Goal: Task Accomplishment & Management: Manage account settings

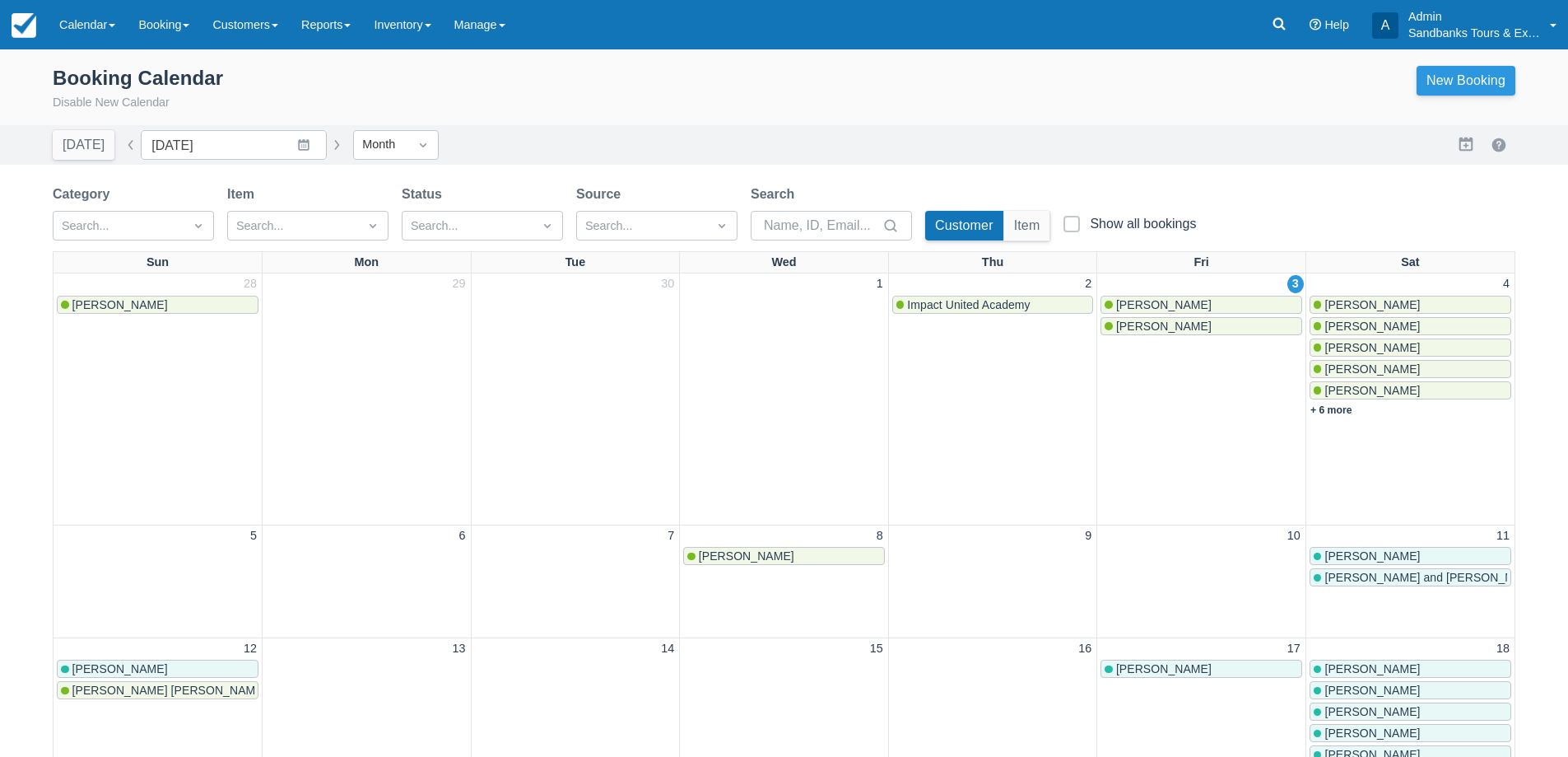
click at [1458, 86] on link "New Booking" at bounding box center [1466, 80] width 99 height 30
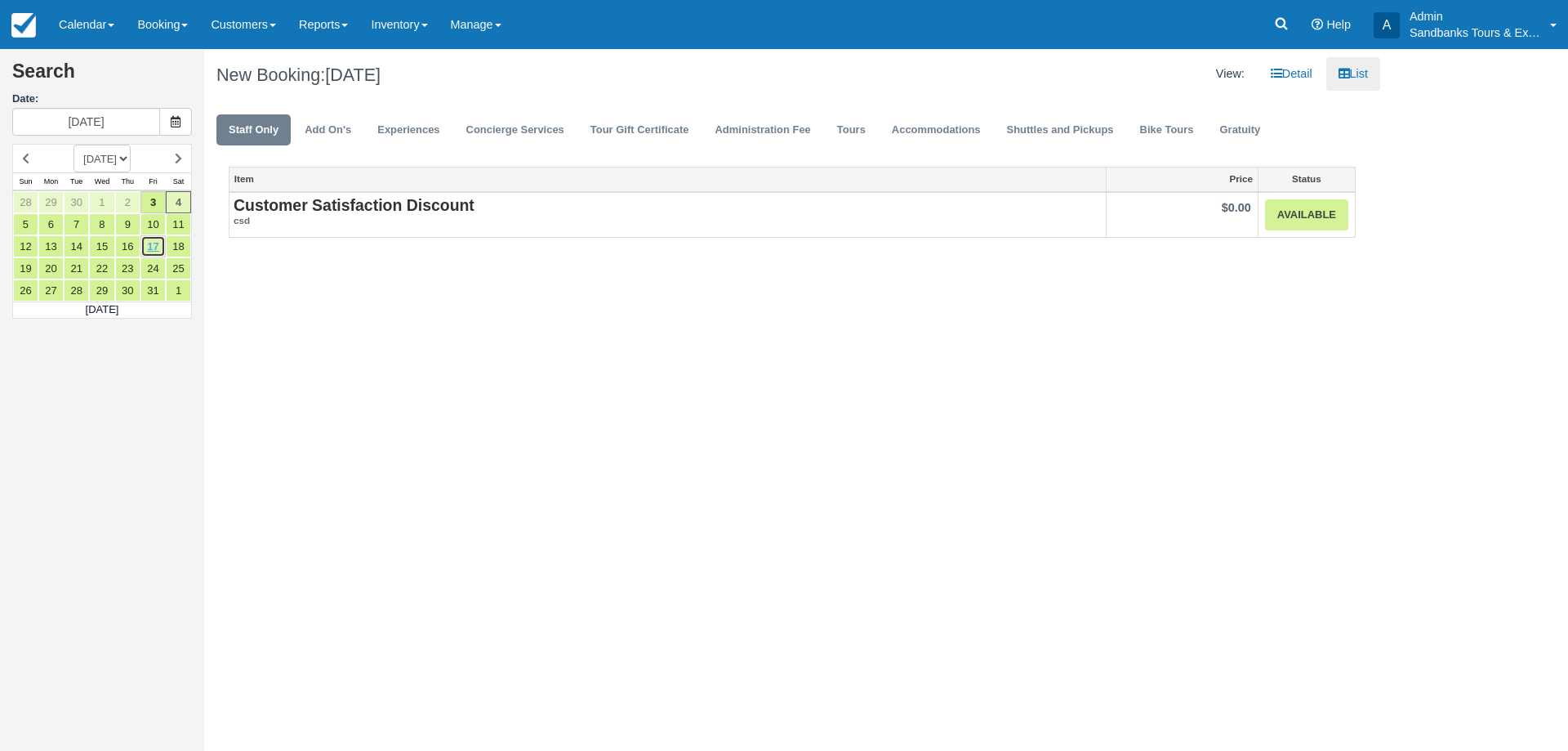
click at [150, 248] on link "17" at bounding box center [154, 246] width 25 height 22
type input "10/17/25"
click at [849, 132] on link "Tours" at bounding box center [851, 131] width 53 height 32
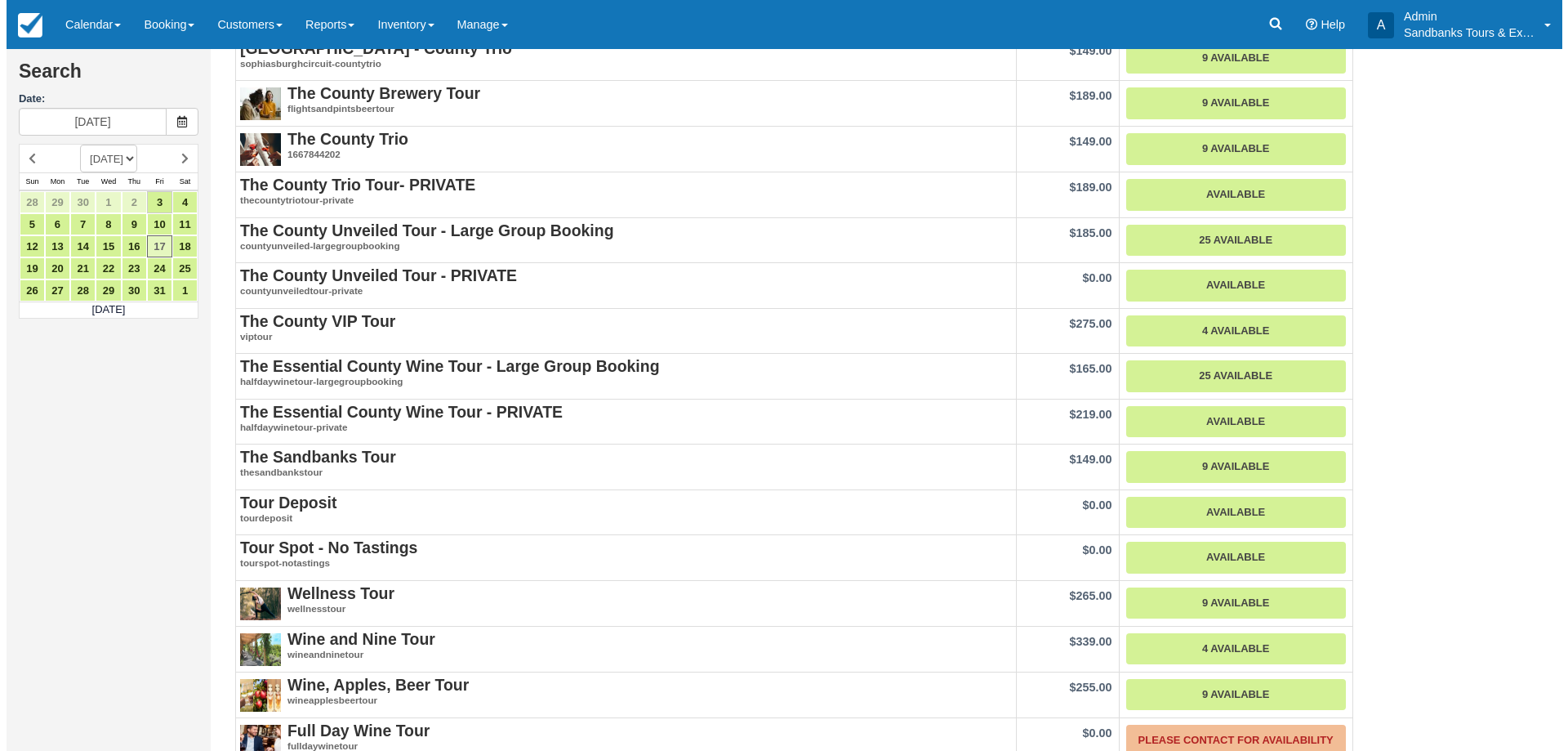
scroll to position [532, 0]
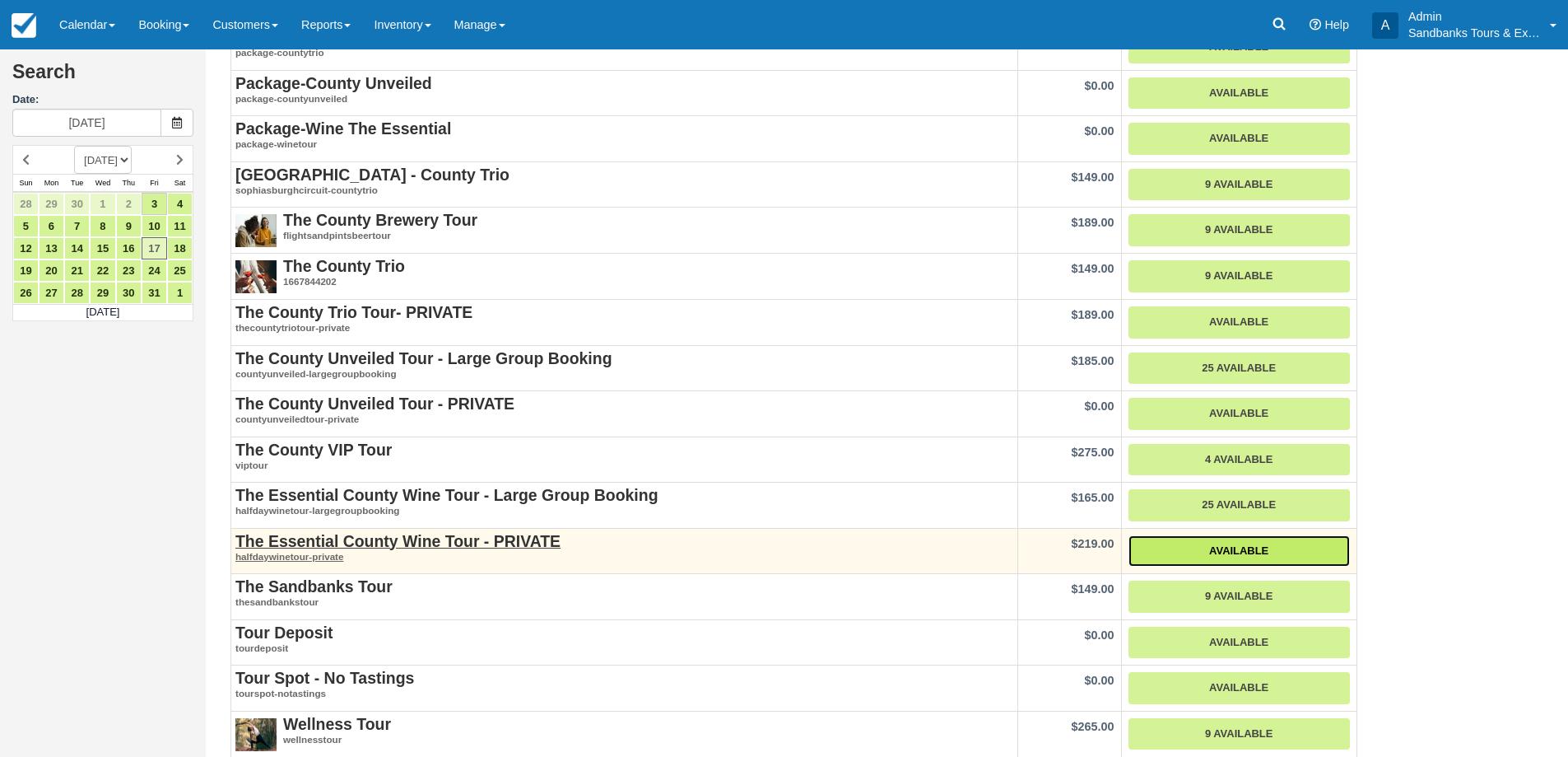
click at [1221, 549] on link "Available" at bounding box center [1239, 551] width 221 height 32
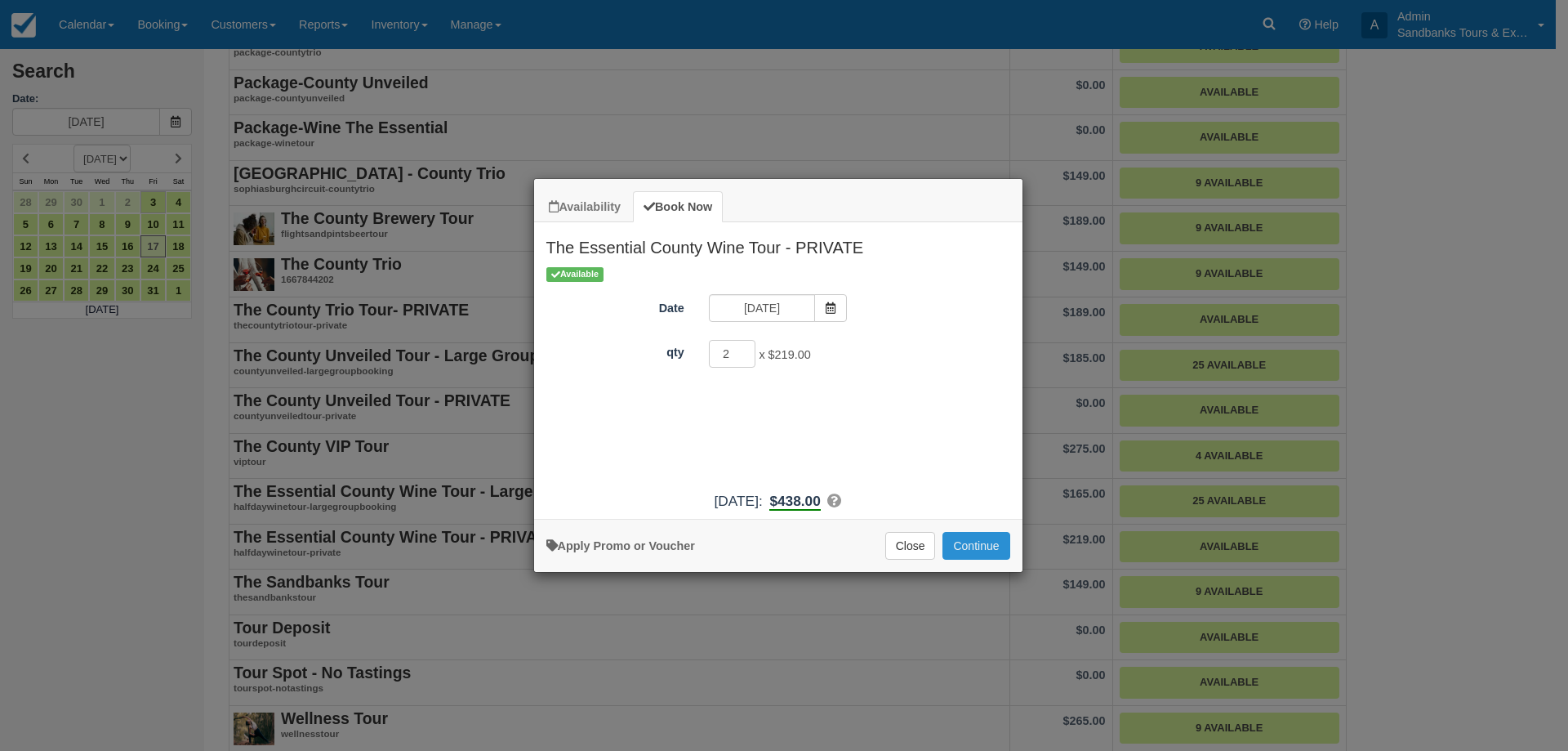
click at [995, 540] on button "Continue" at bounding box center [975, 545] width 67 height 28
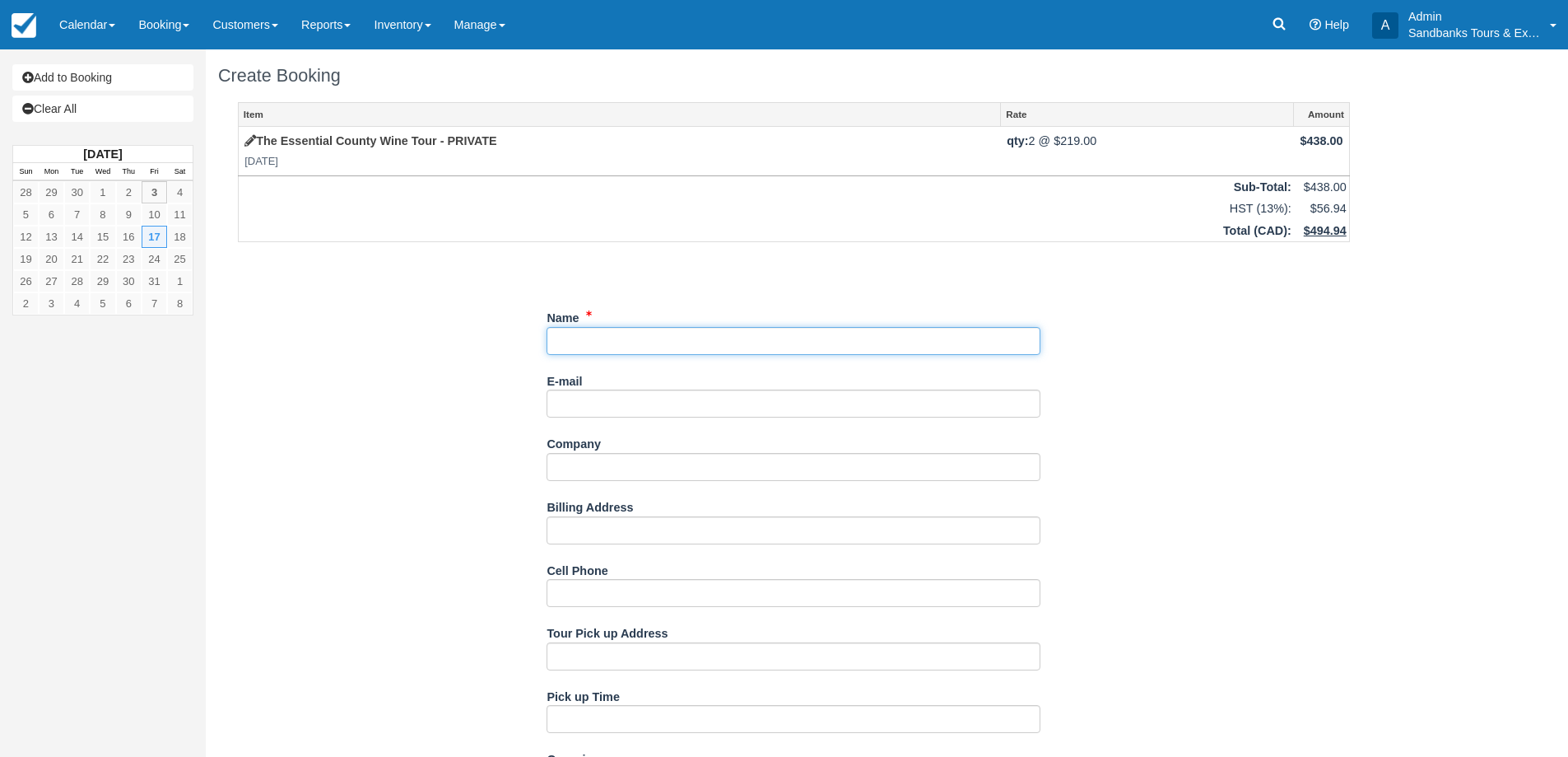
click at [685, 339] on input "Name" at bounding box center [793, 340] width 494 height 28
paste input "Marine Dutrisac [PERSON_NAME]"
type input "Marine Dutrisac [PERSON_NAME]"
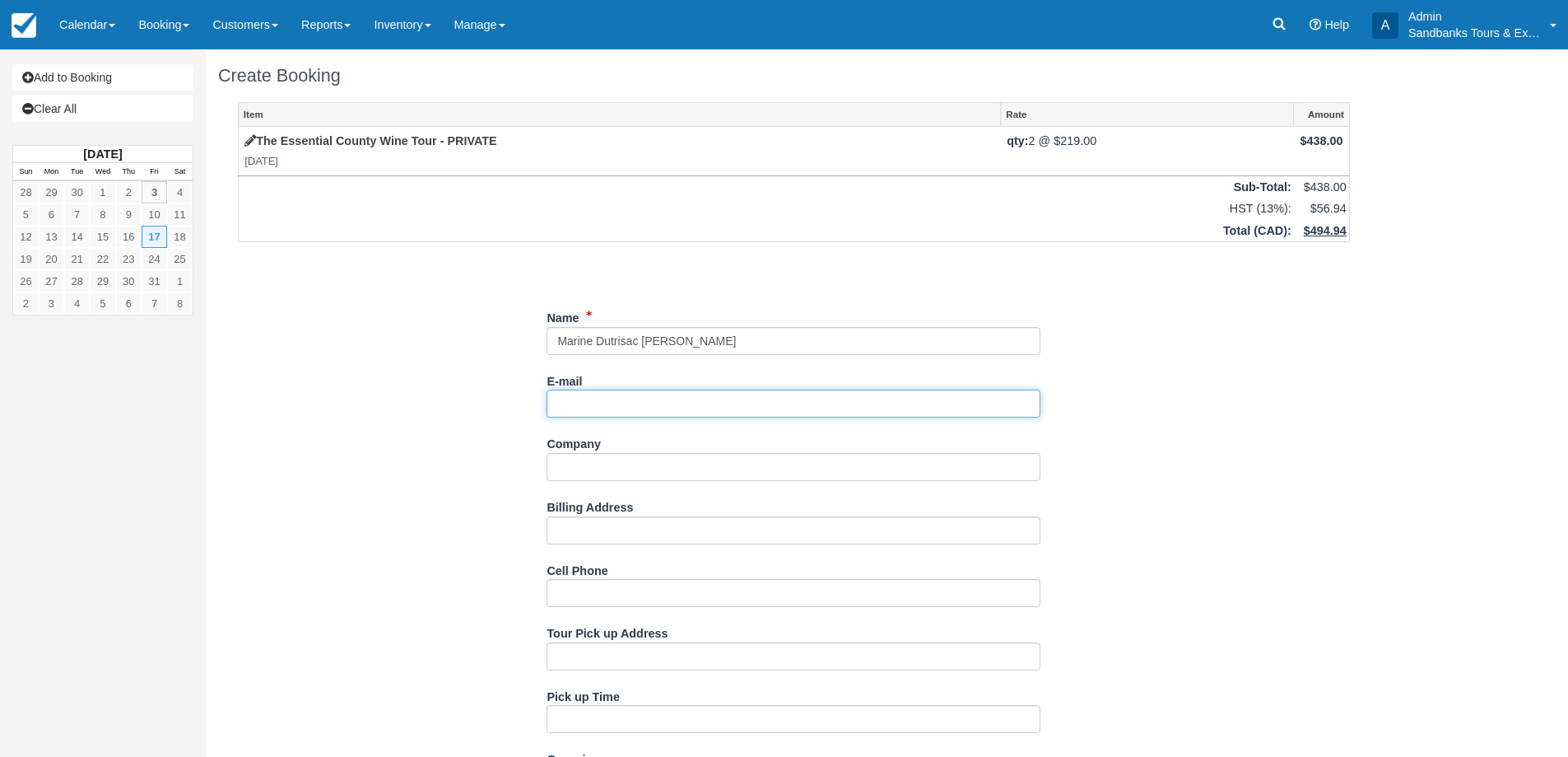
click at [717, 405] on input "E-mail" at bounding box center [793, 403] width 494 height 28
paste input "Marine Dutrisac <mdutrisac16@gmail.com>"
drag, startPoint x: 645, startPoint y: 402, endPoint x: 554, endPoint y: 409, distance: 91.3
click at [554, 409] on input "Marine Dutrisac <mdutrisac16@gmail.com" at bounding box center [793, 403] width 494 height 28
type input "mdutrisac16@gmail.com"
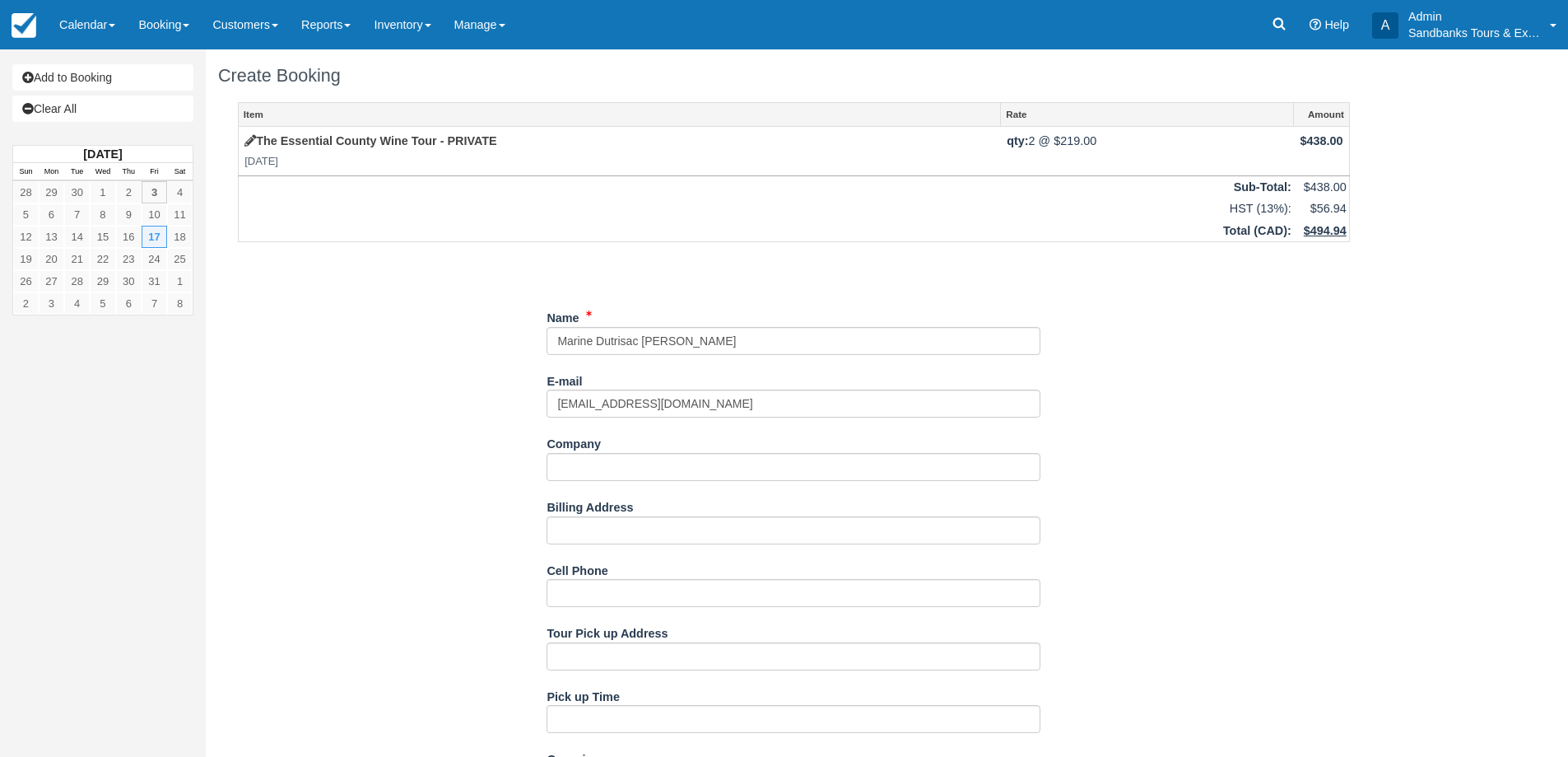
click at [429, 414] on div "Item Rate Amount The Essential County Wine Tour - PRIVATE Fri Oct 17, 2025 qty:…" at bounding box center [794, 766] width 1151 height 1329
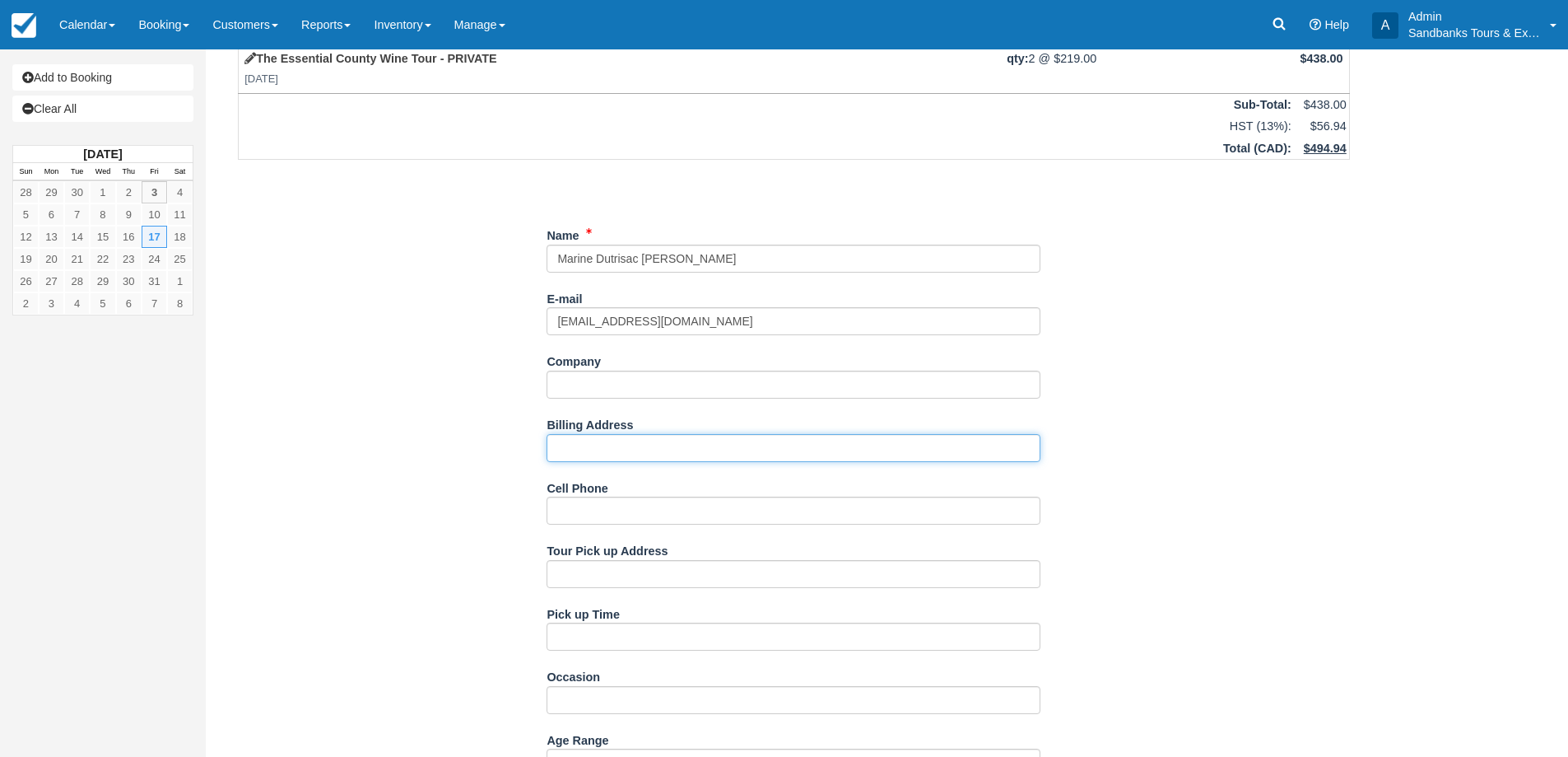
click at [675, 454] on input "Billing Address" at bounding box center [793, 447] width 494 height 28
paste input "835 Couloir Road, Ottawa, Ontario, K1W 0P3"
type input "835 Couloir Road, Ottawa, Ontario, K1W 0P3"
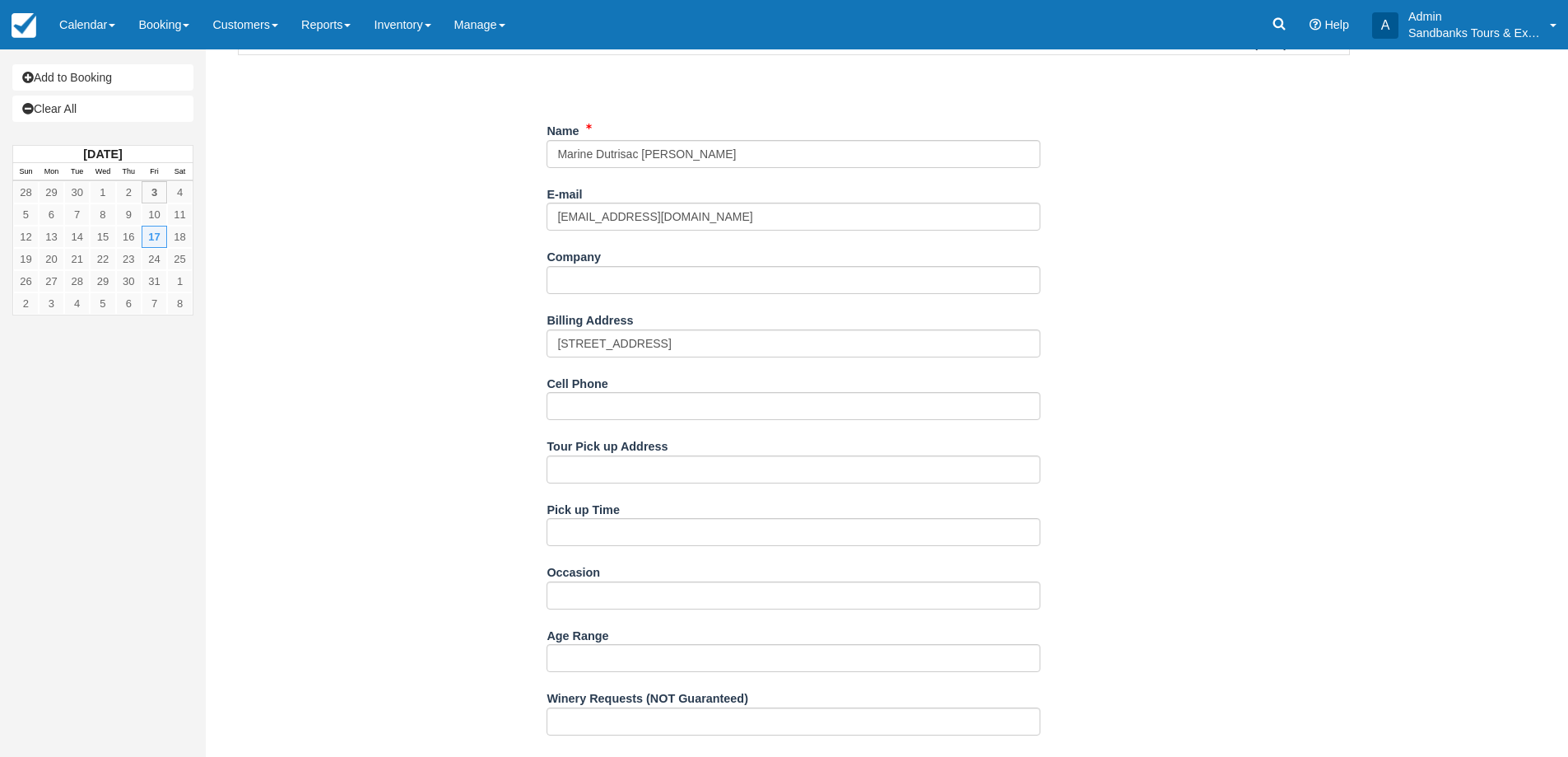
scroll to position [247, 0]
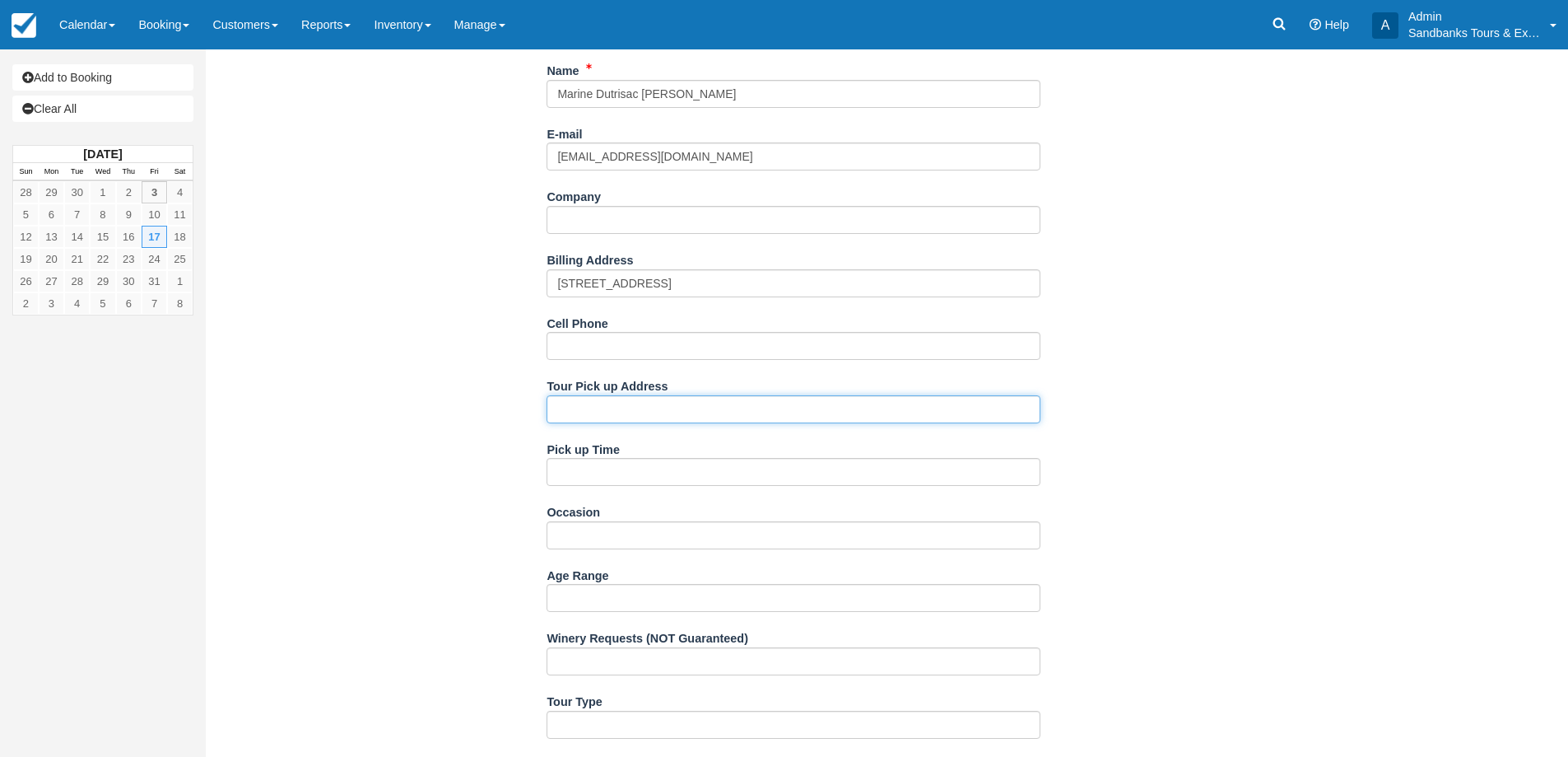
click at [592, 417] on input "Tour Pick up Address" at bounding box center [793, 409] width 494 height 28
paste input "42 Wellers Lane"
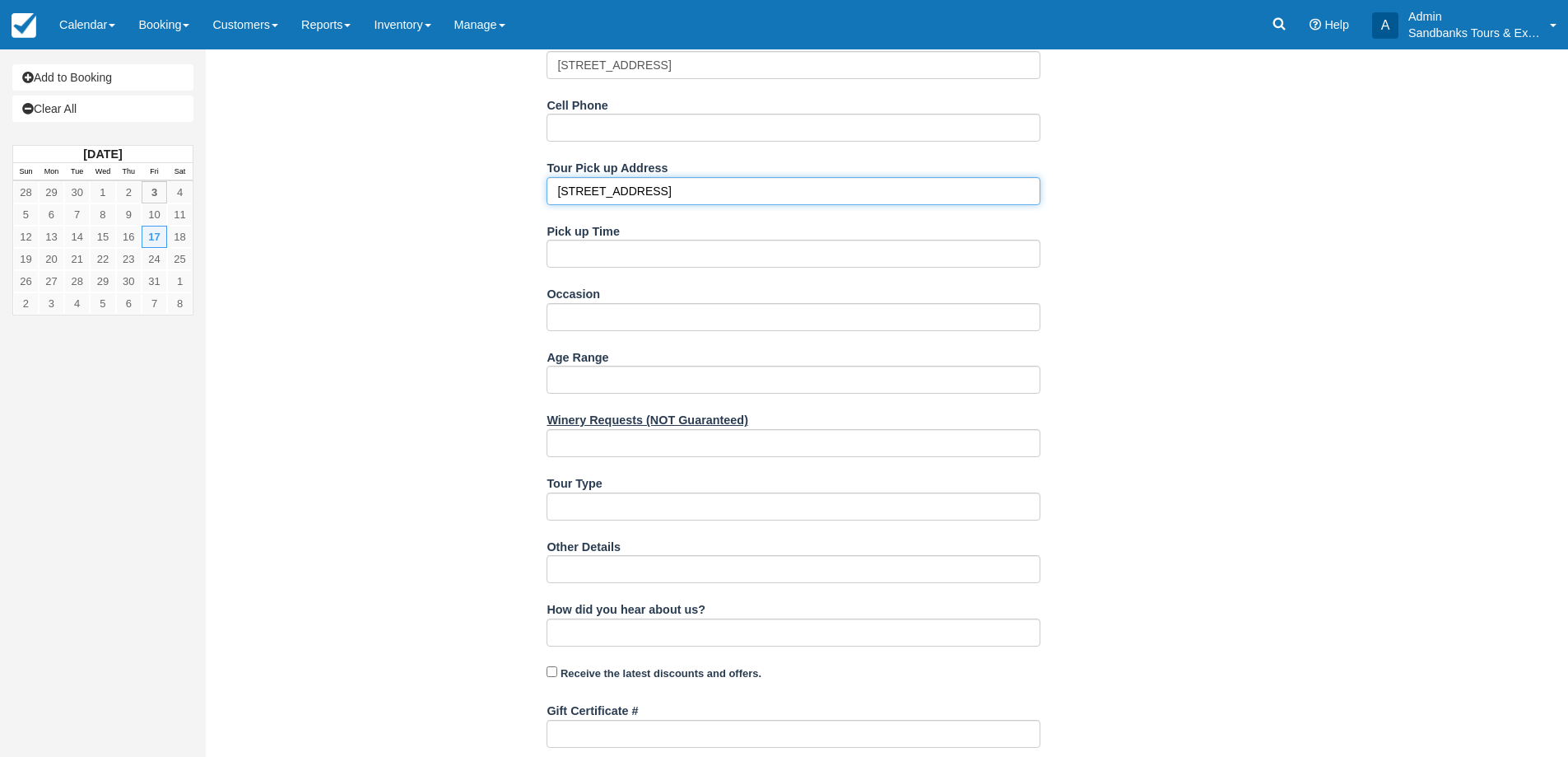
scroll to position [494, 0]
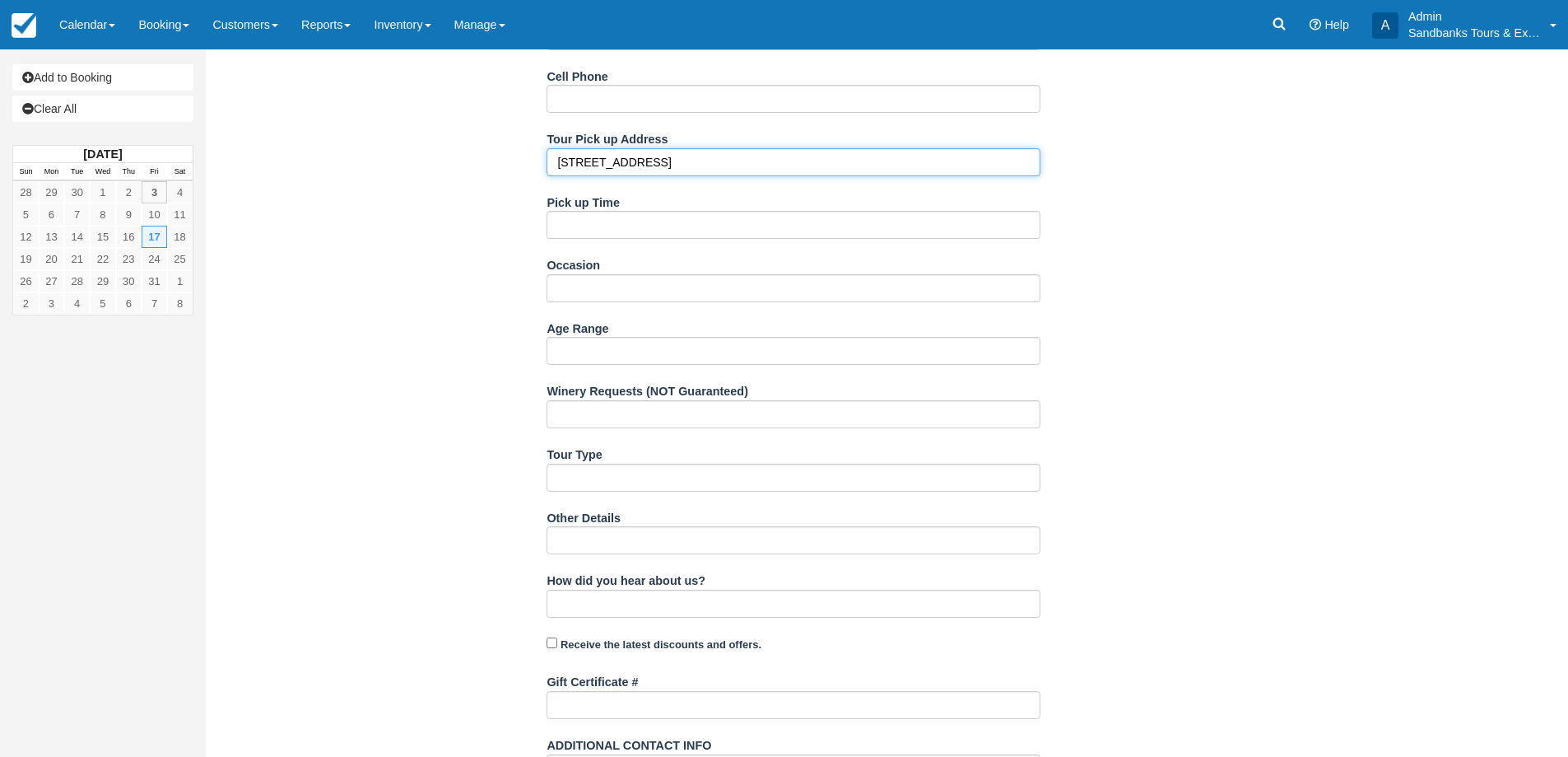
type input "42 Wellers Lane"
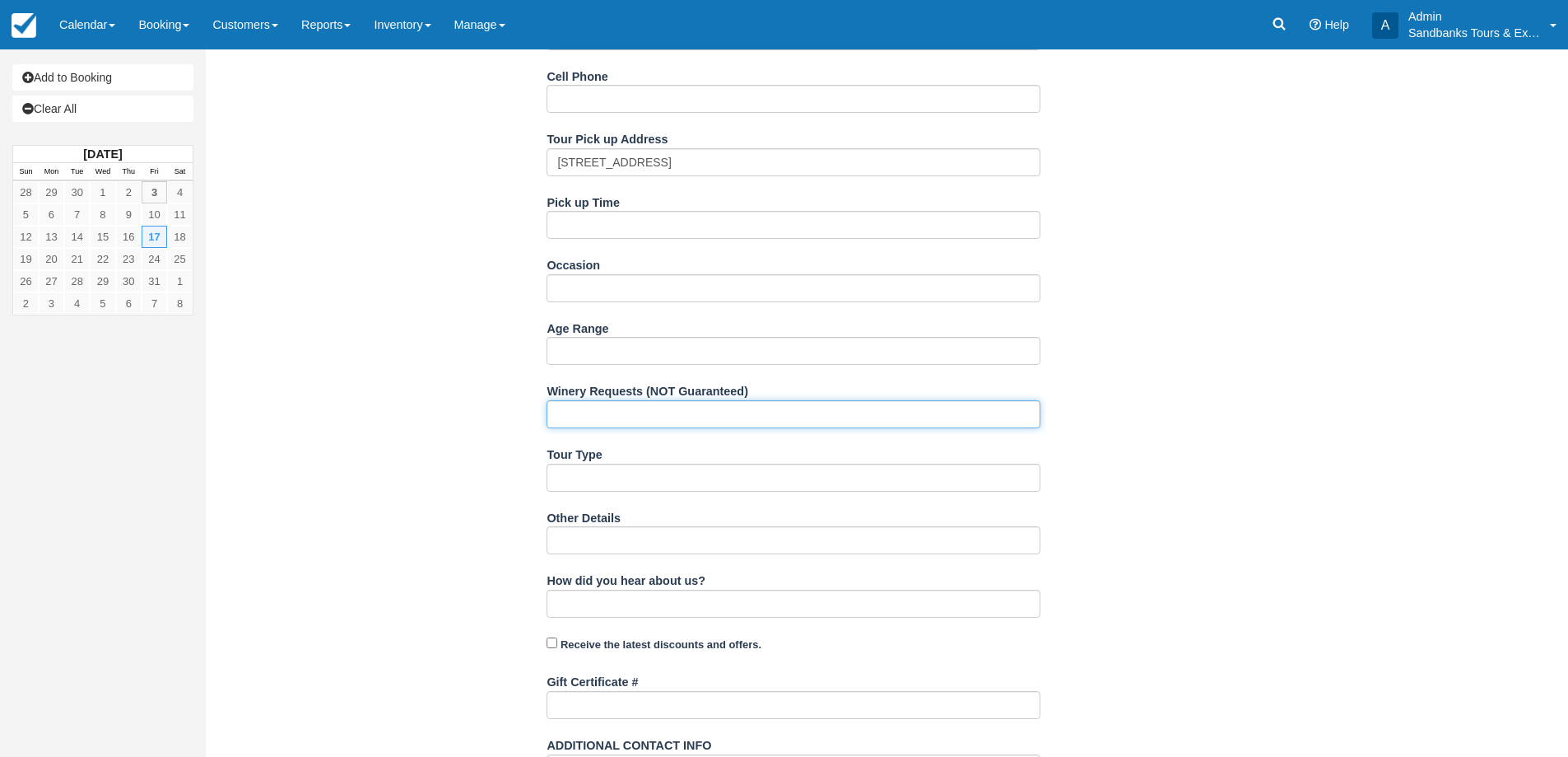
click at [622, 418] on input "Winery Requests (NOT Guaranteed)" at bounding box center [793, 413] width 494 height 28
type input "3 wineries and a cidery"
click at [374, 400] on div "Item Rate Amount The Essential County Wine Tour - PRIVATE Fri Oct 17, 2025 qty:…" at bounding box center [794, 272] width 1151 height 1329
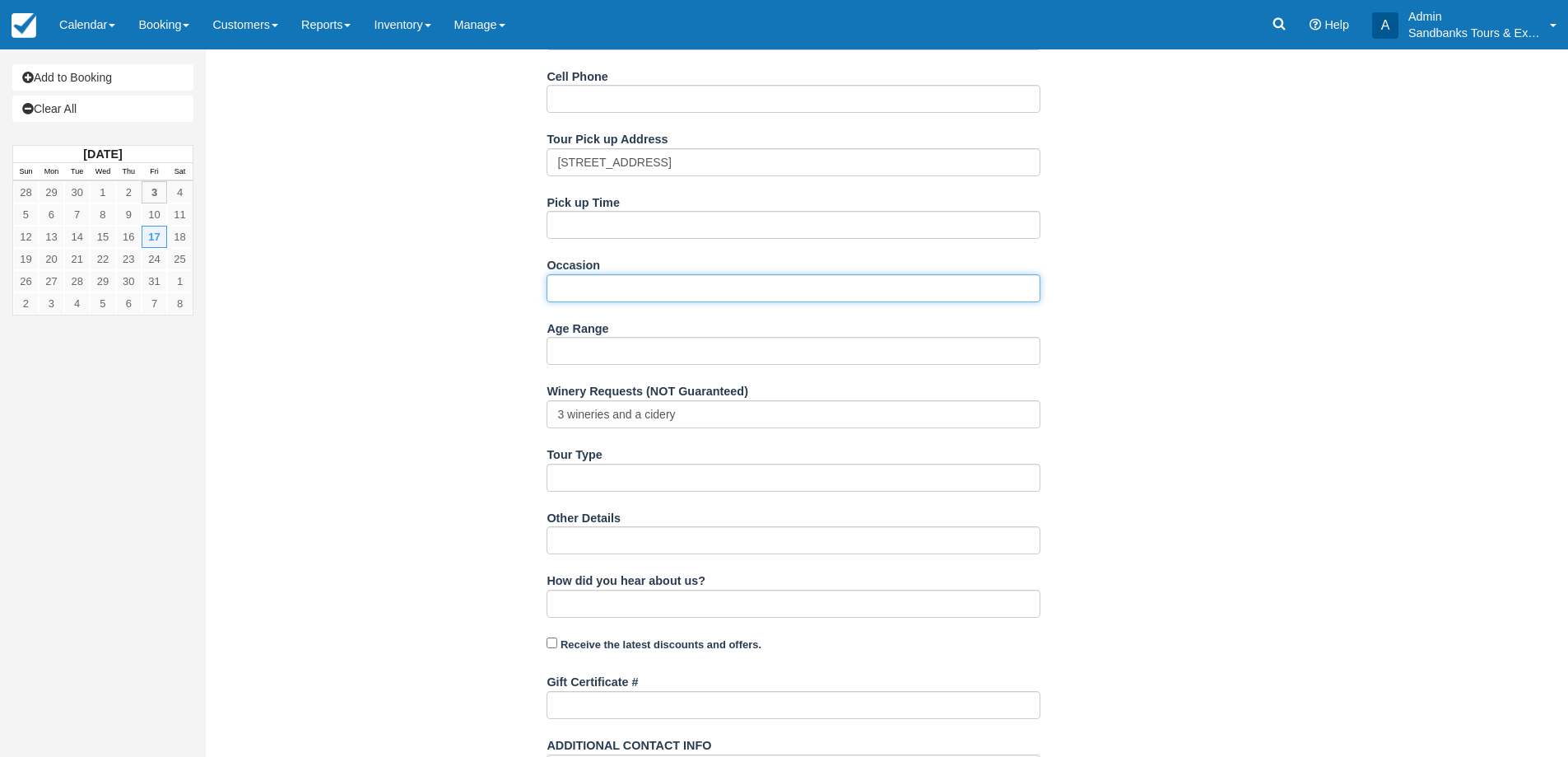
click at [610, 282] on input "Occasion" at bounding box center [793, 287] width 494 height 28
type input "3"
click at [543, 285] on div "Item Rate Amount The Essential County Wine Tour - PRIVATE Fri Oct 17, 2025 qty:…" at bounding box center [794, 272] width 1151 height 1329
click at [552, 285] on input "arine's 30th Birthday" at bounding box center [793, 287] width 494 height 28
type input "Marine's 30th Birthday"
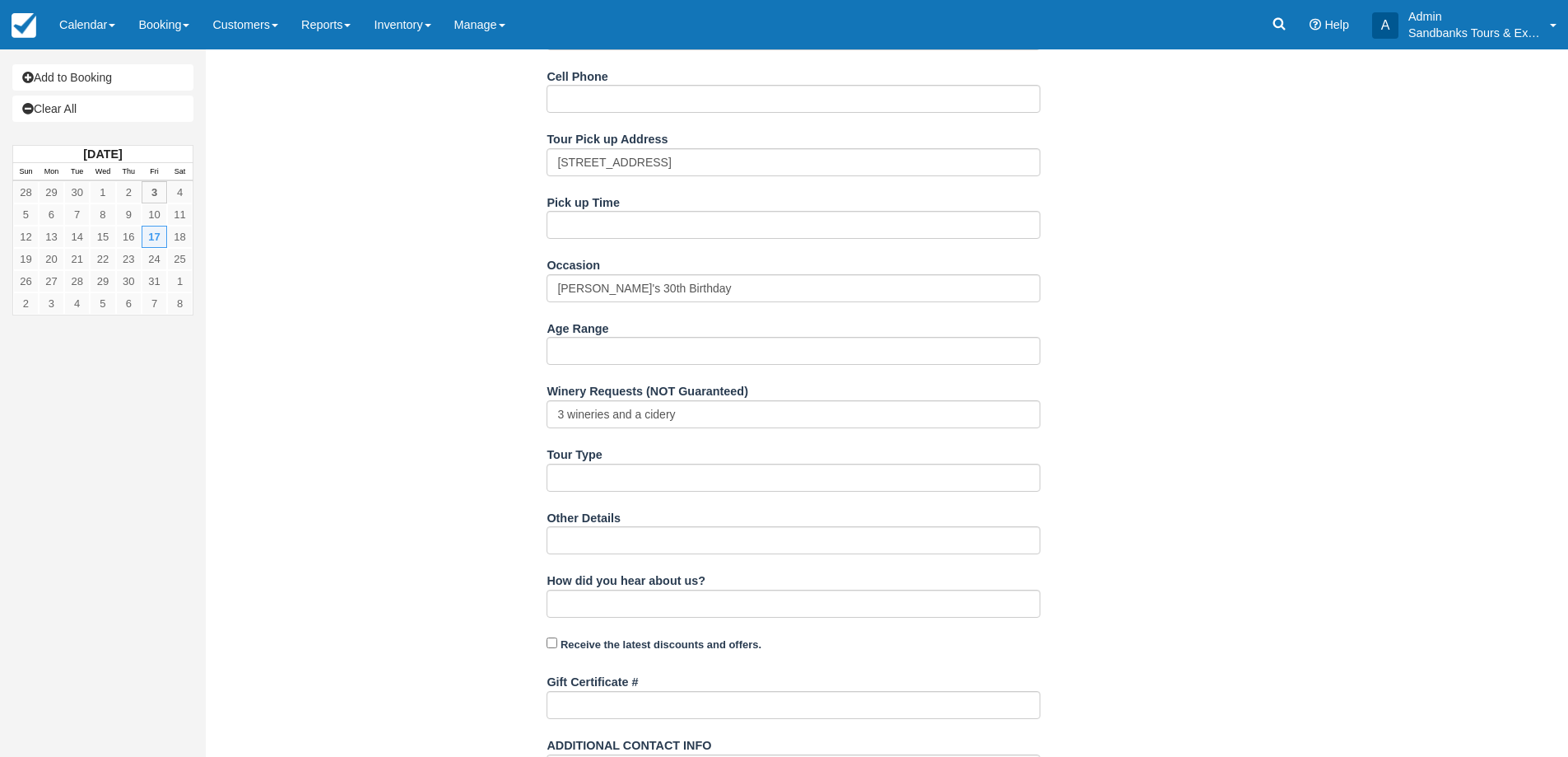
click at [349, 264] on div "Item Rate Amount The Essential County Wine Tour - PRIVATE Fri Oct 17, 2025 qty:…" at bounding box center [794, 272] width 1151 height 1329
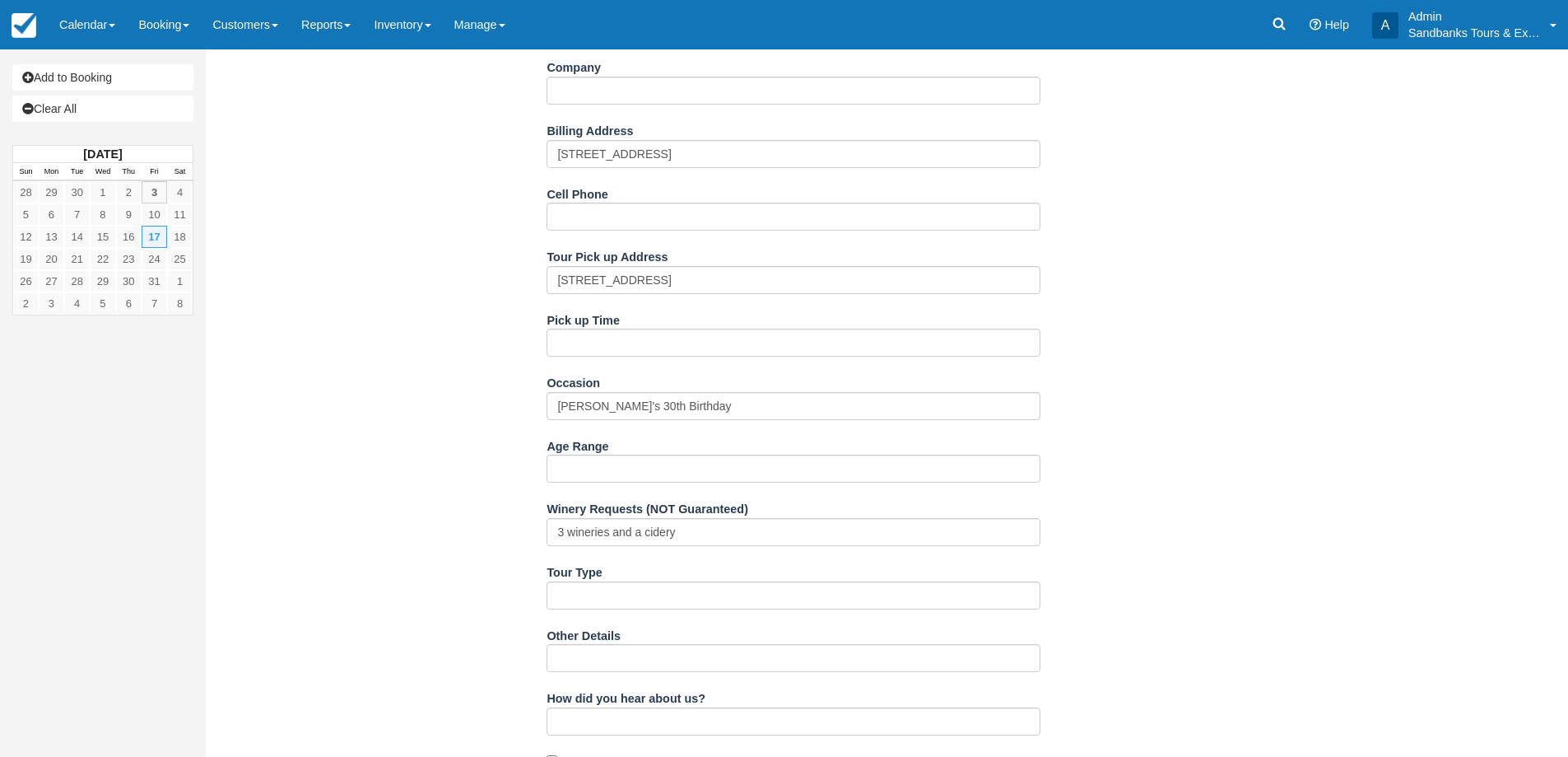
scroll to position [329, 0]
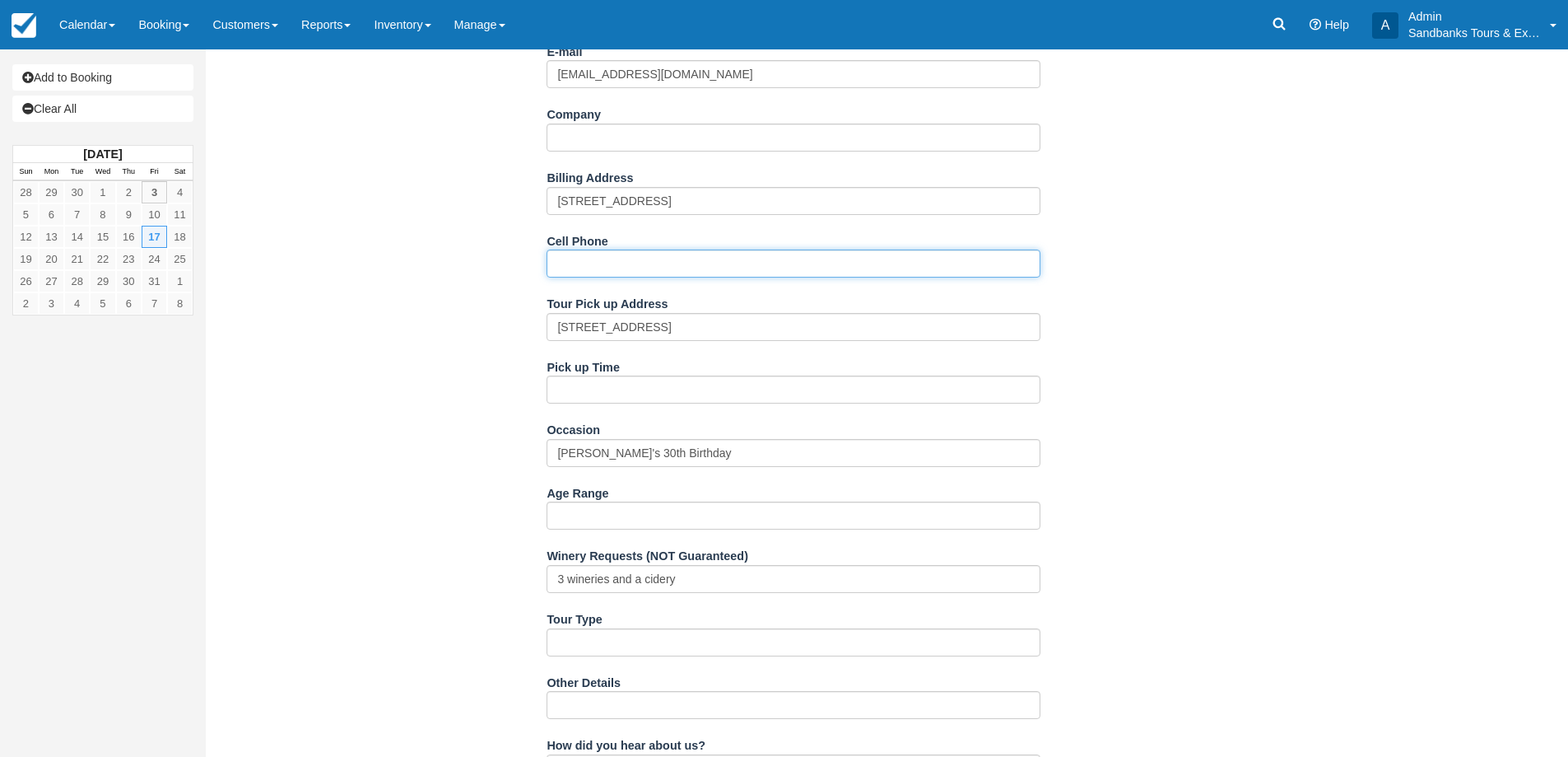
click at [598, 270] on input "Cell Phone" at bounding box center [793, 263] width 494 height 28
paste input "613-325-0869"
type input "613-325-0869"
click at [346, 356] on div "Item Rate Amount The Essential County Wine Tour - PRIVATE Fri Oct 17, 2025 qty:…" at bounding box center [794, 437] width 1151 height 1329
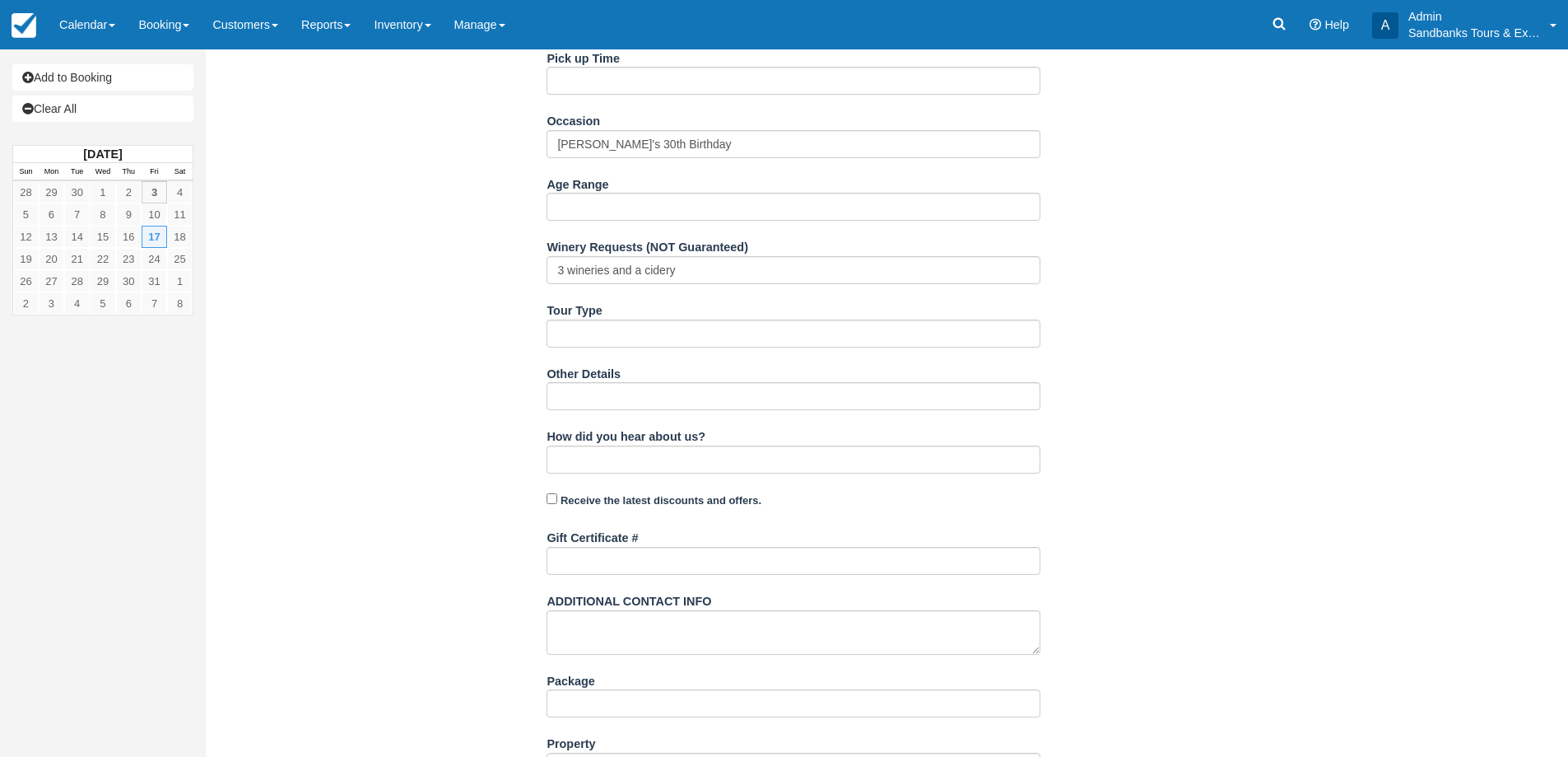
scroll to position [714, 0]
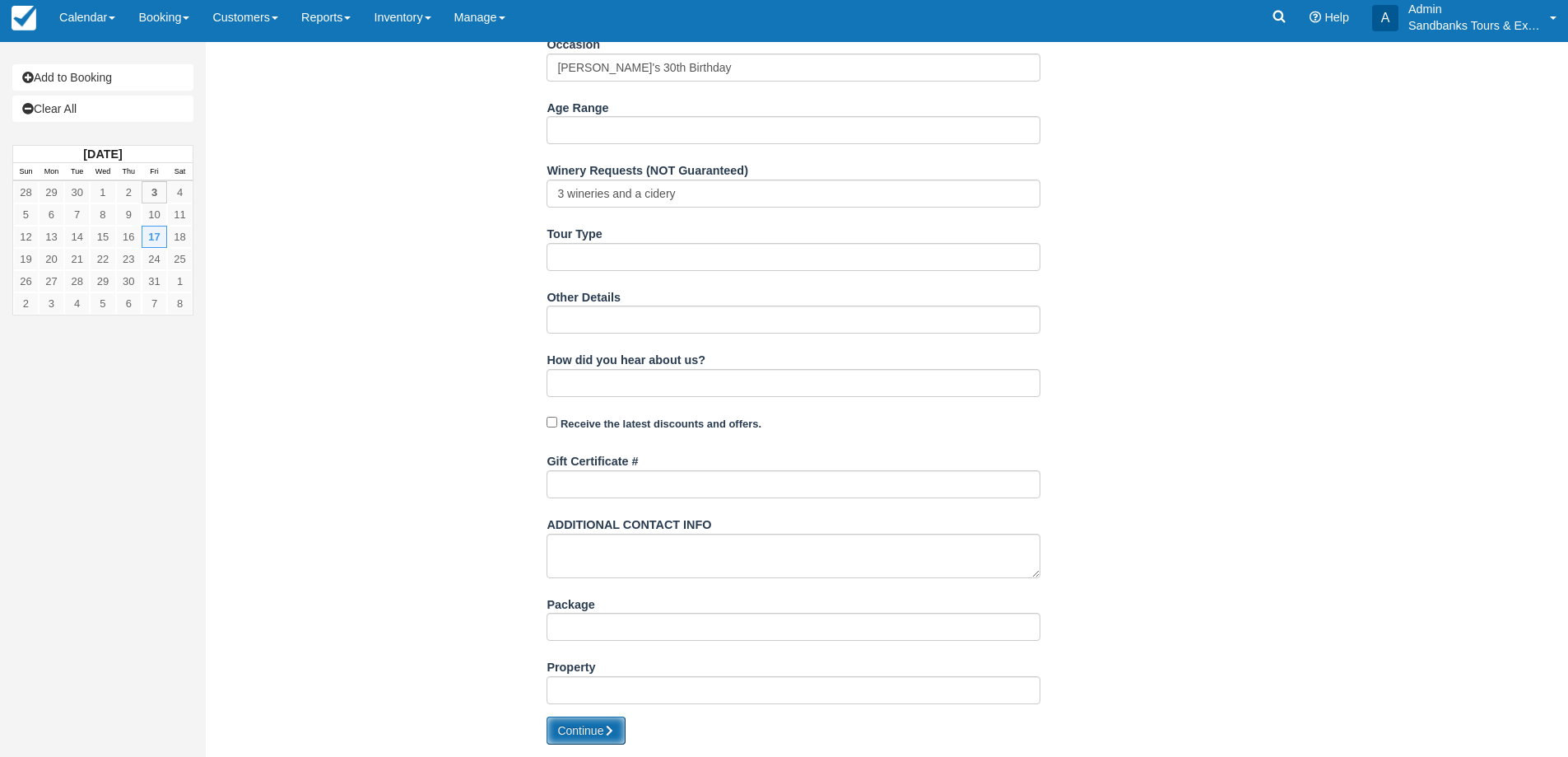
click at [589, 734] on button "Continue" at bounding box center [586, 730] width 79 height 28
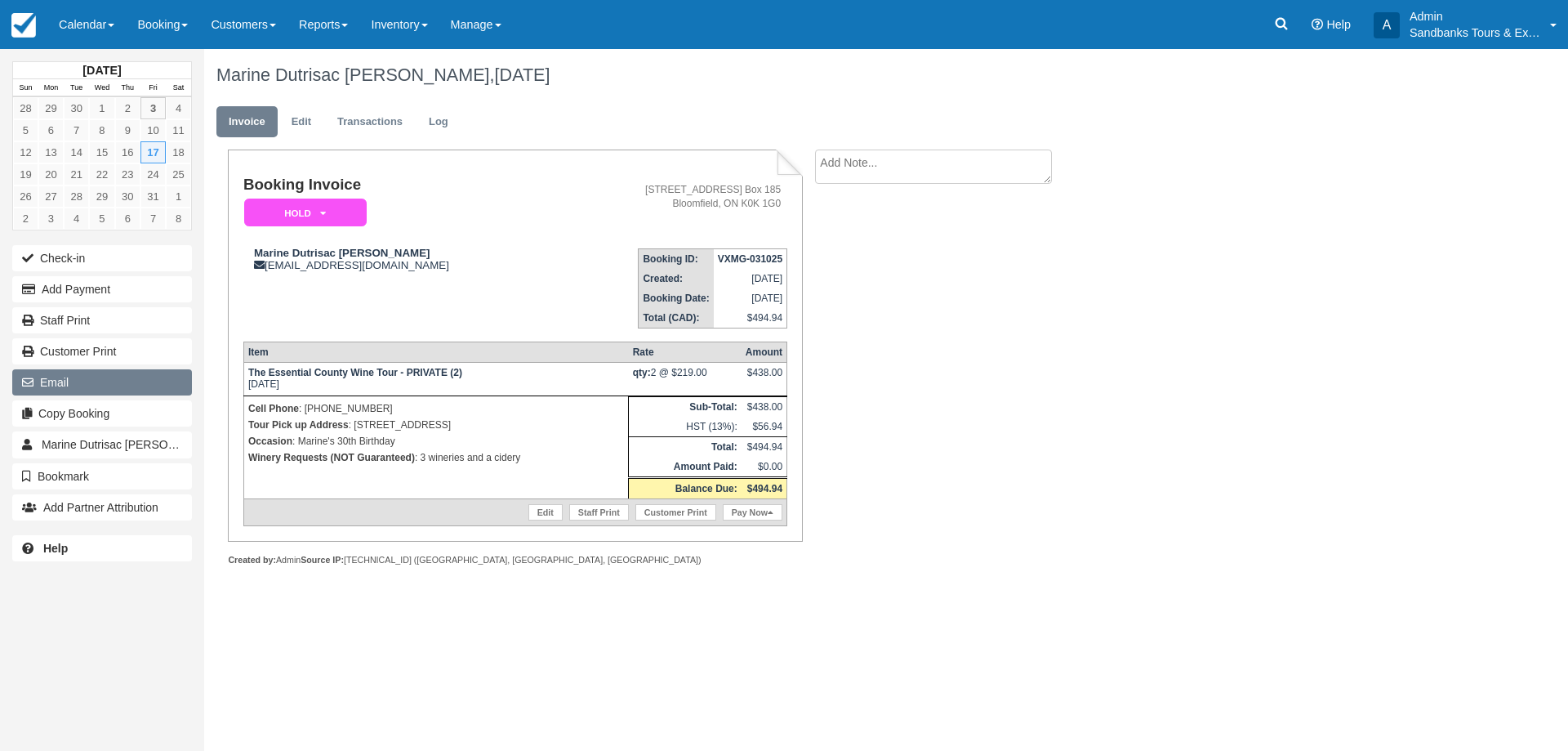
click at [111, 387] on button "Email" at bounding box center [102, 382] width 180 height 26
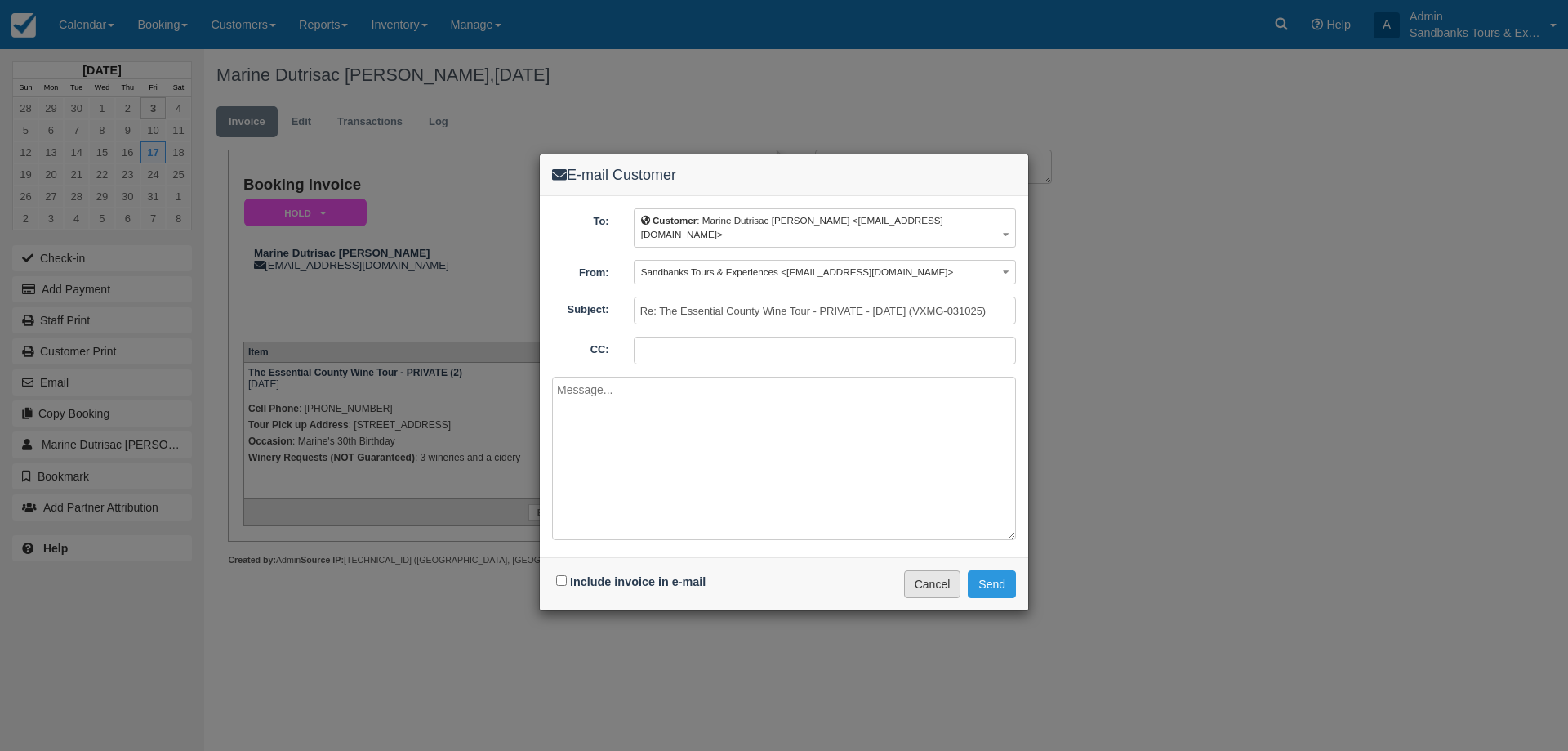
click at [937, 580] on button "Cancel" at bounding box center [933, 584] width 57 height 28
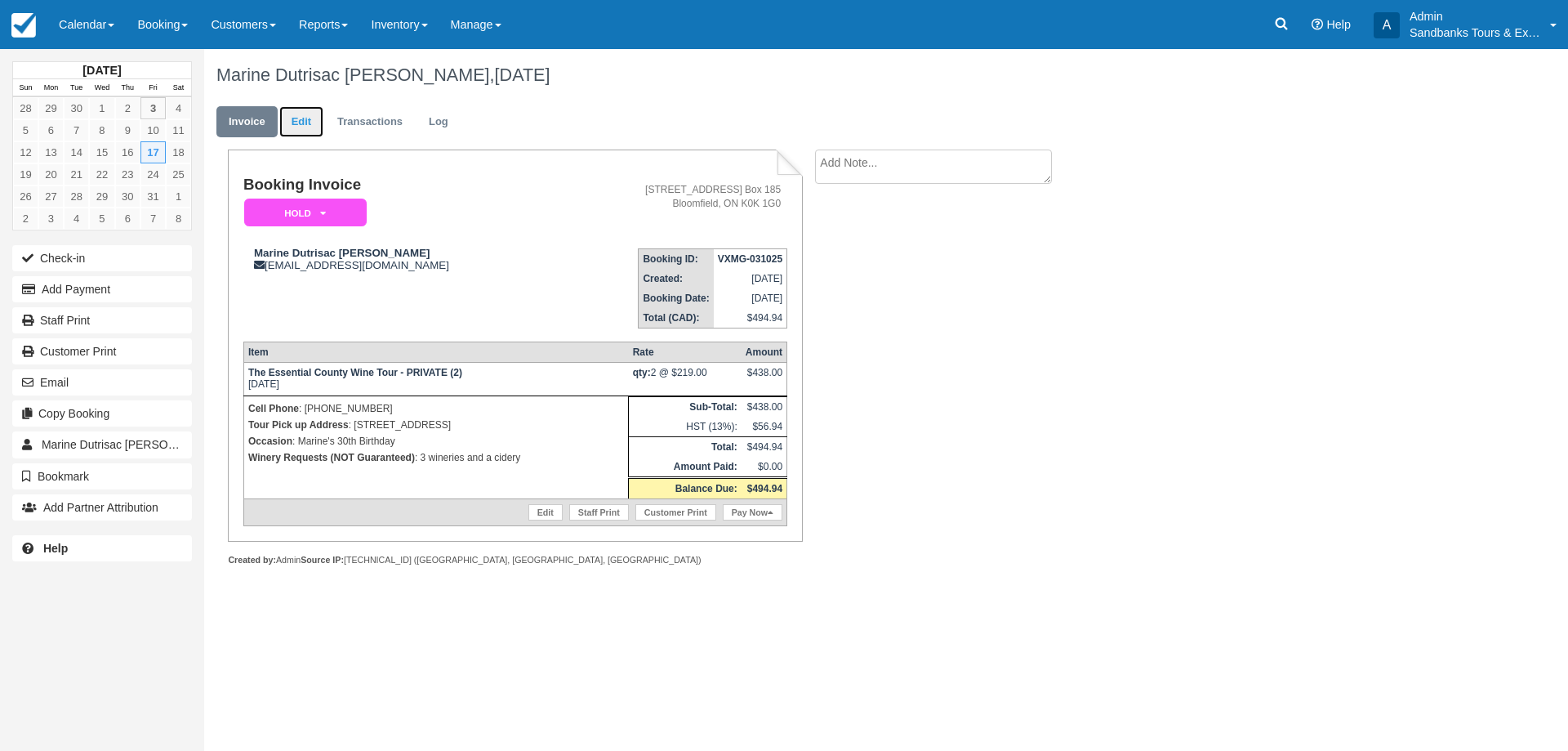
click at [297, 127] on link "Edit" at bounding box center [301, 122] width 44 height 32
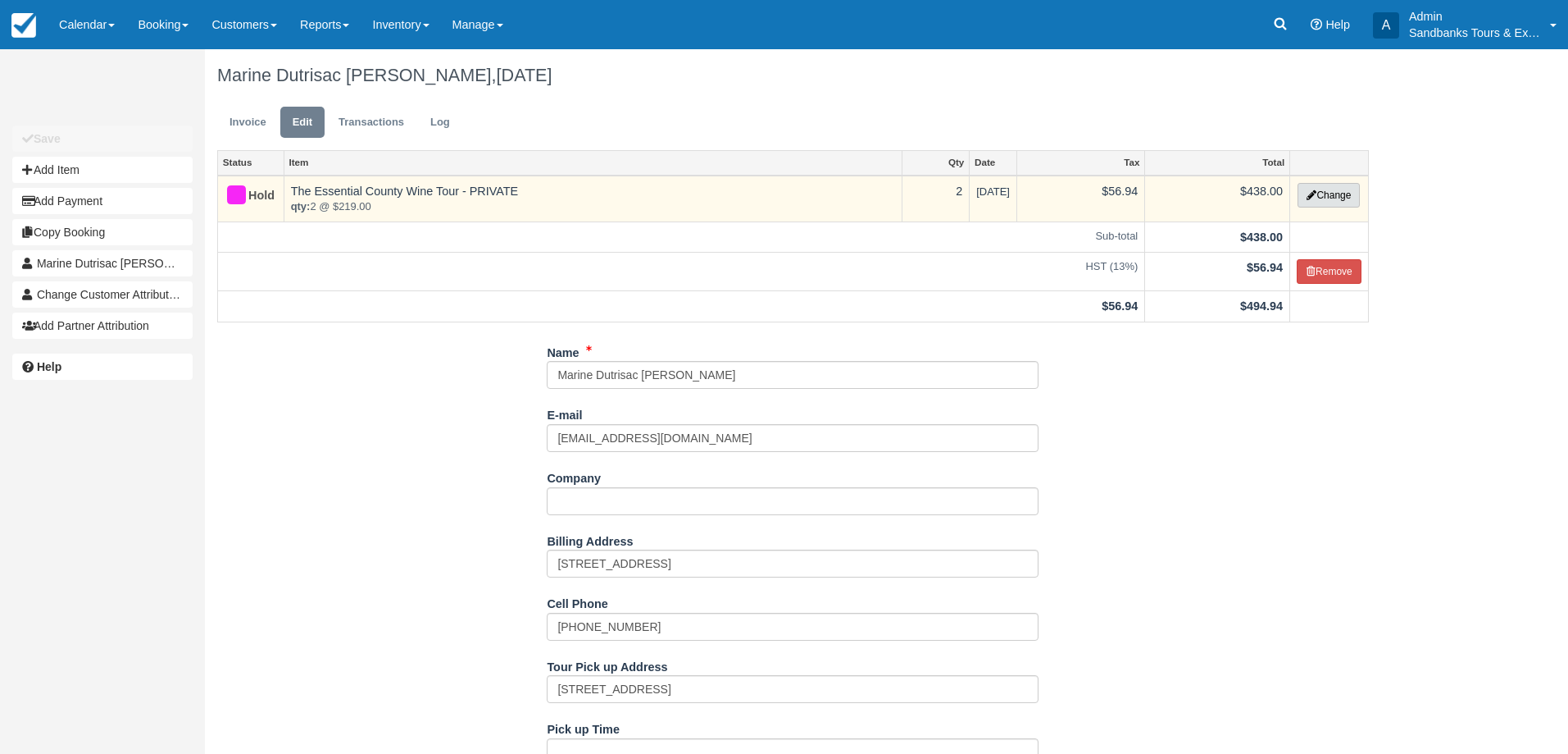
click at [1304, 207] on button "Change" at bounding box center [1328, 195] width 63 height 25
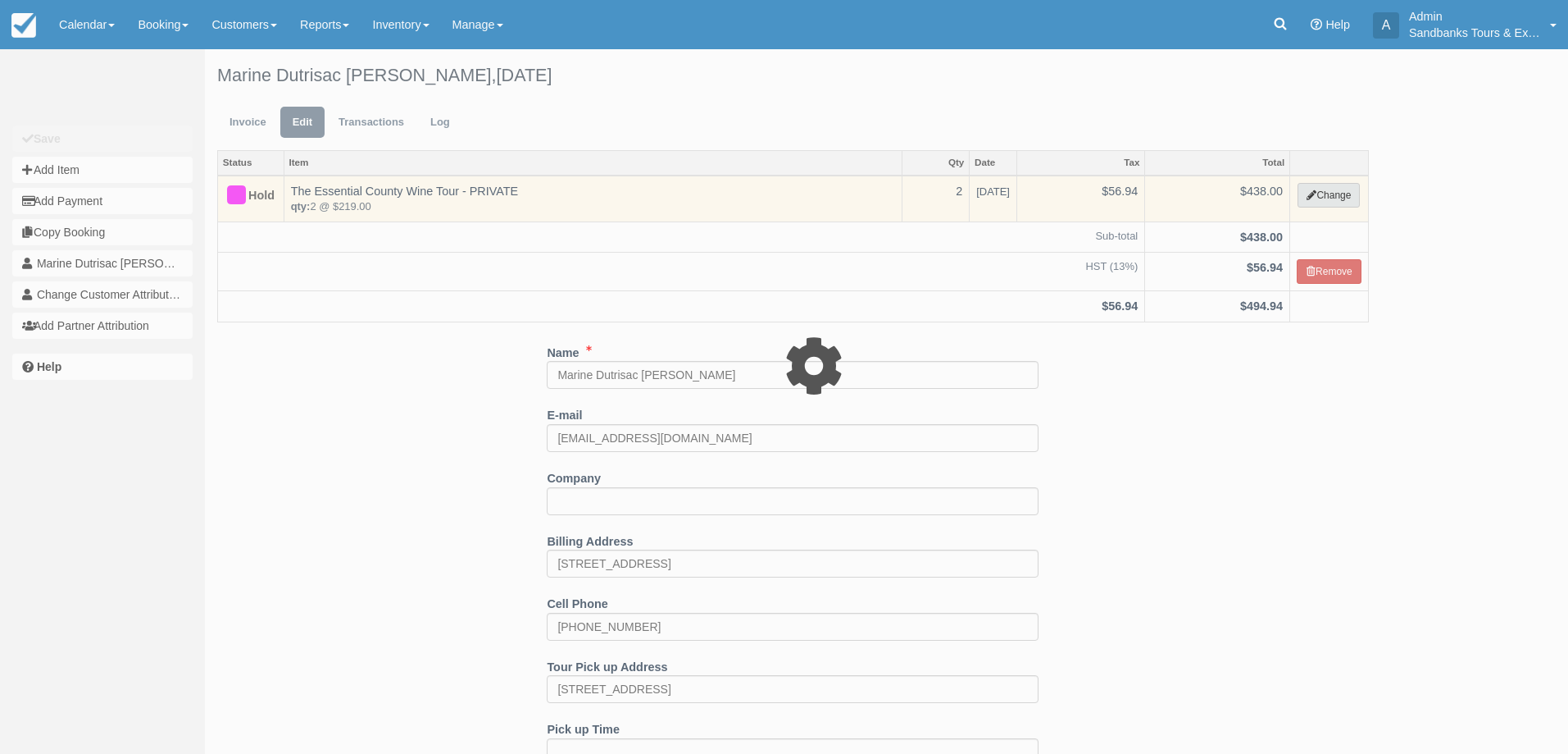
select select "2"
type input "438.00"
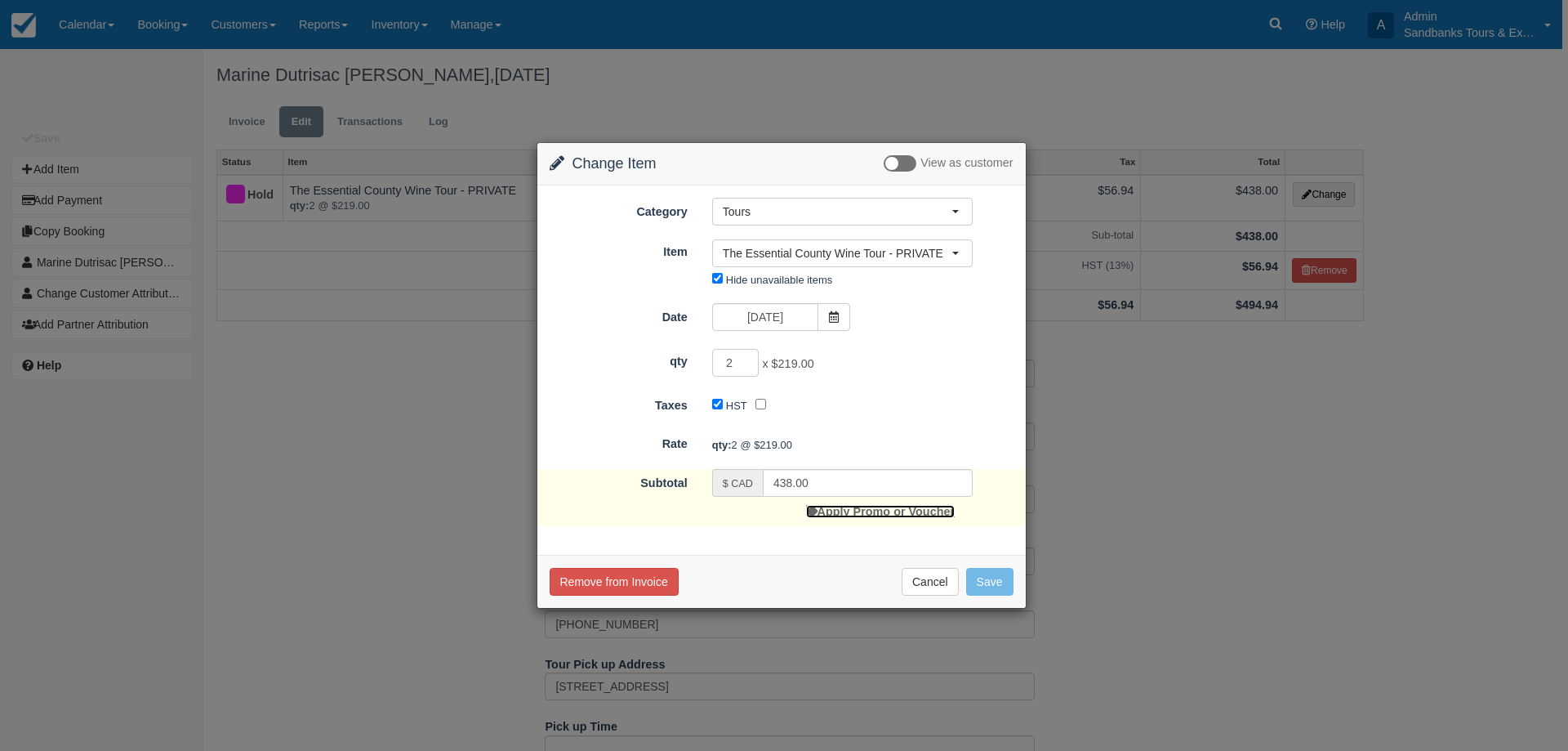
click at [917, 517] on link "Apply Promo or Voucher" at bounding box center [880, 511] width 148 height 13
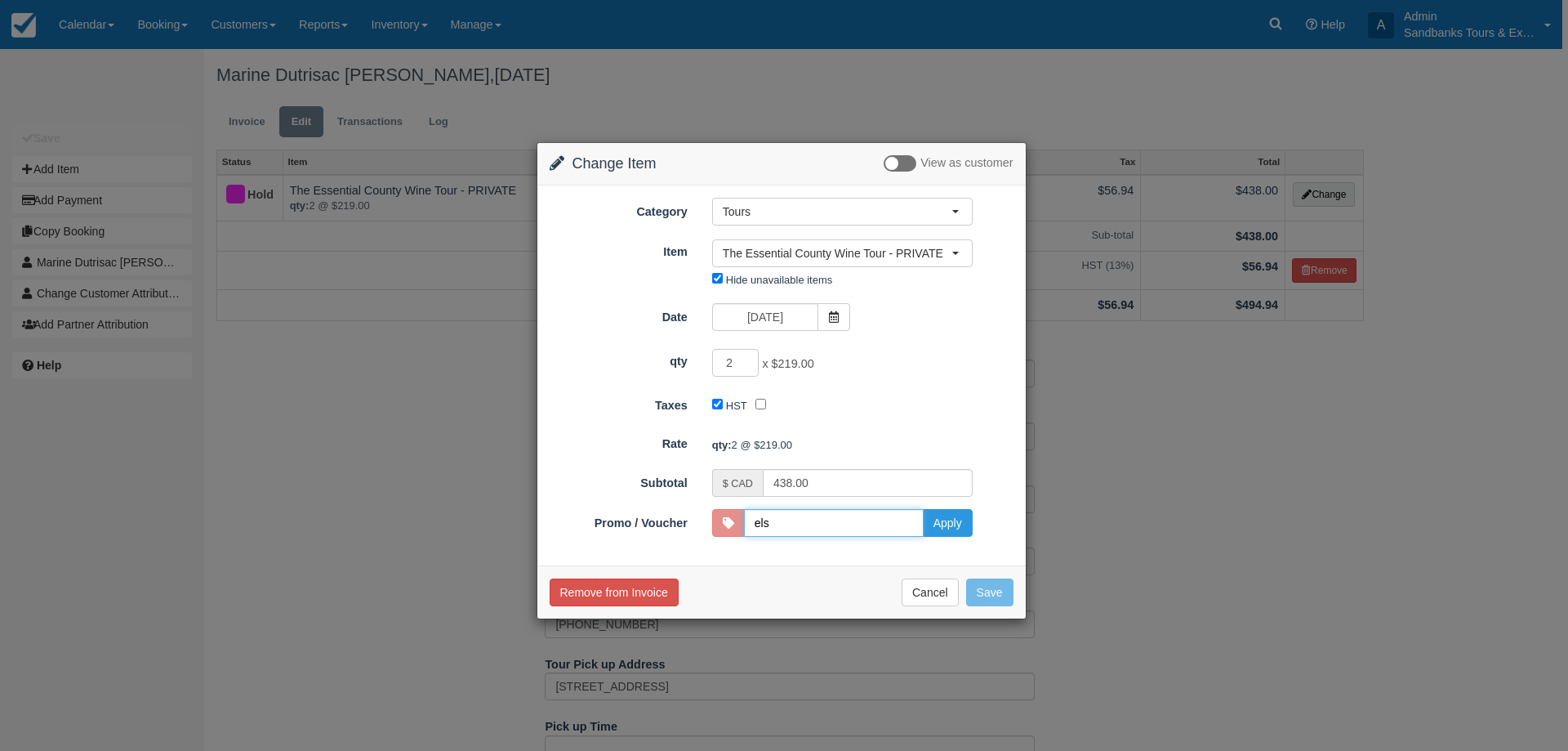
type input "ELS10"
click at [952, 527] on button "Apply" at bounding box center [947, 522] width 50 height 28
type input "418.00"
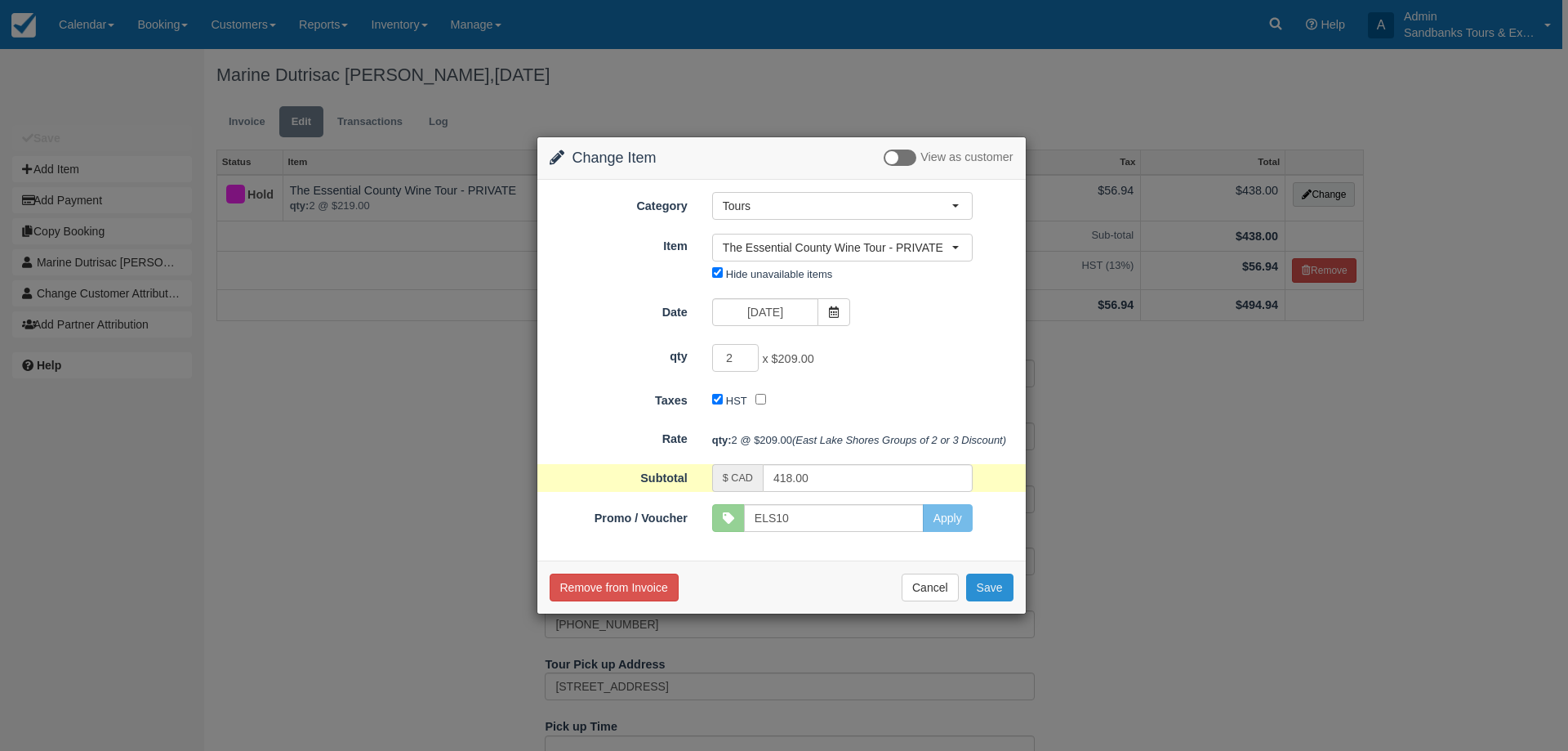
click at [1000, 577] on button "Save" at bounding box center [989, 587] width 47 height 28
checkbox input "false"
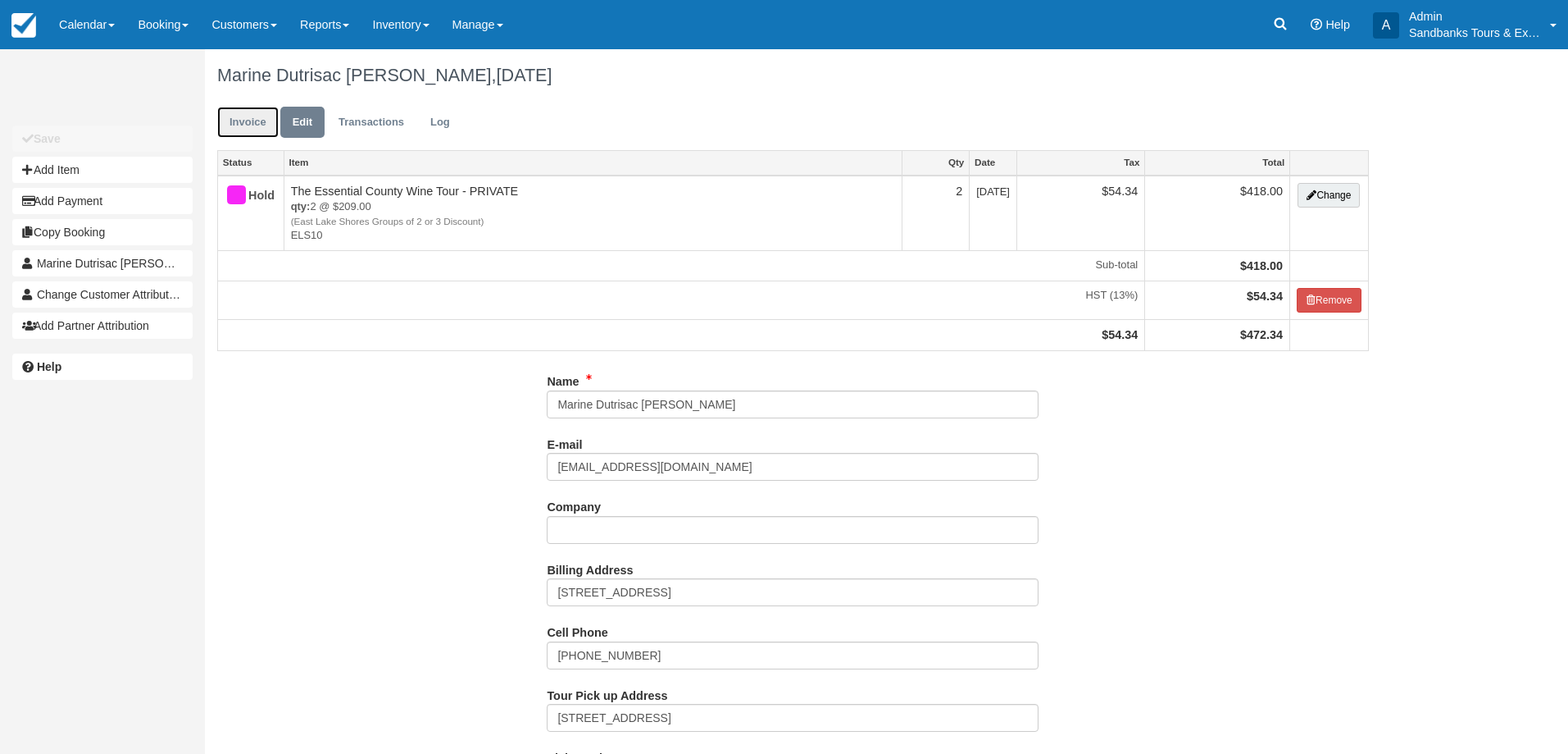
click at [246, 126] on link "Invoice" at bounding box center [248, 123] width 62 height 32
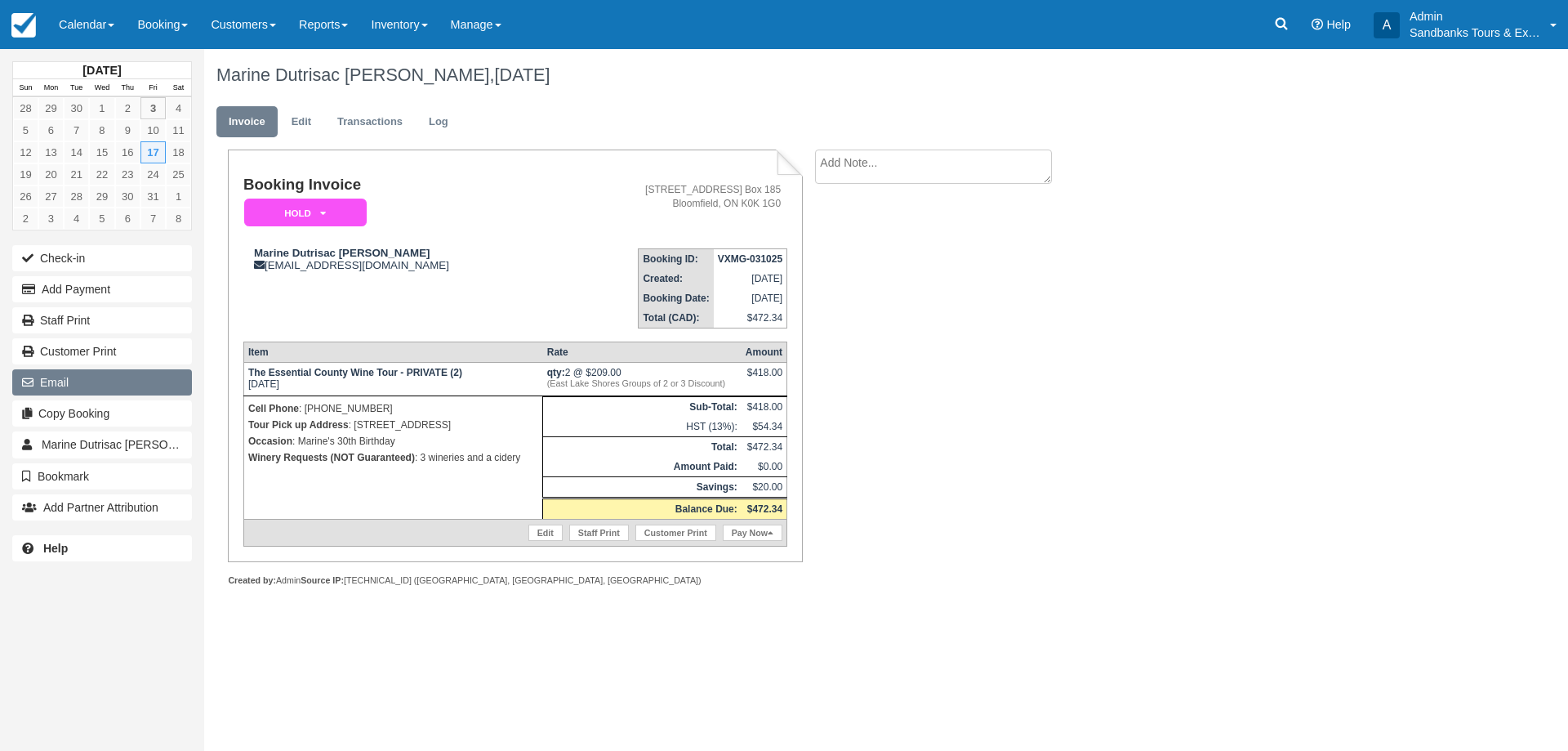
click at [42, 384] on button "Email" at bounding box center [102, 382] width 180 height 26
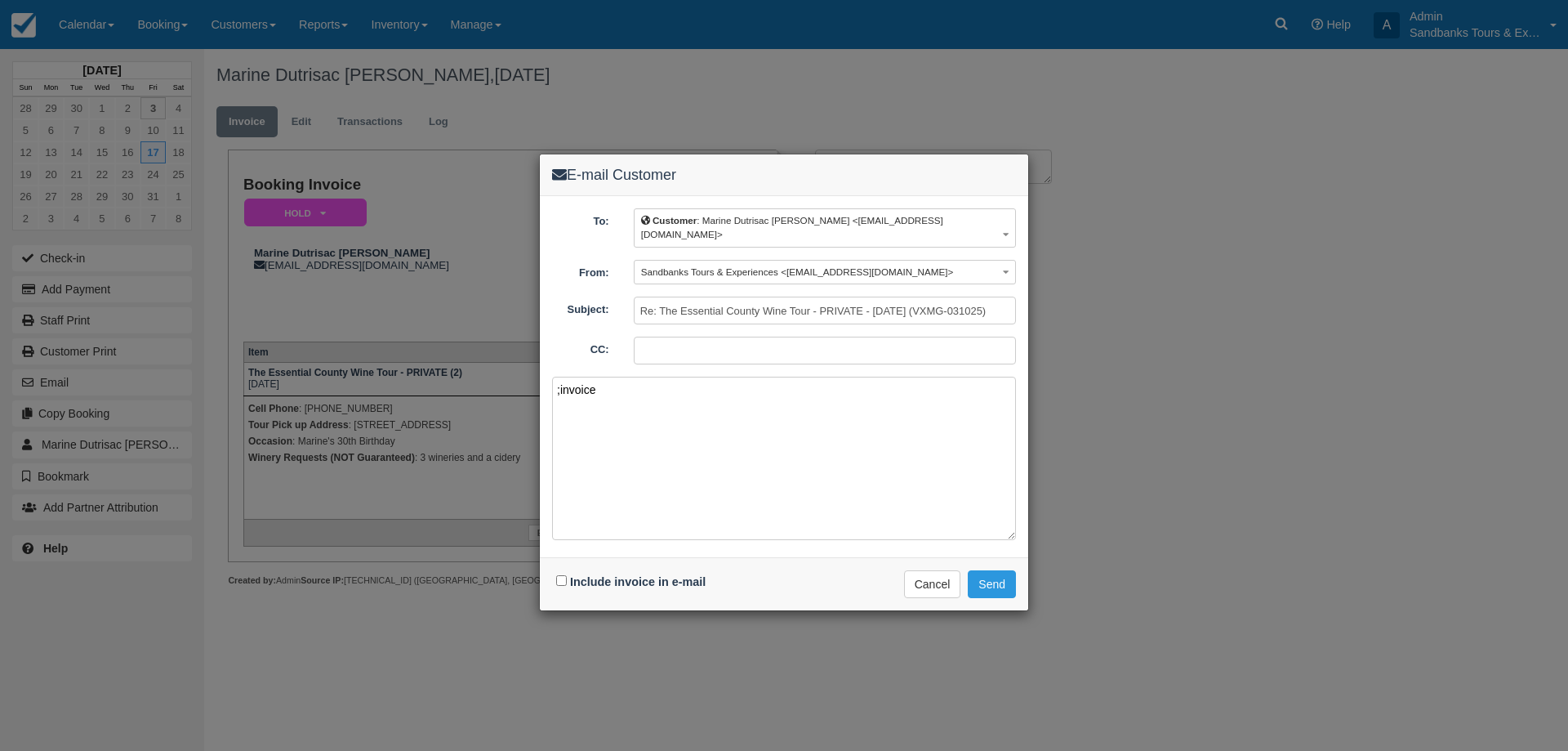
paste textarea "Please see your booking invoice below for a XXX tour for your group of XXX for …"
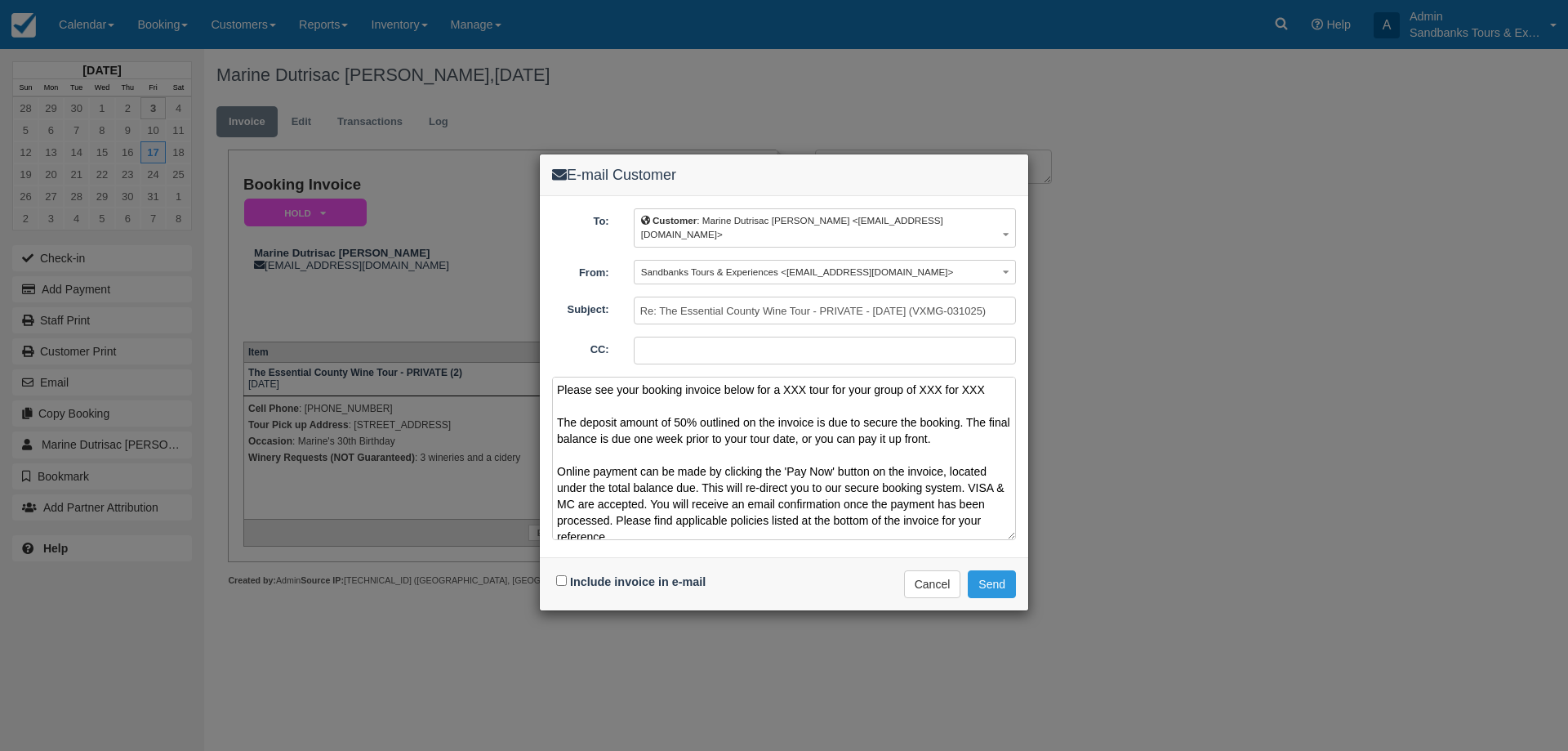
drag, startPoint x: 994, startPoint y: 377, endPoint x: 782, endPoint y: 379, distance: 212.0
click at [782, 379] on textarea "Please see your booking invoice below for a XXX tour for your group of XXX for …" at bounding box center [784, 458] width 464 height 164
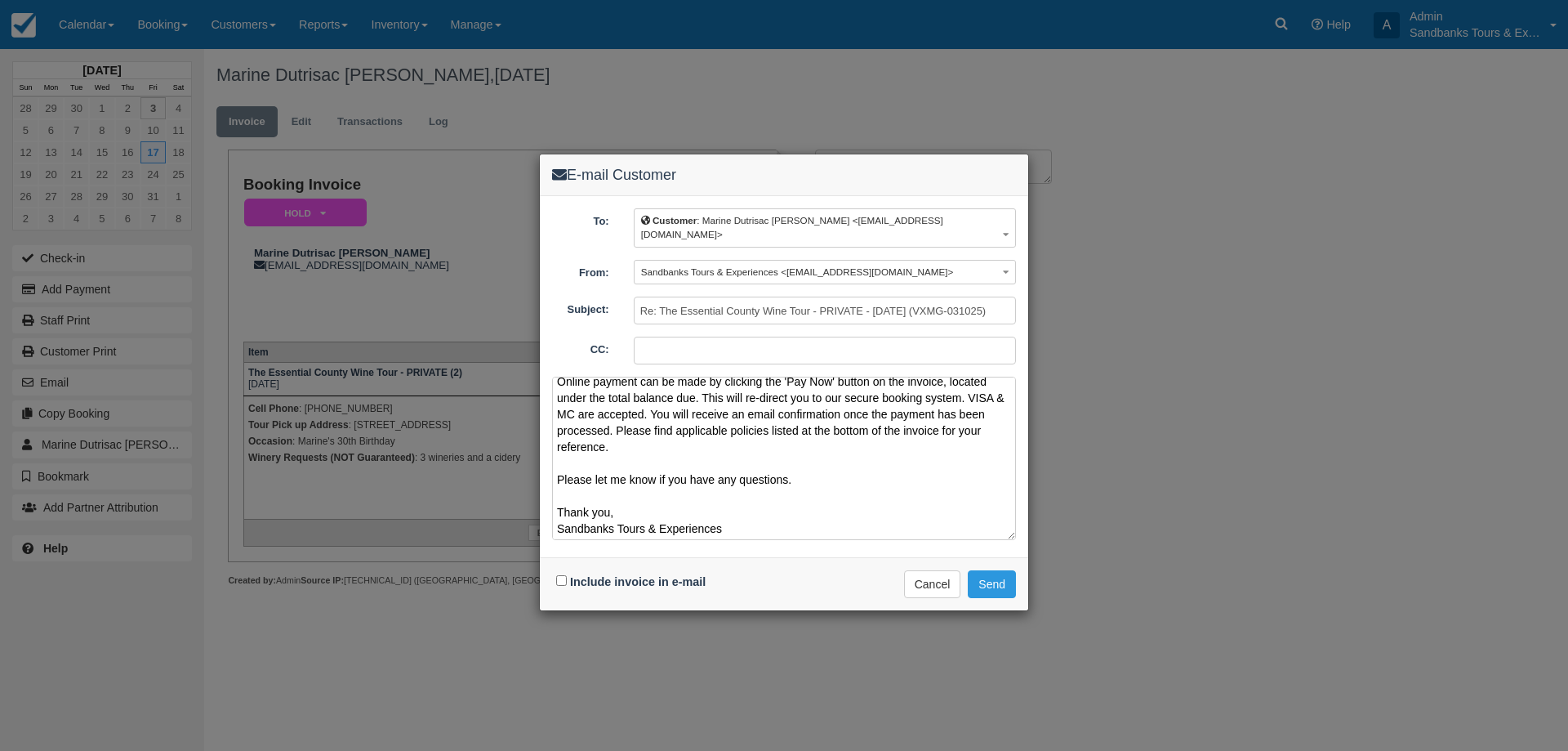
scroll to position [108, 0]
type textarea "Please see your booking invoice below for a Private Essential Wine Tour for 2 p…"
click at [562, 575] on input "Include invoice in e-mail" at bounding box center [561, 581] width 11 height 11
checkbox input "true"
click at [995, 580] on button "Send" at bounding box center [991, 584] width 48 height 28
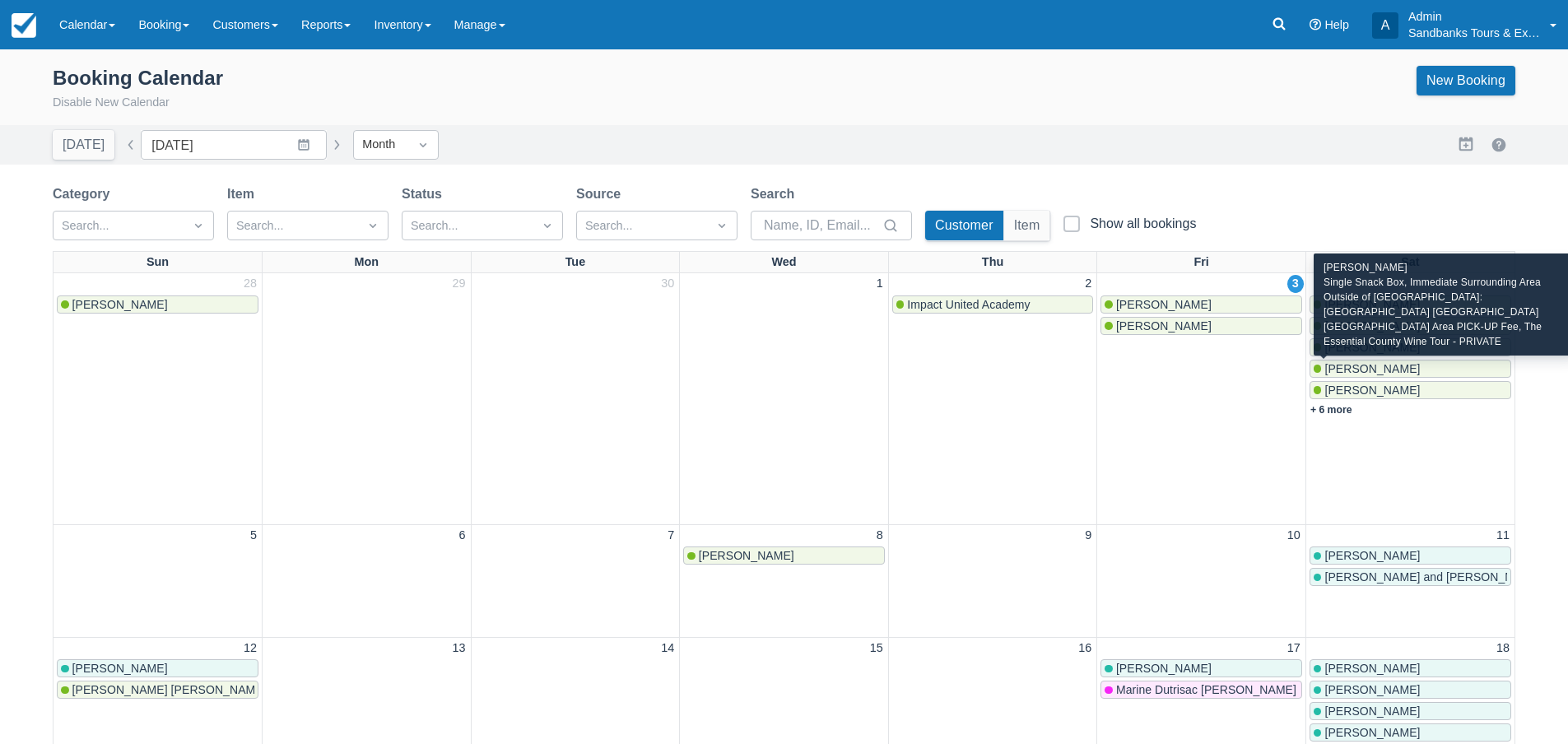
click at [1361, 362] on span "Erika Roberts" at bounding box center [1372, 368] width 95 height 13
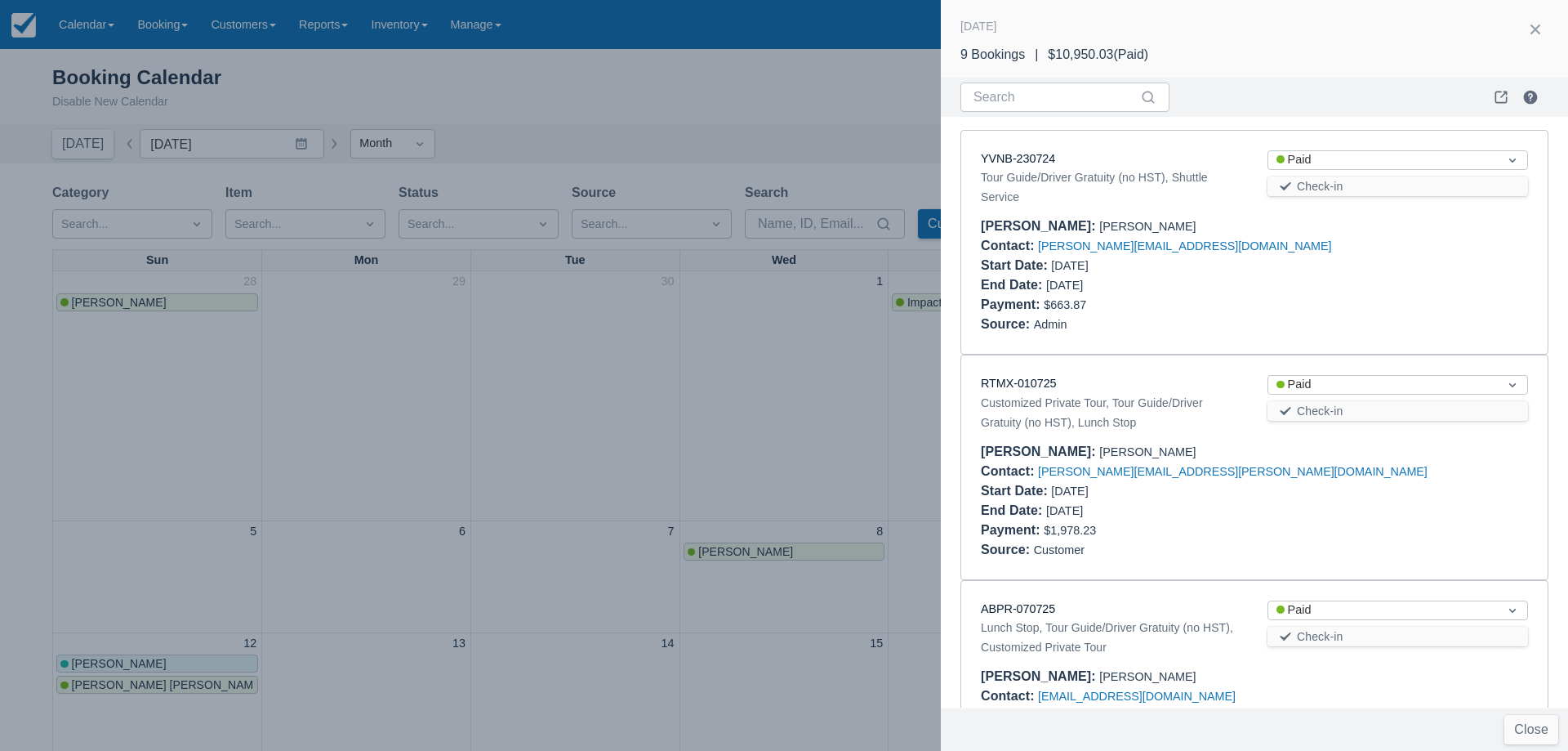
scroll to position [689, 0]
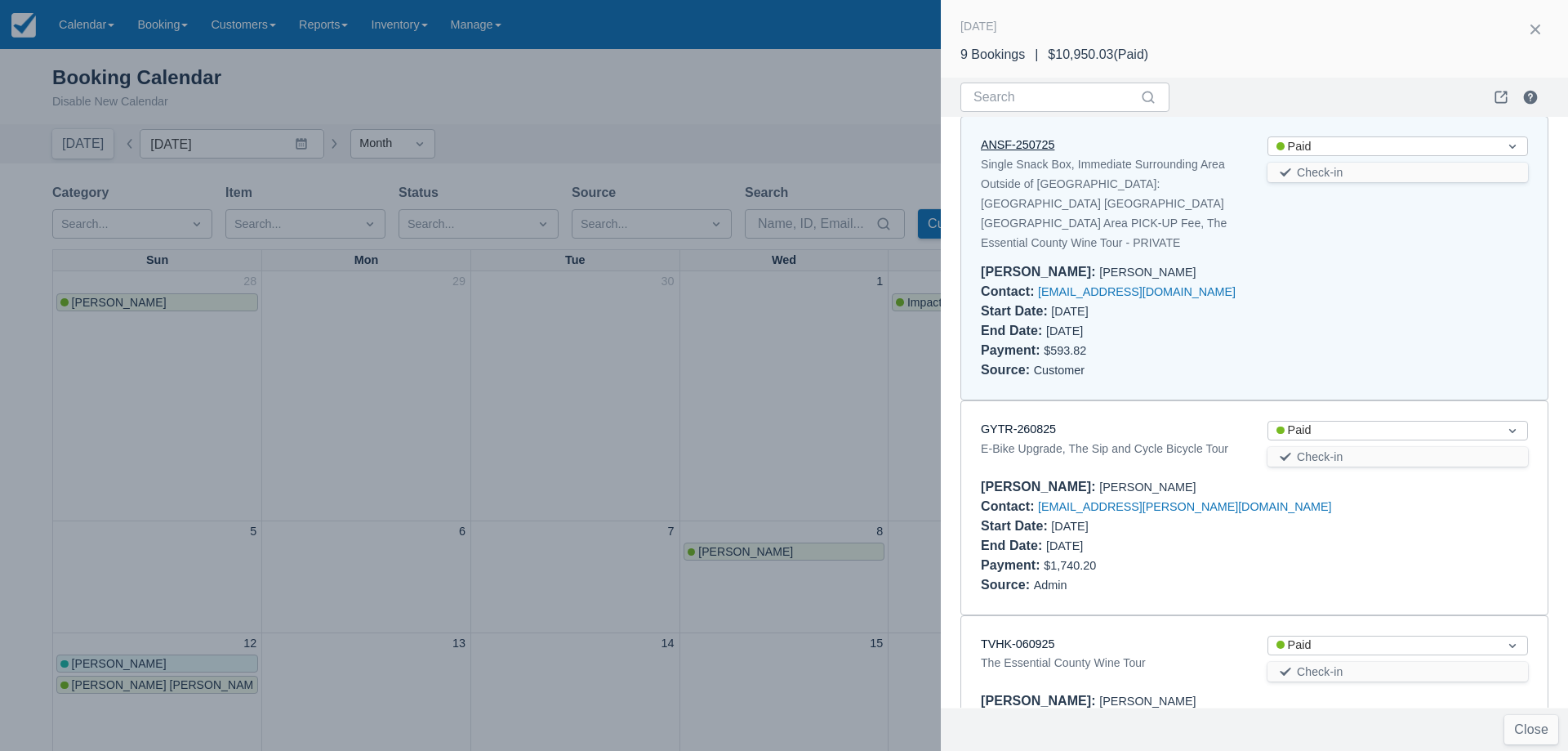
click at [1019, 140] on link "ANSF-250725" at bounding box center [1017, 144] width 73 height 13
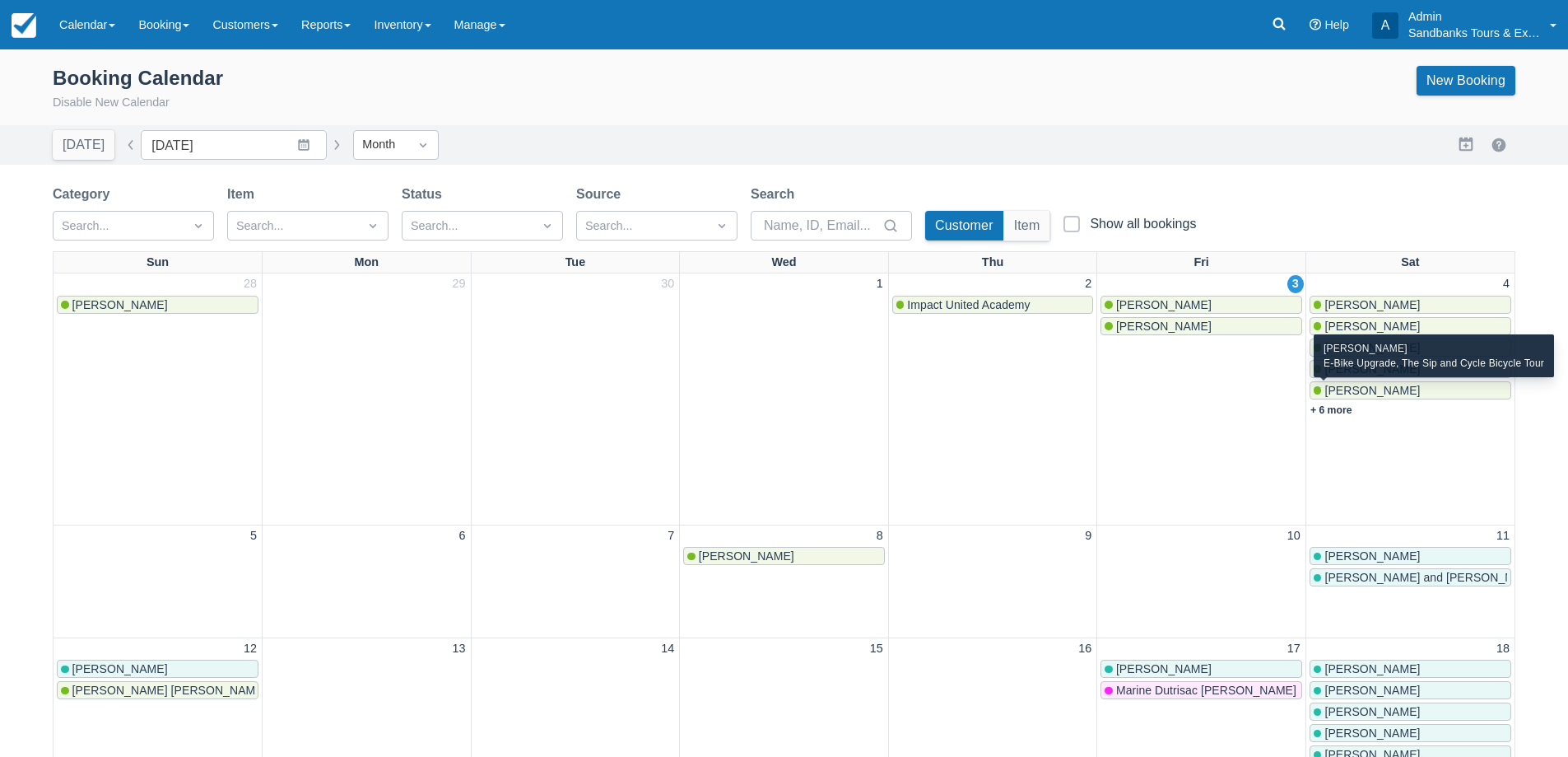
click at [1371, 395] on span "[PERSON_NAME]" at bounding box center [1372, 390] width 95 height 13
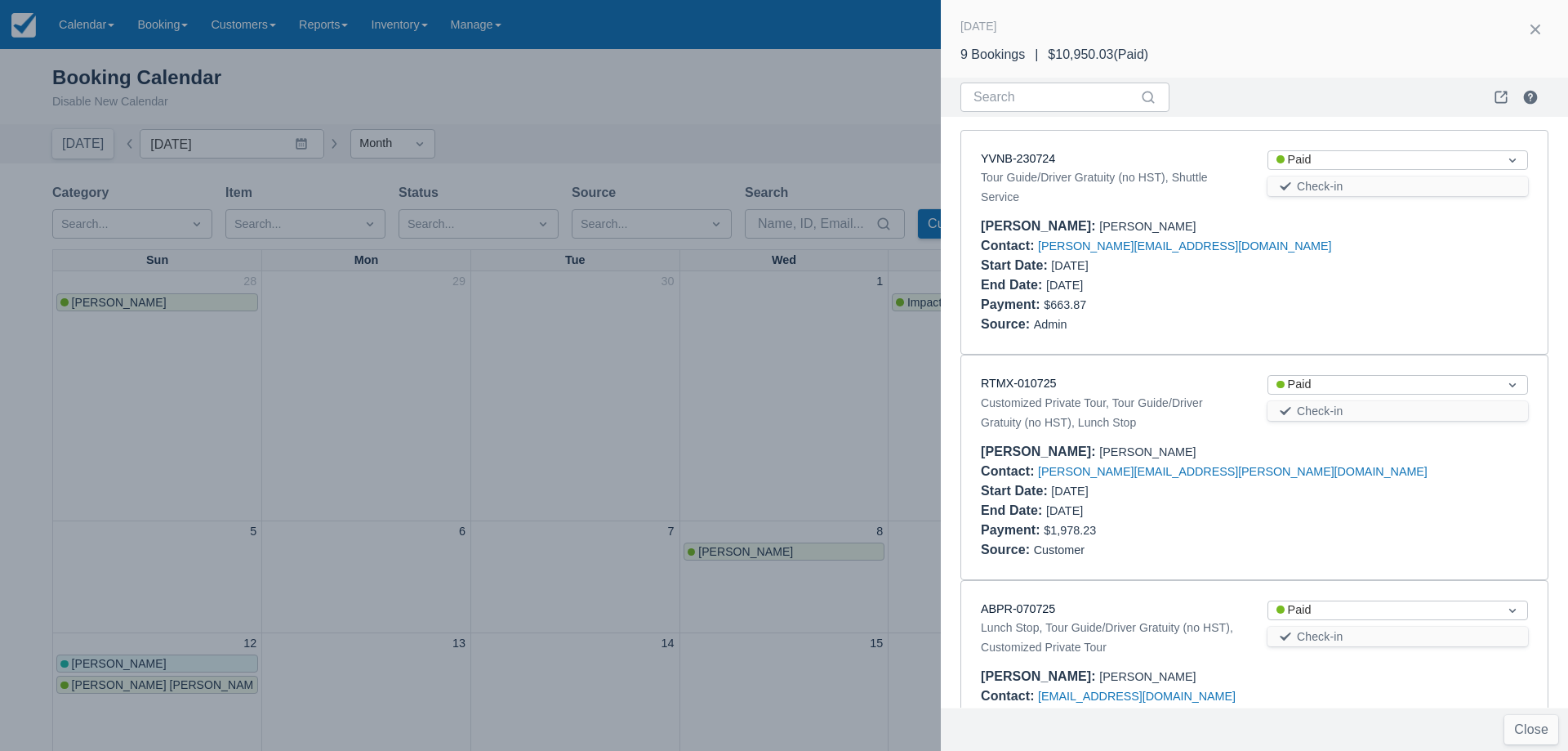
scroll to position [953, 0]
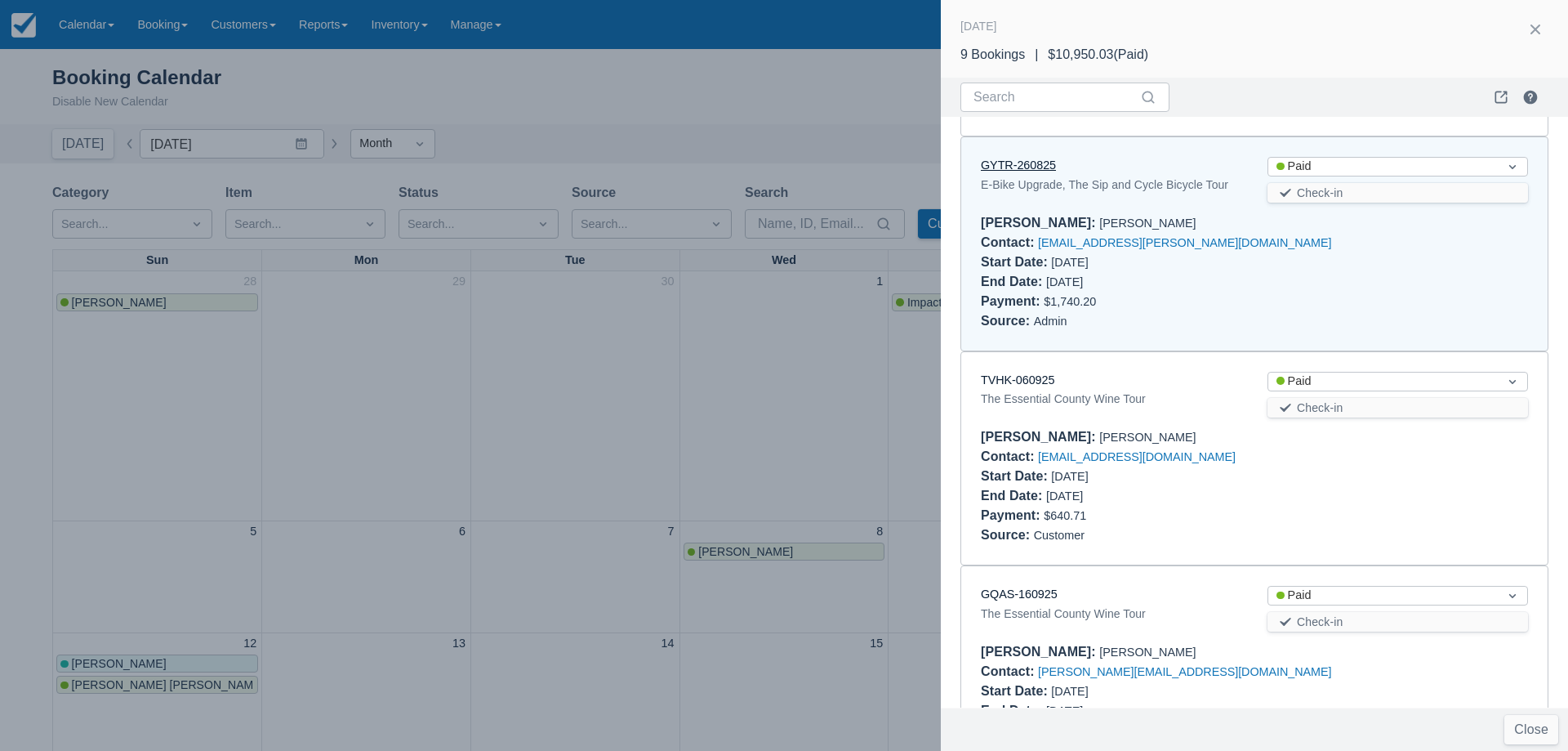
click at [994, 159] on link "GYTR-260825" at bounding box center [1018, 165] width 75 height 13
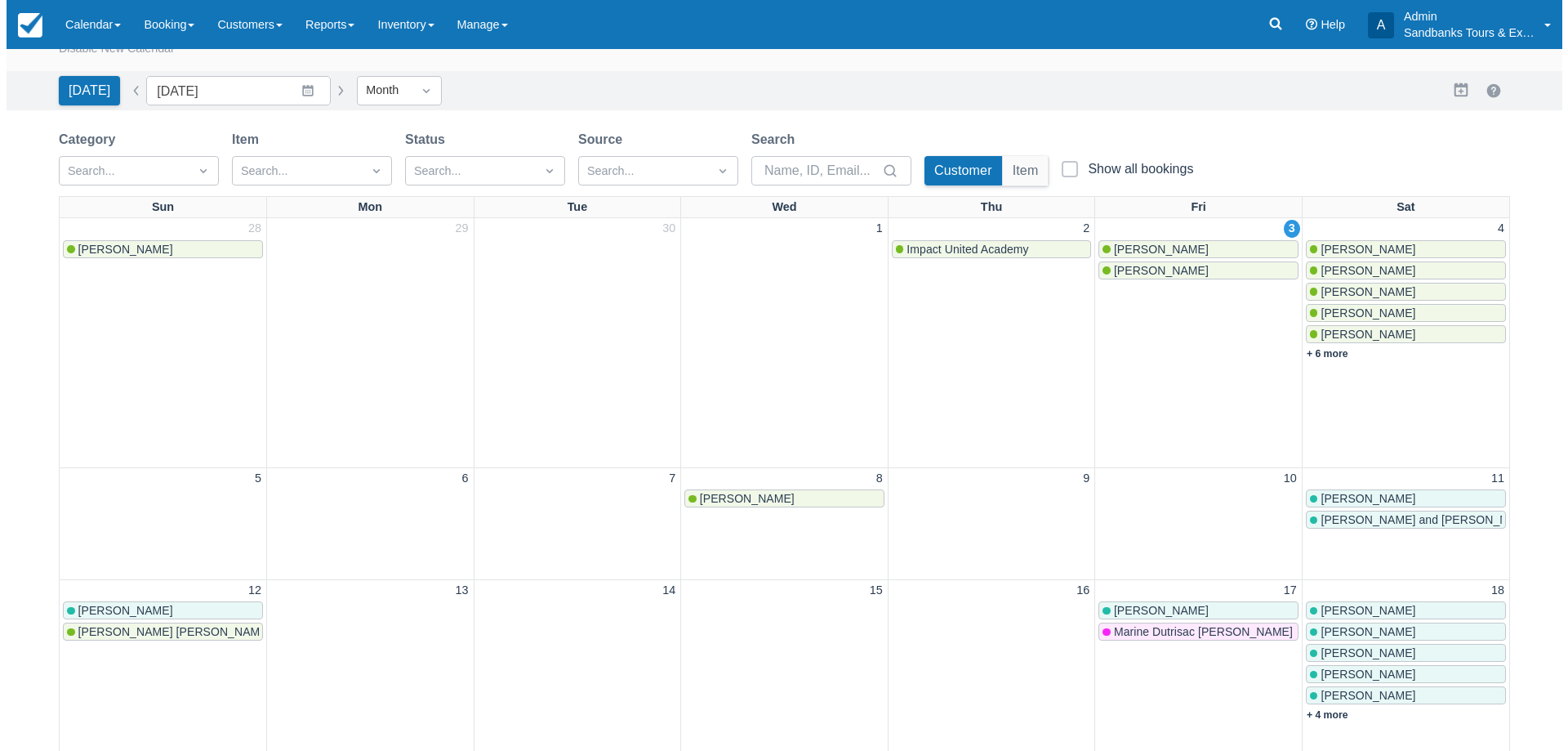
scroll to position [82, 0]
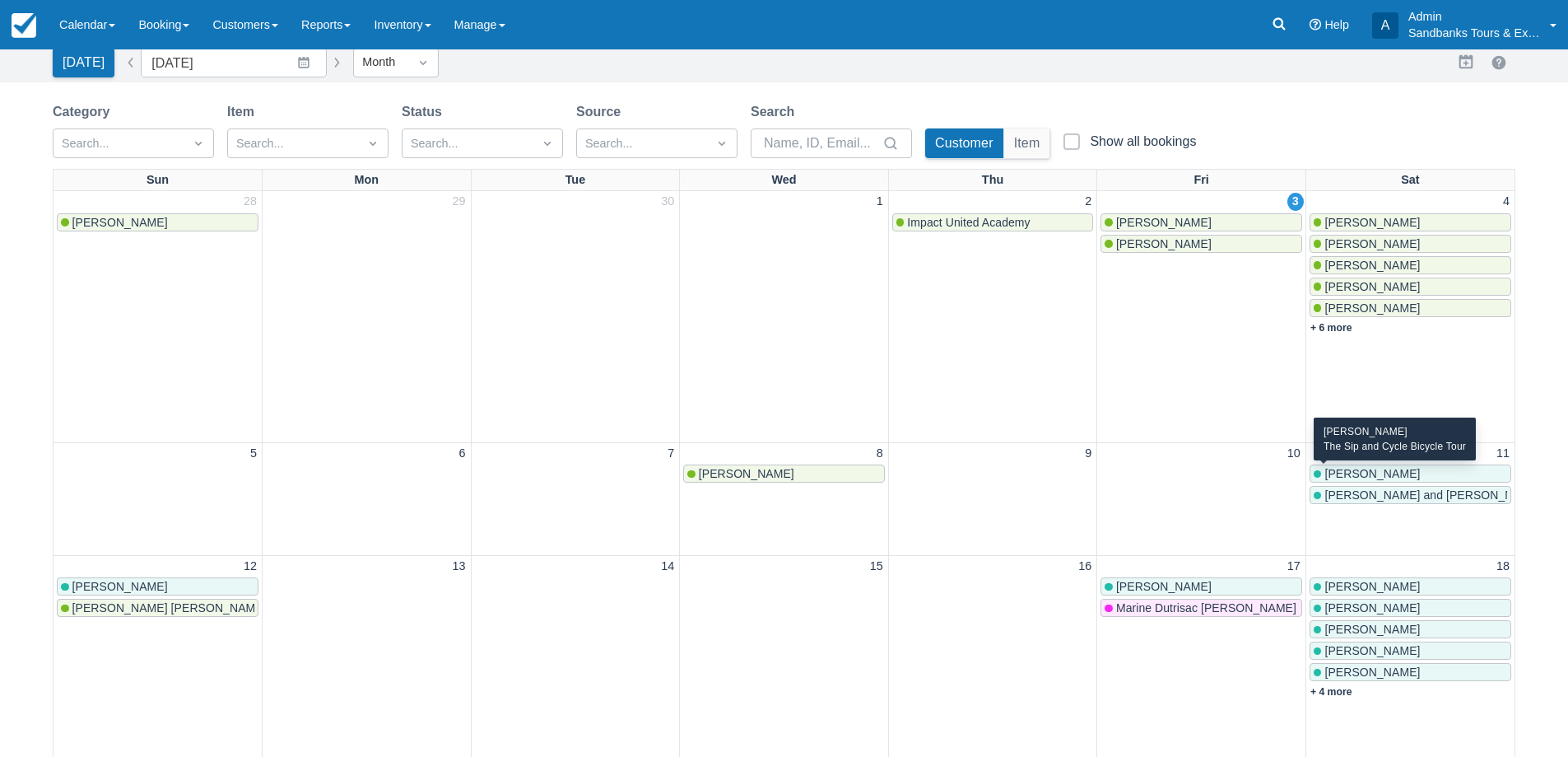
click at [1383, 472] on span "[PERSON_NAME]" at bounding box center [1372, 473] width 95 height 13
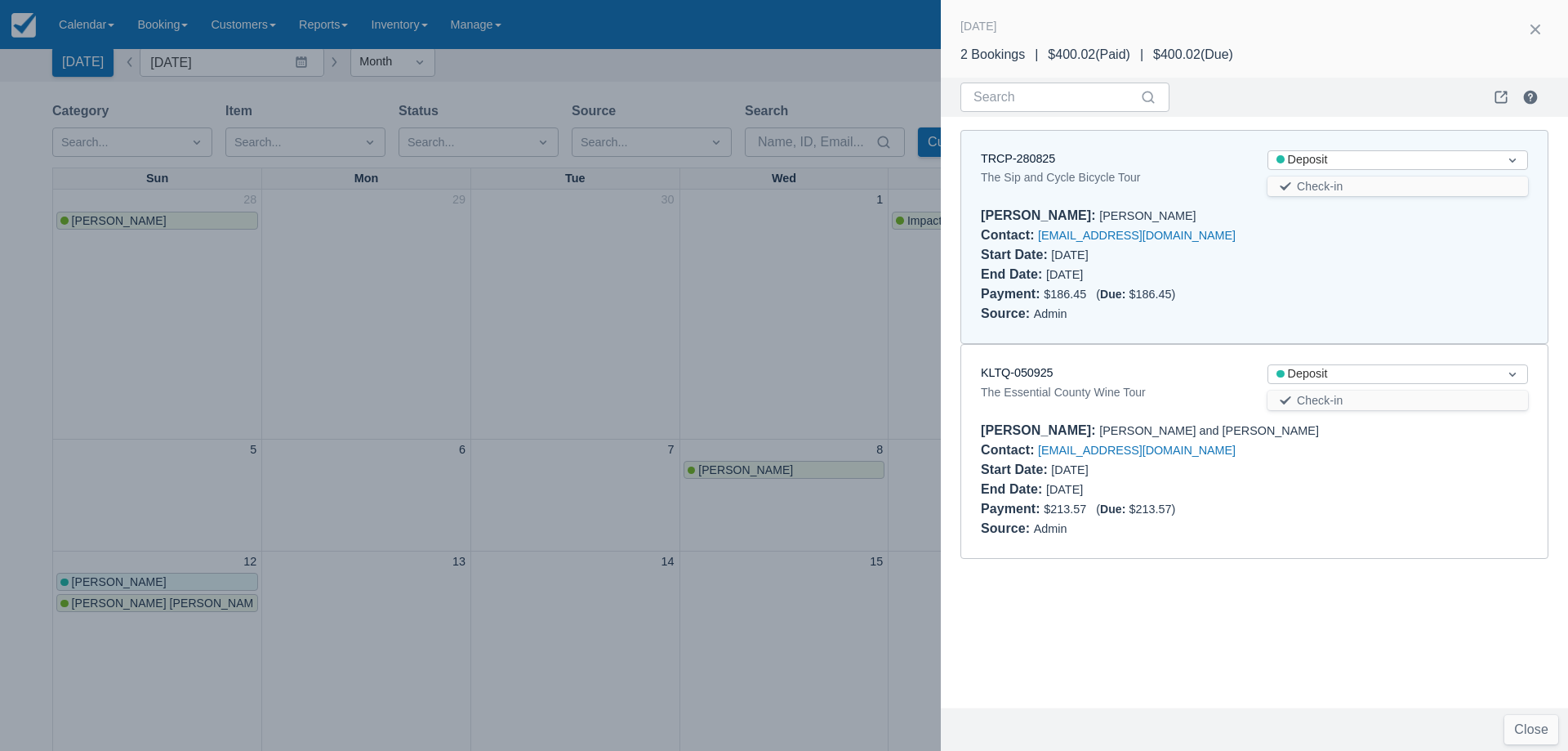
click at [751, 316] on div at bounding box center [784, 376] width 1568 height 751
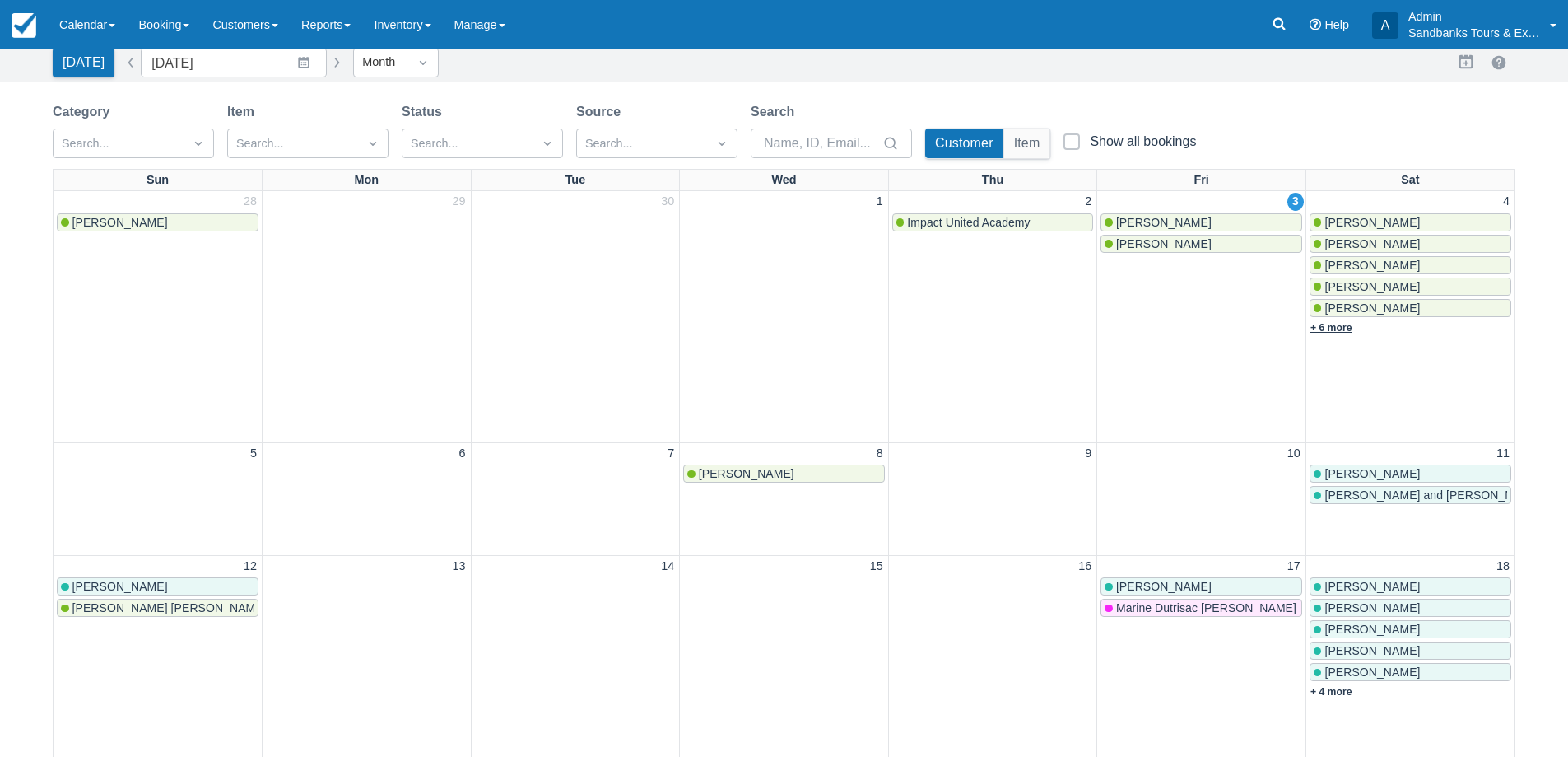
click at [1332, 329] on link "+ 6 more" at bounding box center [1331, 328] width 42 height 12
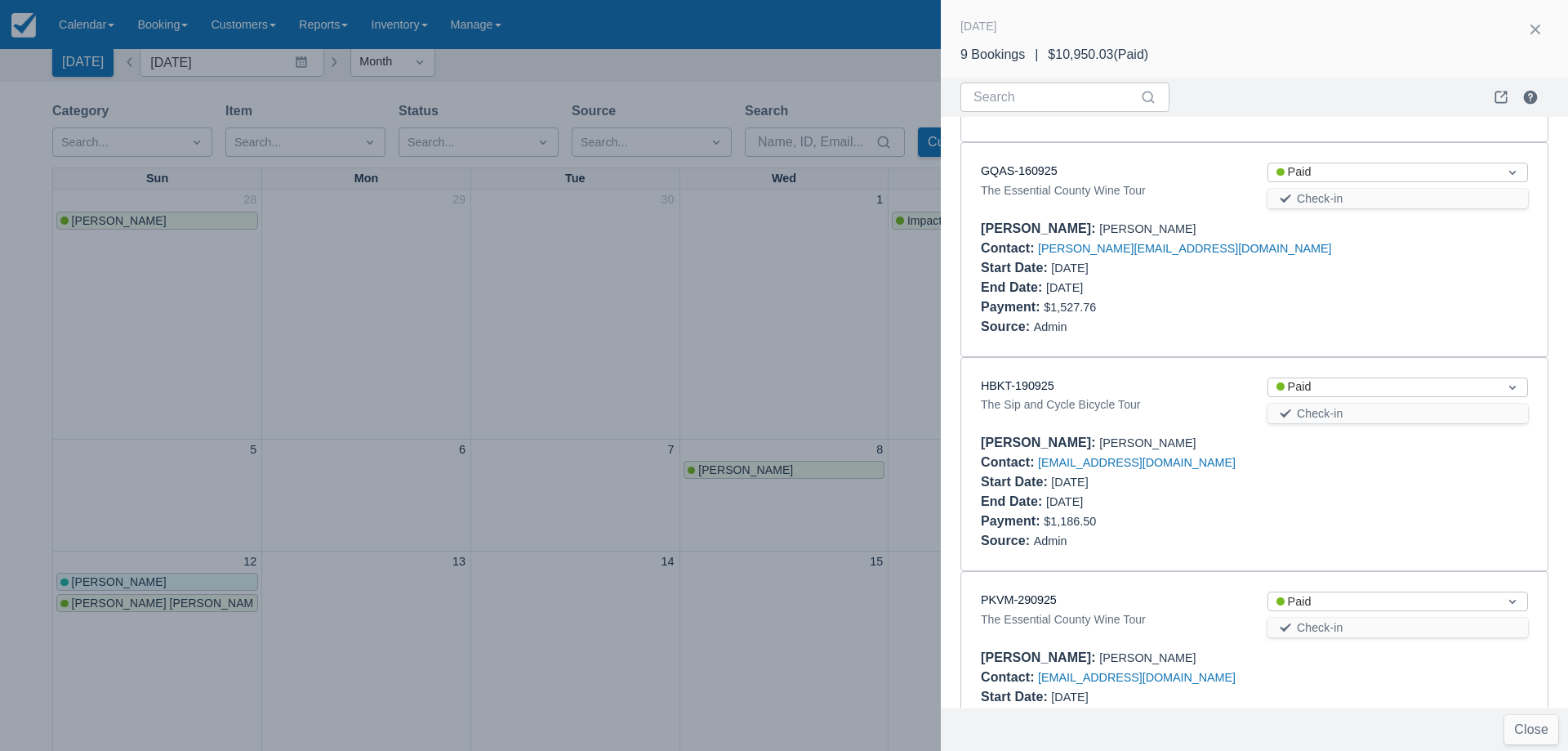
scroll to position [1366, 0]
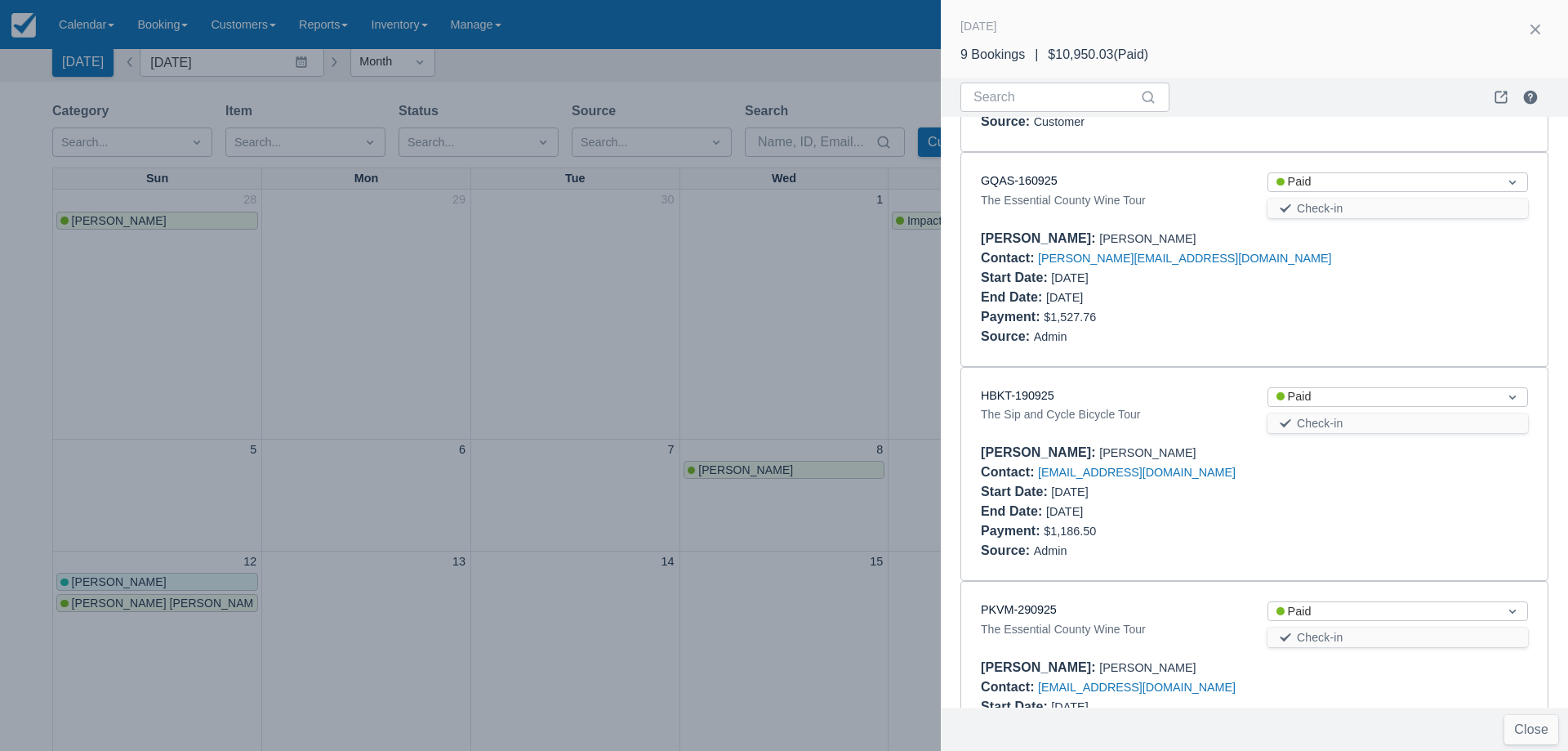
click at [1027, 153] on div "GQAS-160925 The Essential County Wine Tour Status Paid Check-in [PERSON_NAME] :…" at bounding box center [1253, 259] width 586 height 213
click at [1031, 174] on link "GQAS-160925" at bounding box center [1019, 180] width 77 height 13
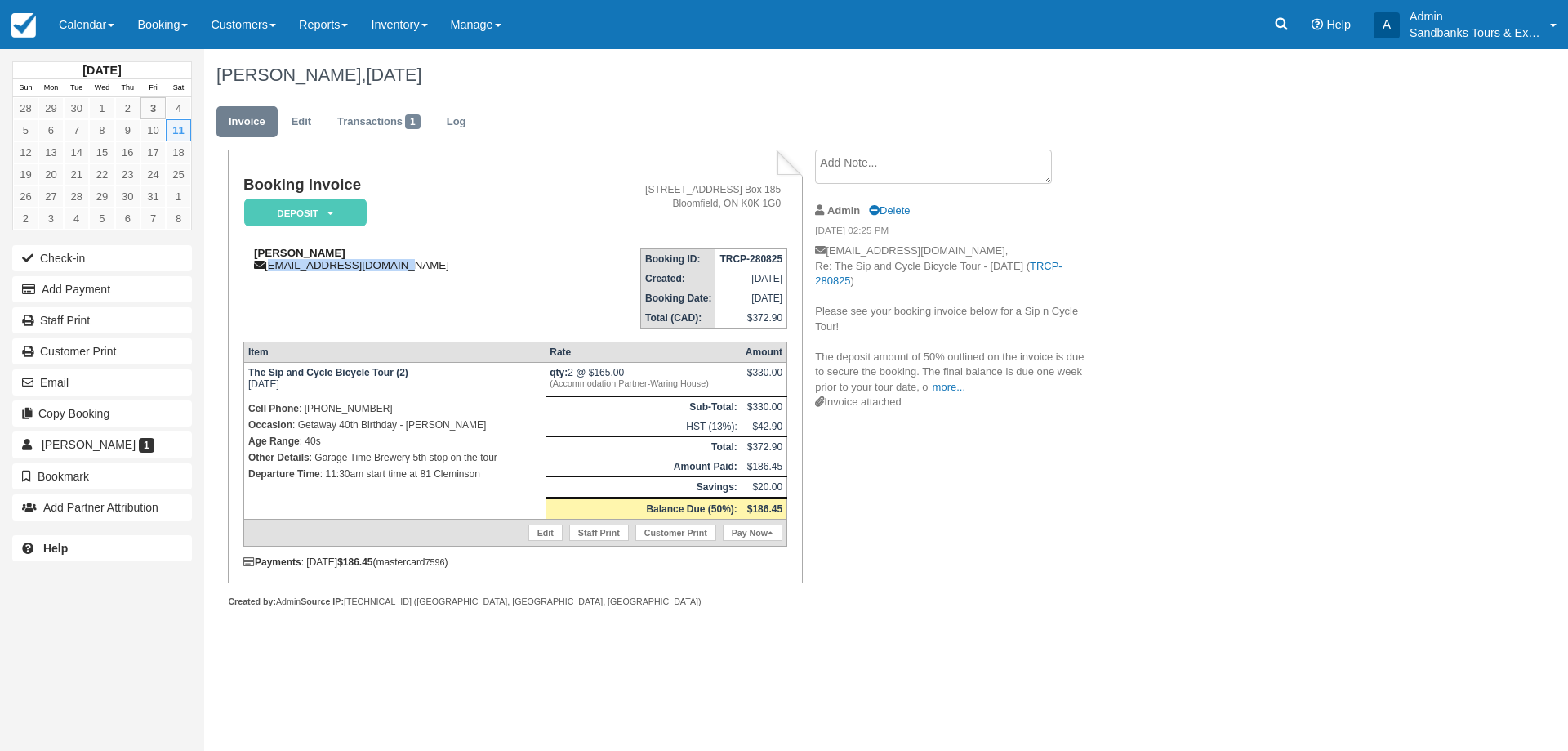
drag, startPoint x: 405, startPoint y: 264, endPoint x: 271, endPoint y: 267, distance: 134.0
click at [271, 267] on div "Matthew Gawne matt_gawne@hotmail.com" at bounding box center [401, 258] width 316 height 24
copy div "matt_gawne@hotmail.com"
click at [559, 316] on td "Booking ID: TRCP-280825 Created: August 28, 2025 Booking Date: October 11, 2025…" at bounding box center [673, 282] width 228 height 93
click at [745, 278] on td "August 28, 2025" at bounding box center [751, 278] width 71 height 19
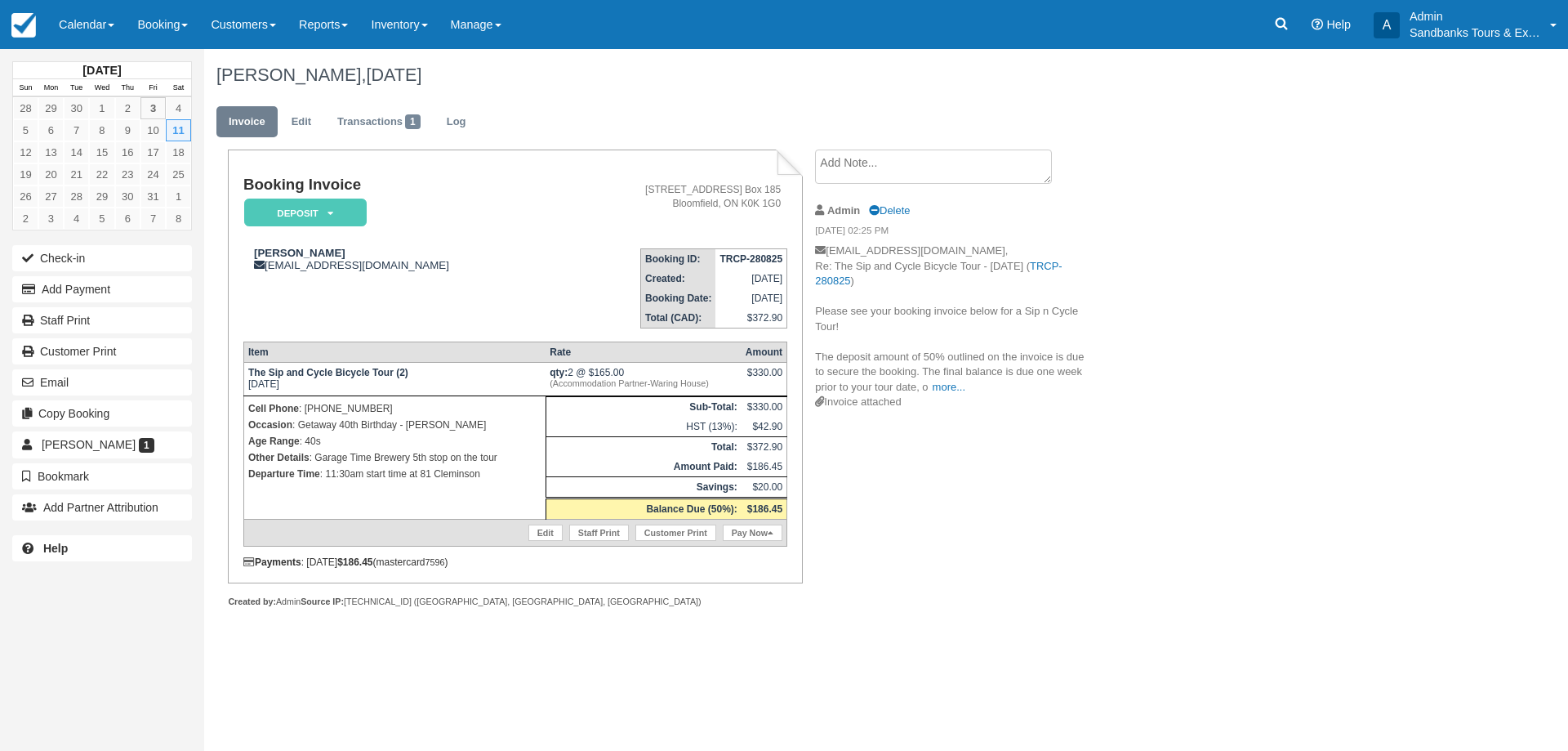
click at [746, 278] on td "August 28, 2025" at bounding box center [751, 278] width 71 height 19
click at [90, 27] on link "Calendar" at bounding box center [86, 24] width 78 height 49
click at [91, 69] on link "Booking" at bounding box center [112, 70] width 129 height 35
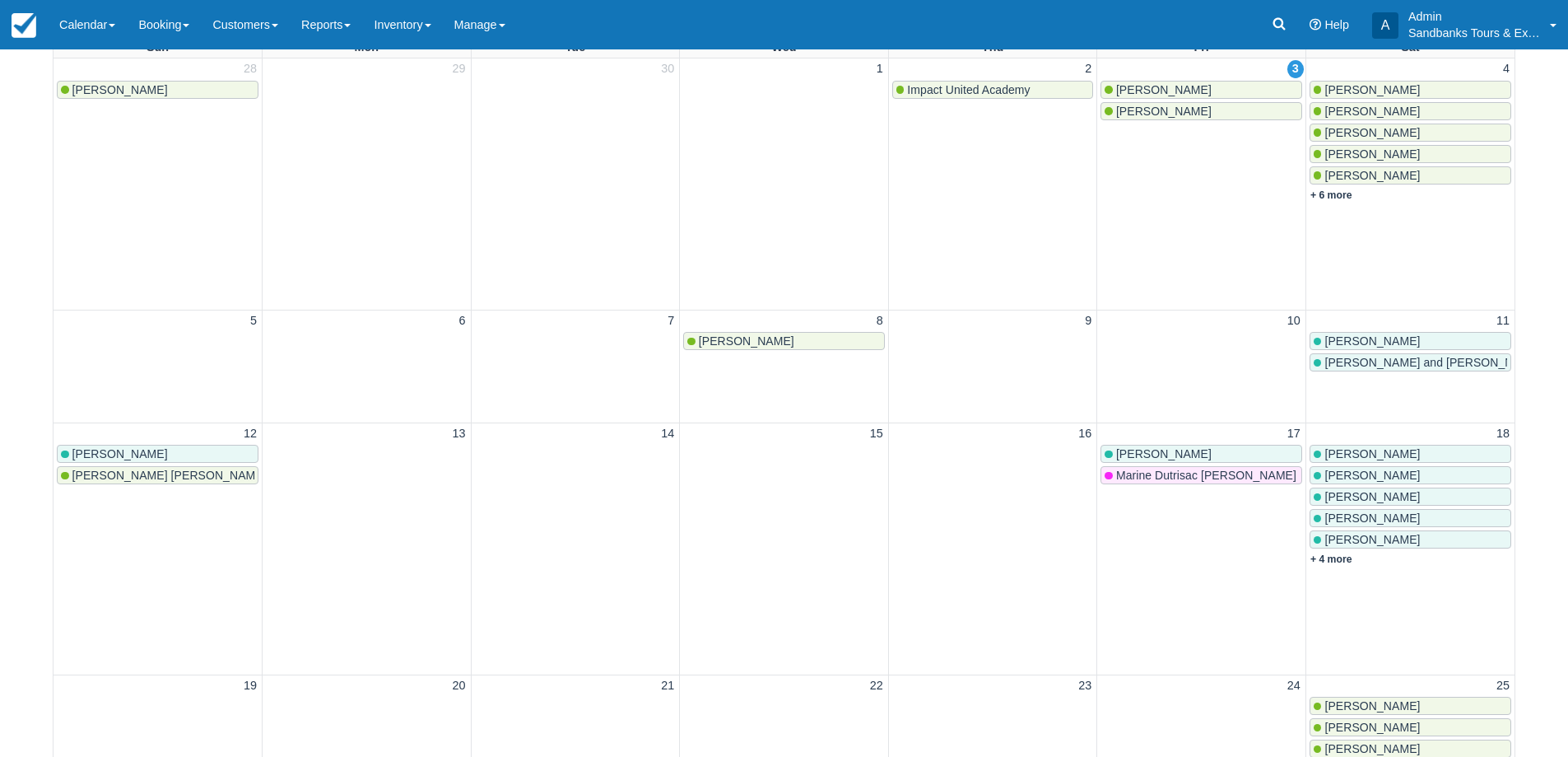
scroll to position [165, 0]
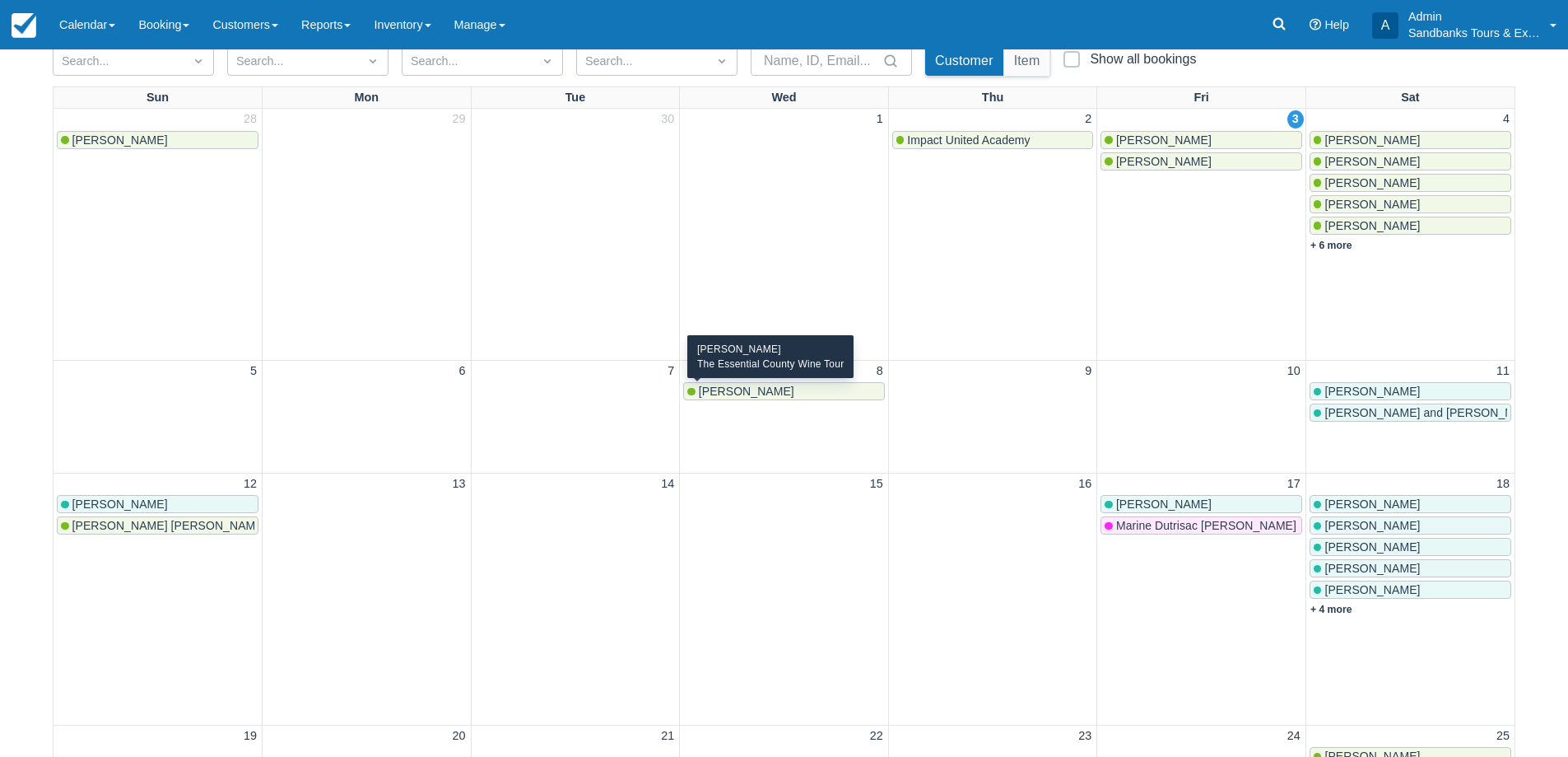
click at [752, 394] on span "[PERSON_NAME]" at bounding box center [747, 390] width 95 height 13
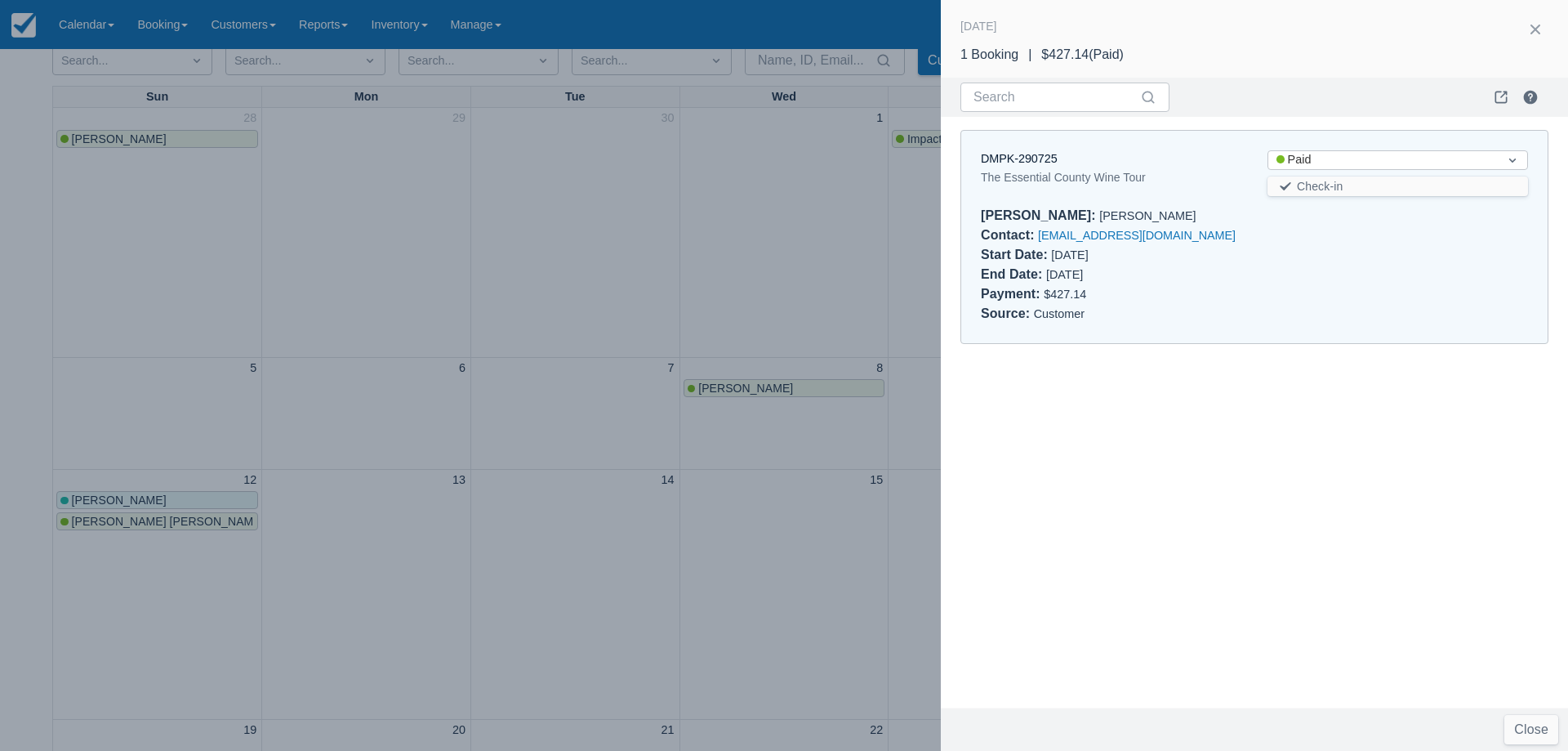
click at [374, 236] on div at bounding box center [784, 376] width 1568 height 751
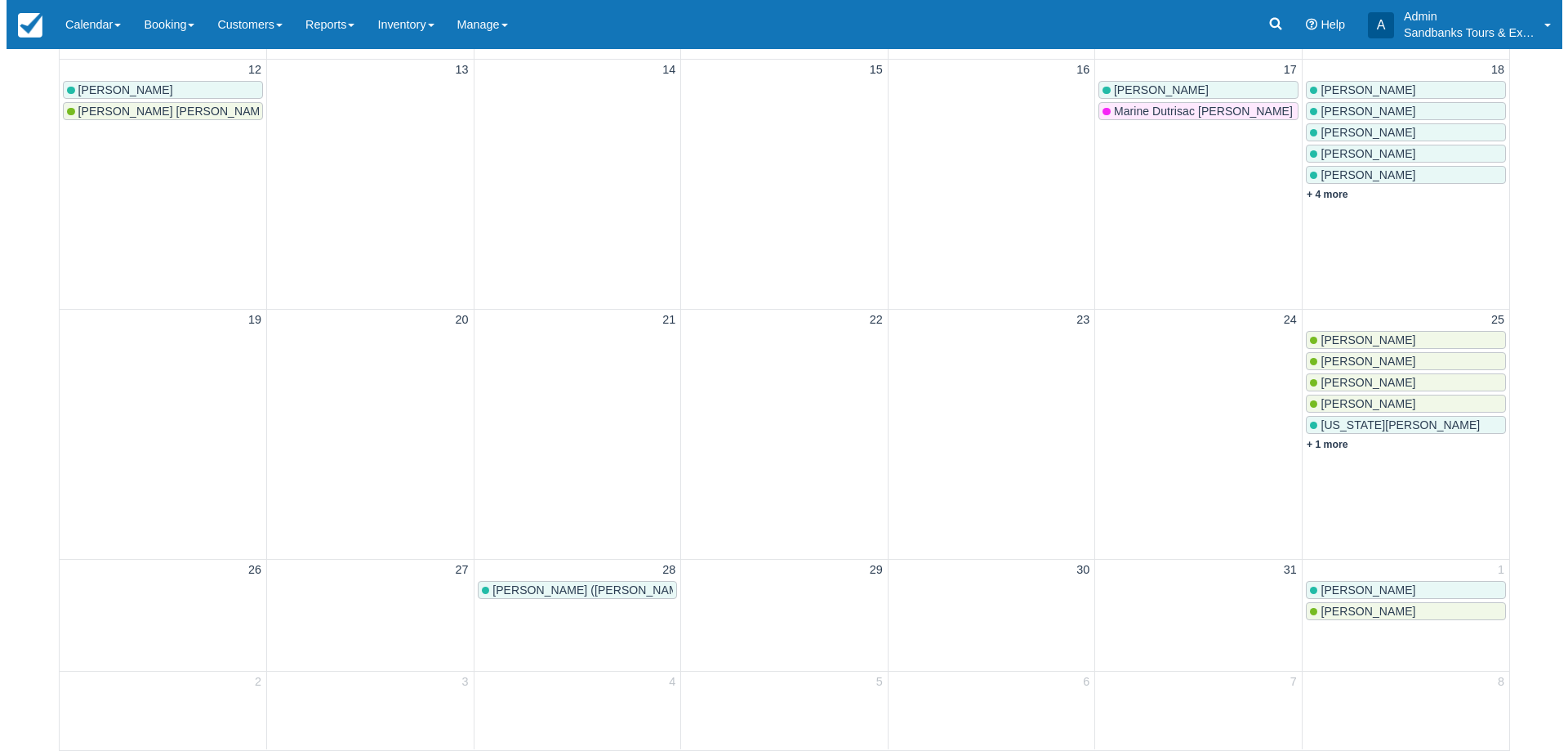
scroll to position [165, 0]
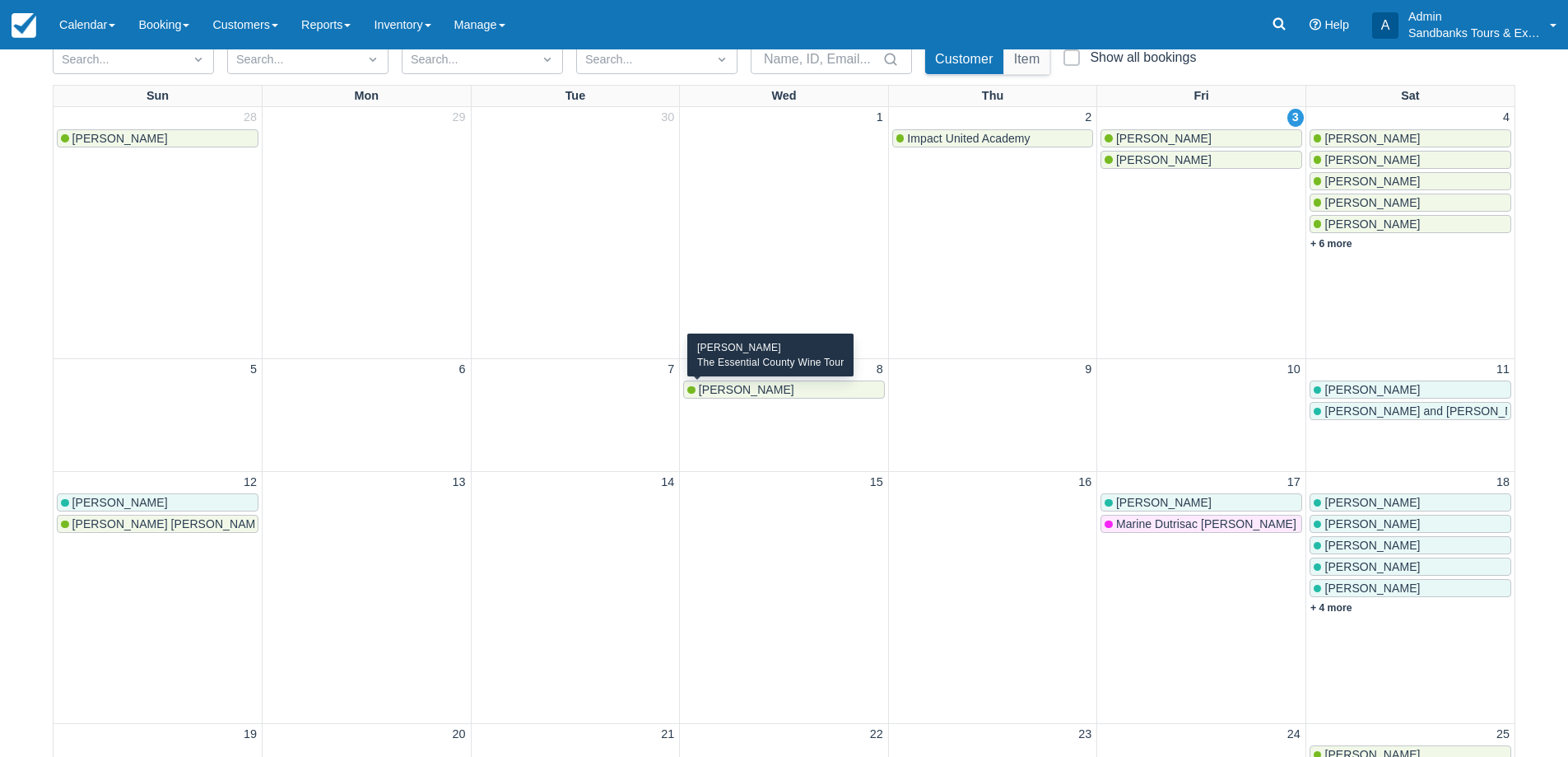
click at [757, 389] on span "[PERSON_NAME]" at bounding box center [747, 389] width 95 height 13
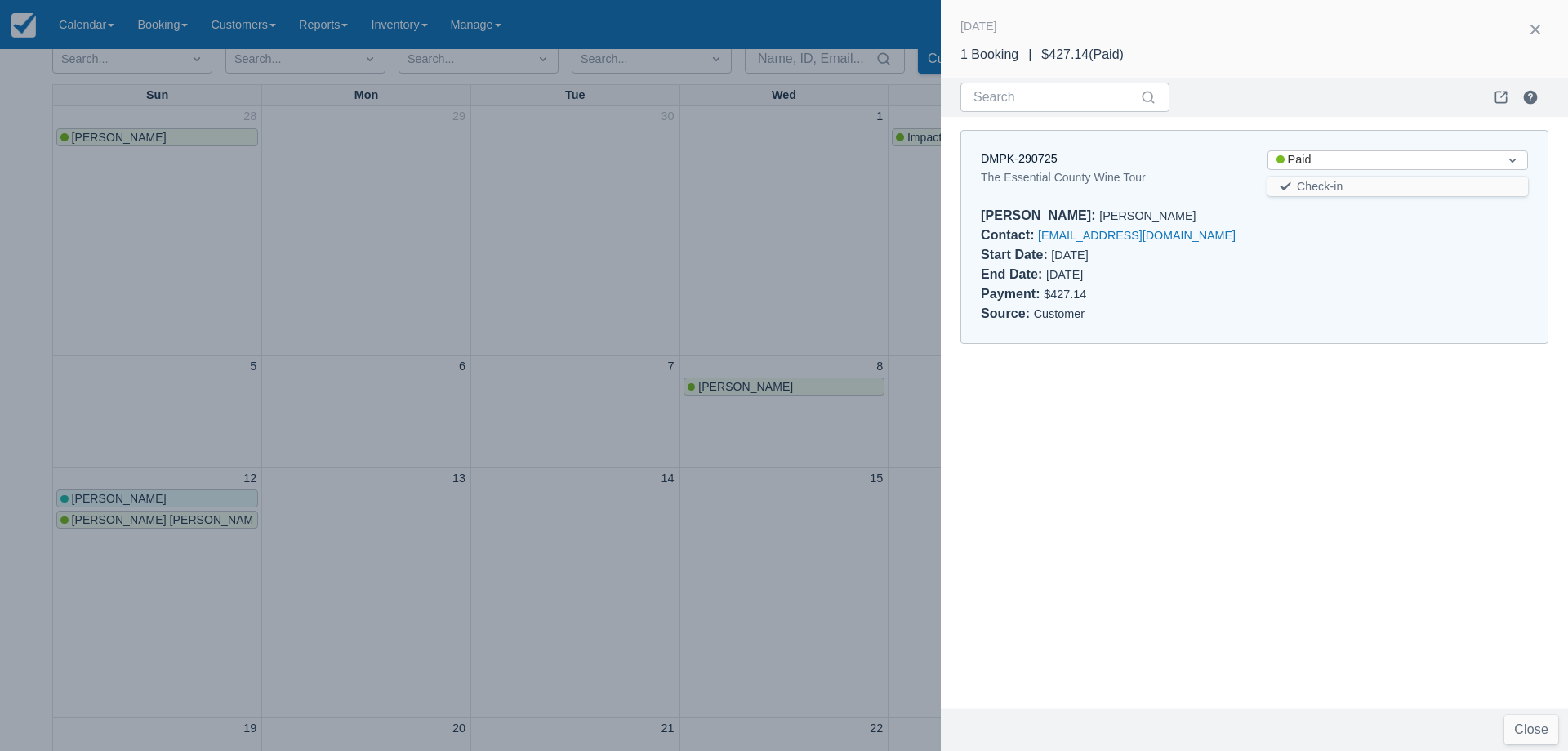
click at [1021, 177] on div "The Essential County Wine Tour" at bounding box center [1111, 176] width 261 height 19
click at [1022, 154] on link "DMPK-290725" at bounding box center [1019, 158] width 77 height 13
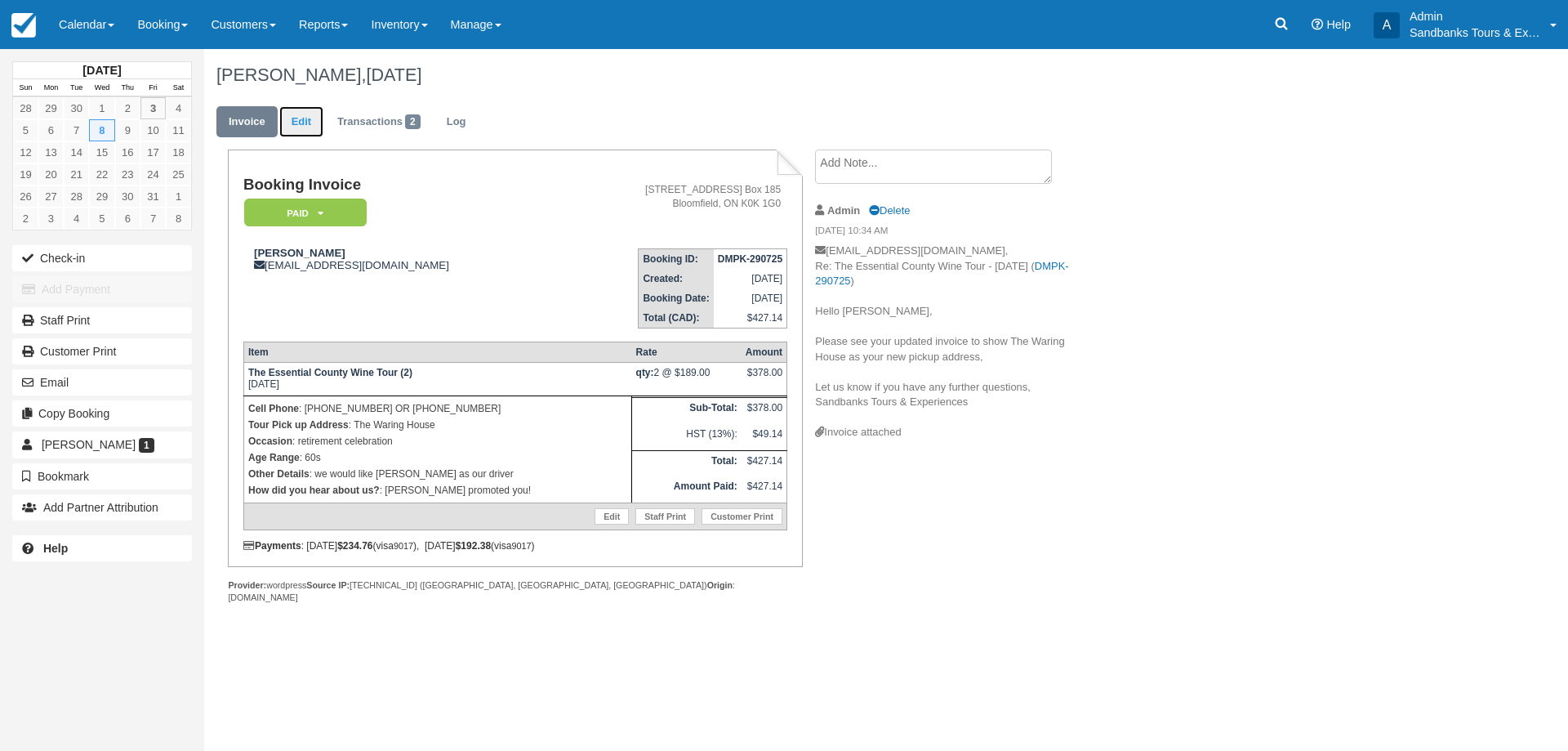
click at [313, 123] on link "Edit" at bounding box center [301, 122] width 44 height 32
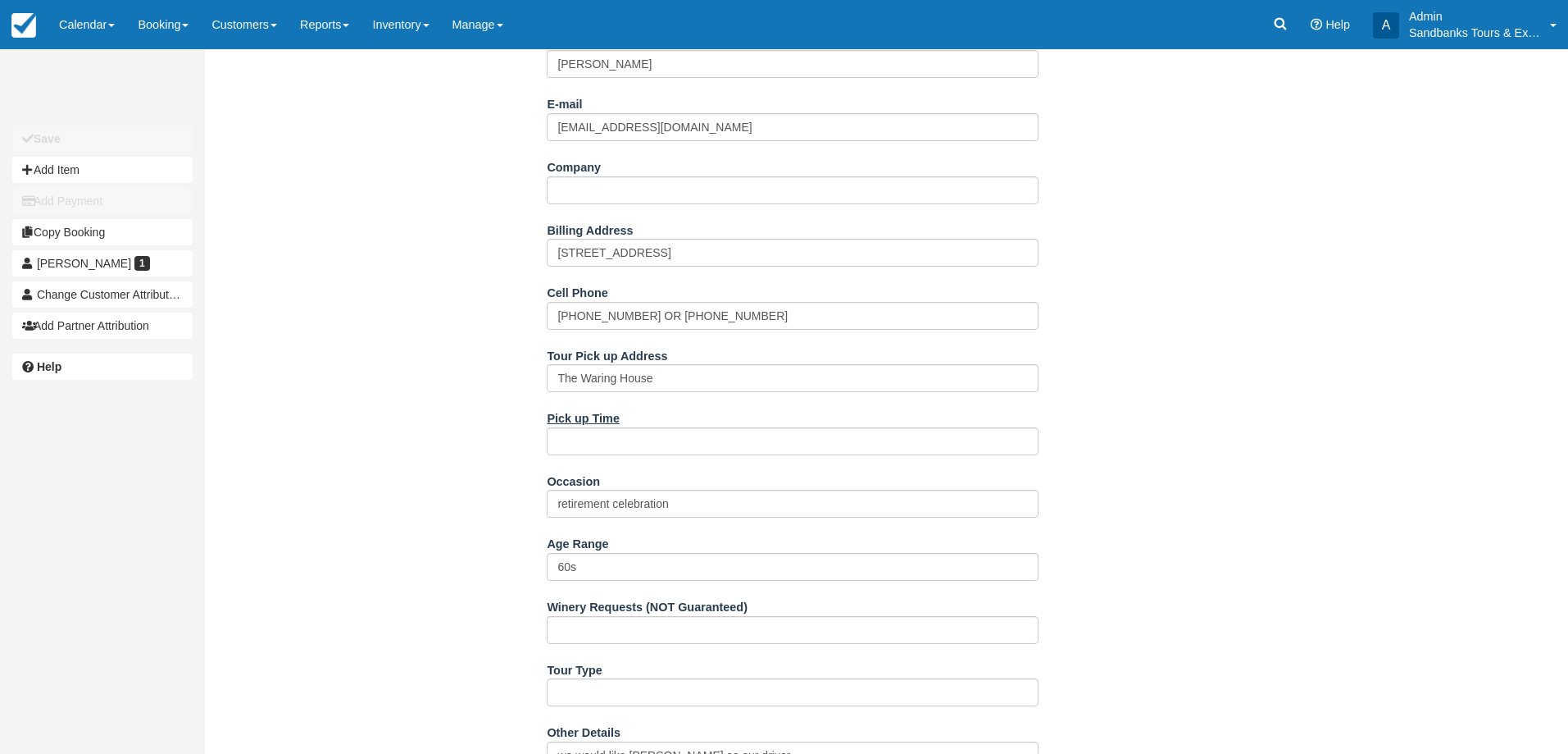
scroll to position [328, 0]
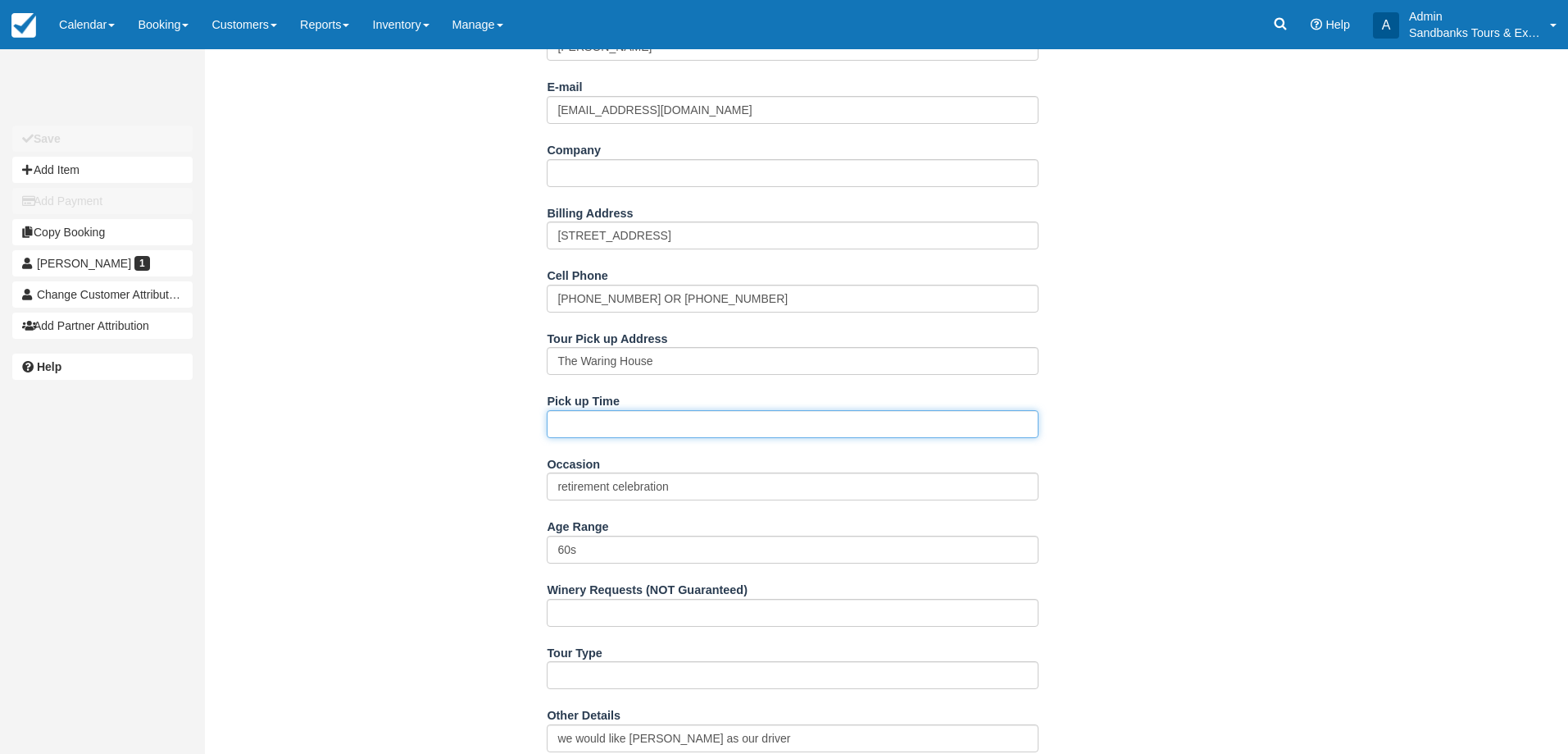
click at [593, 433] on input "Pick up Time" at bounding box center [792, 424] width 492 height 28
type input "12:00pm"
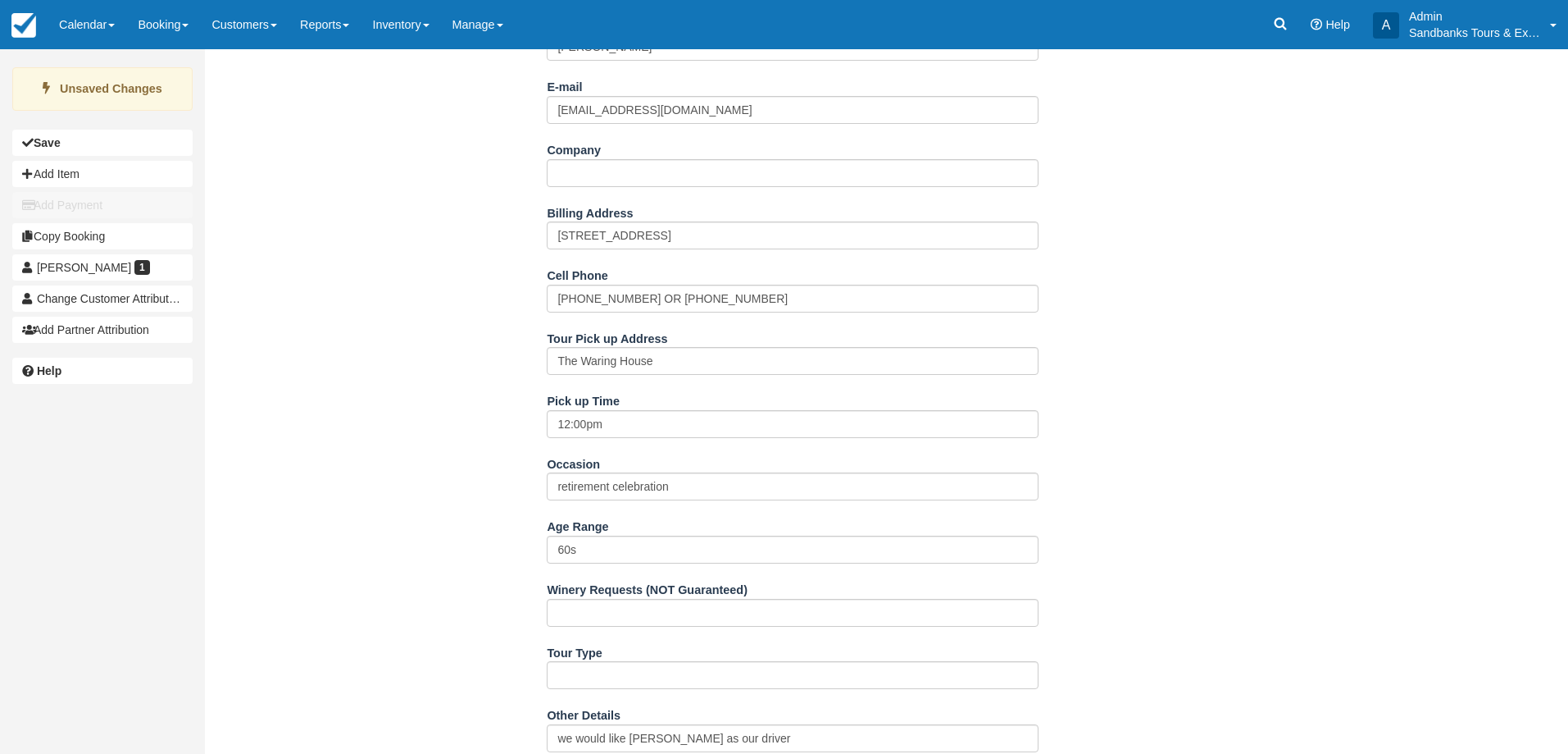
click at [516, 406] on div "Name [PERSON_NAME] E-mail [EMAIL_ADDRESS][DOMAIN_NAME] Did you mean ? Company B…" at bounding box center [792, 592] width 1176 height 1163
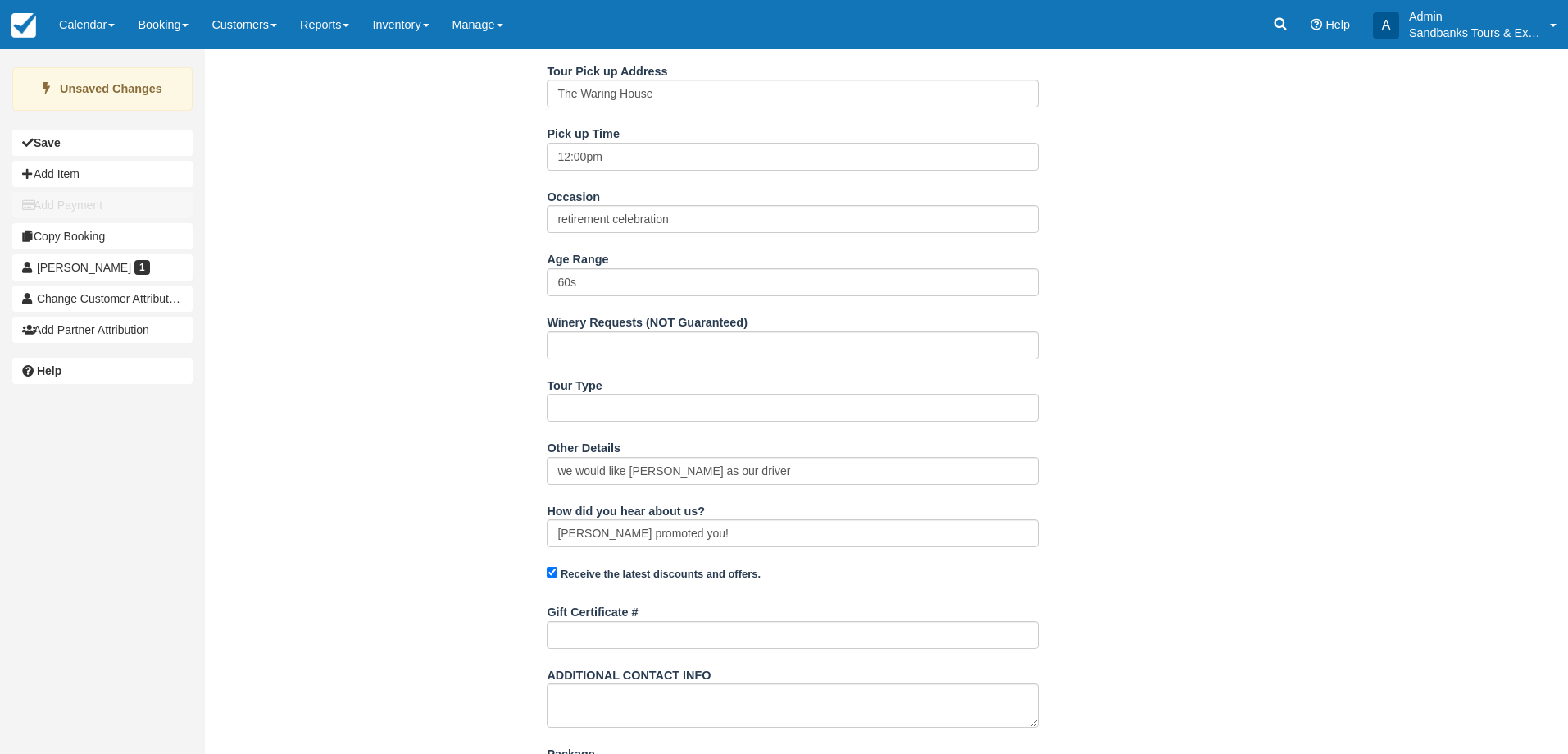
scroll to position [747, 0]
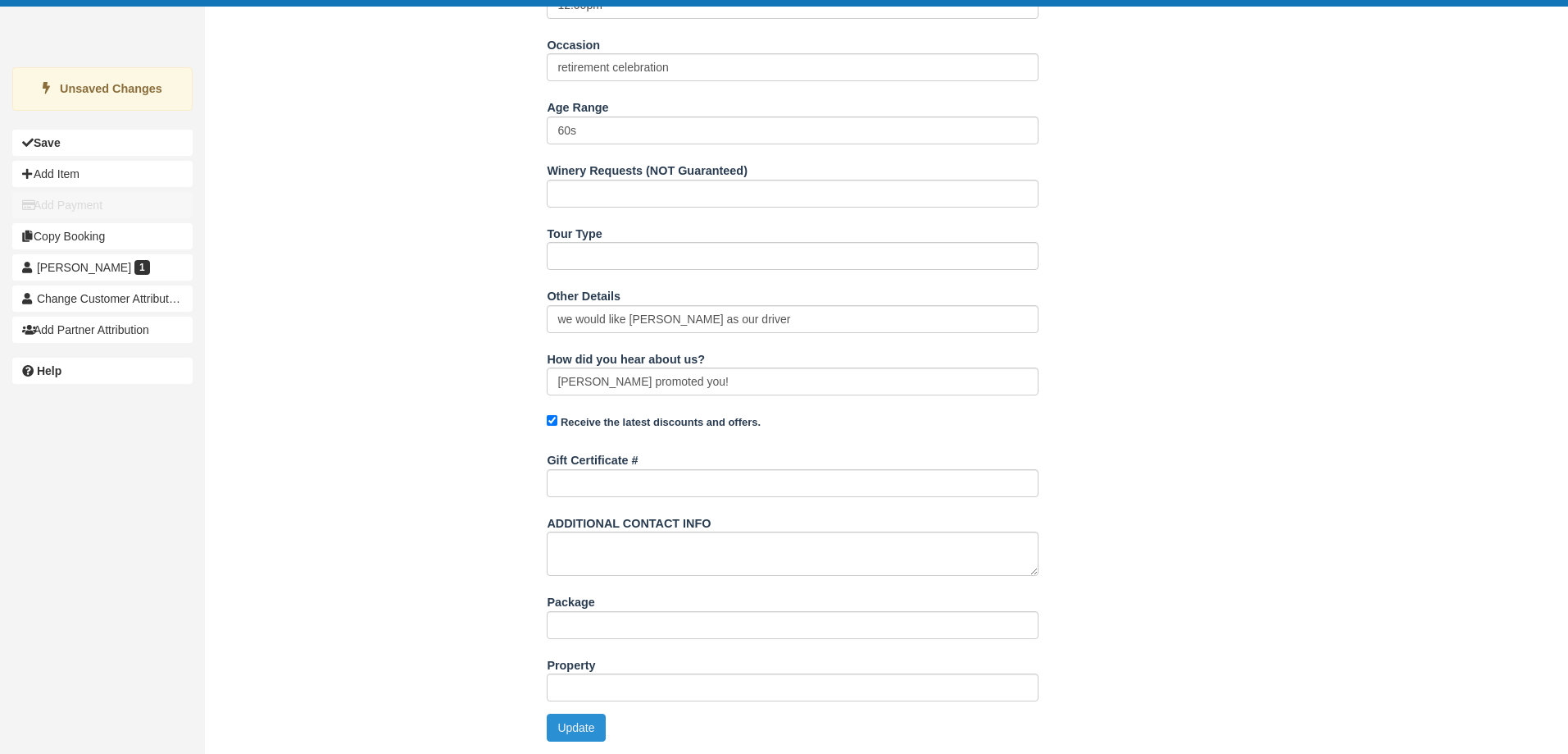
click at [602, 722] on button "Update" at bounding box center [576, 727] width 58 height 28
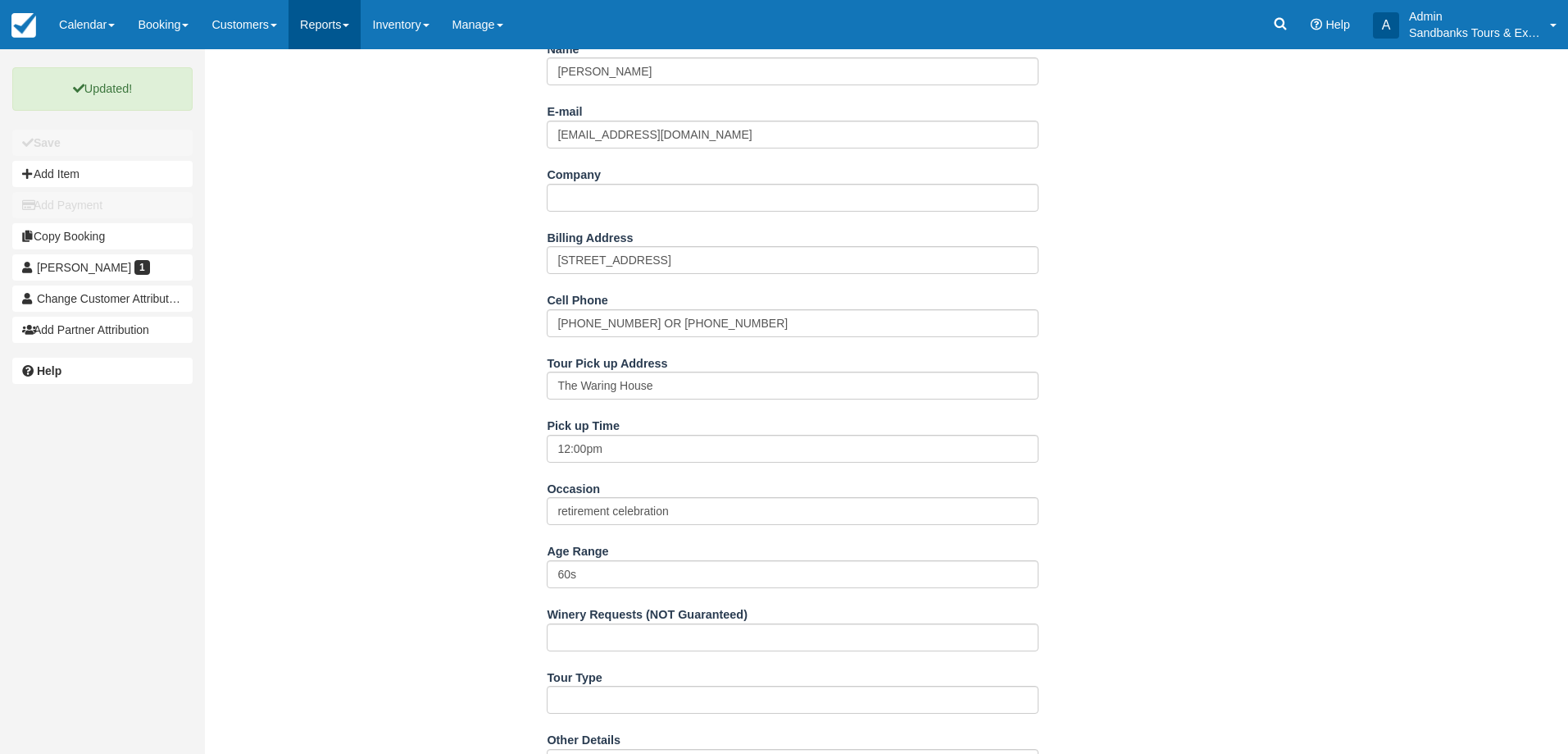
scroll to position [0, 0]
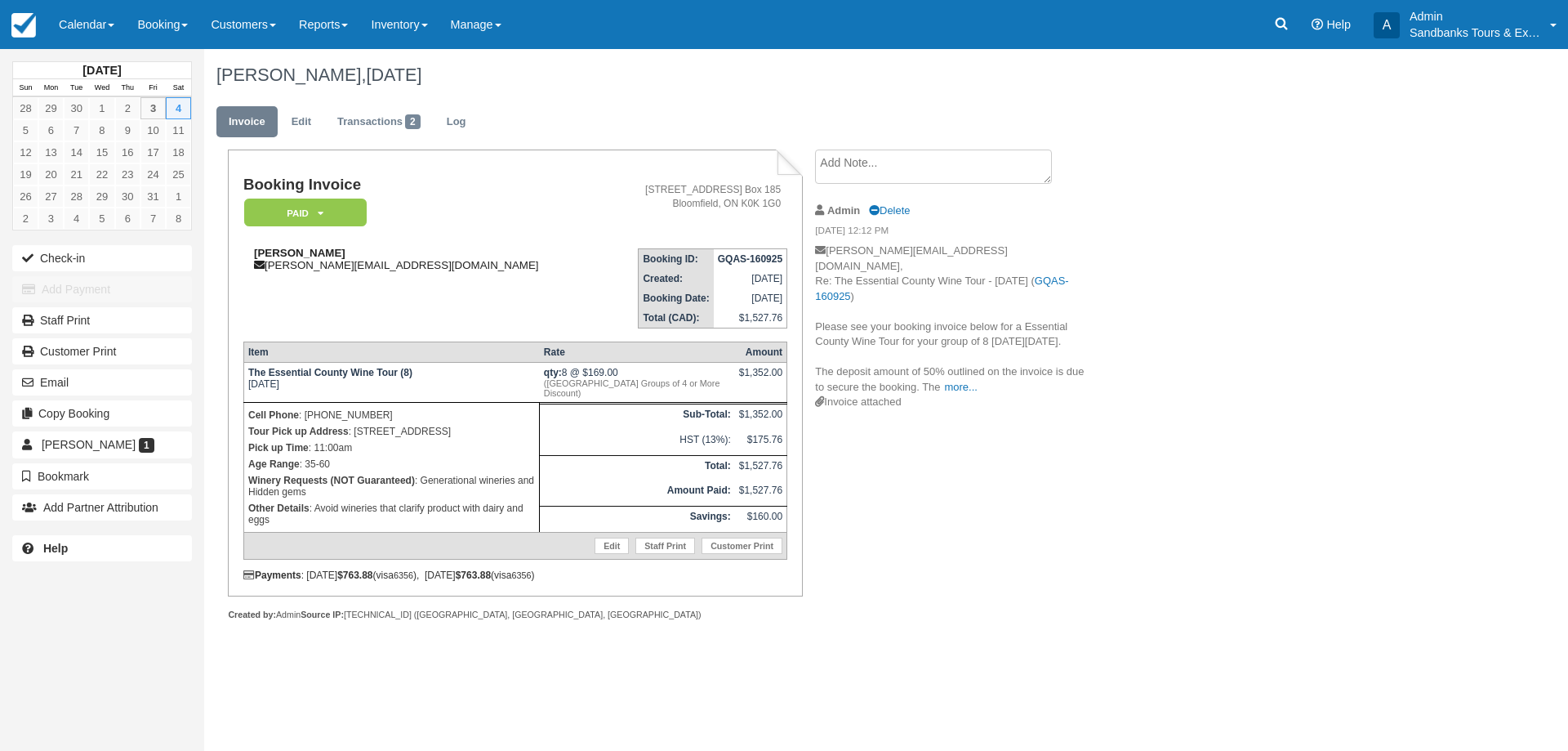
drag, startPoint x: 391, startPoint y: 253, endPoint x: 253, endPoint y: 250, distance: 138.0
click at [253, 250] on div "[PERSON_NAME] [PERSON_NAME][EMAIL_ADDRESS][DOMAIN_NAME]" at bounding box center [423, 258] width 361 height 24
copy strong "[PERSON_NAME]"
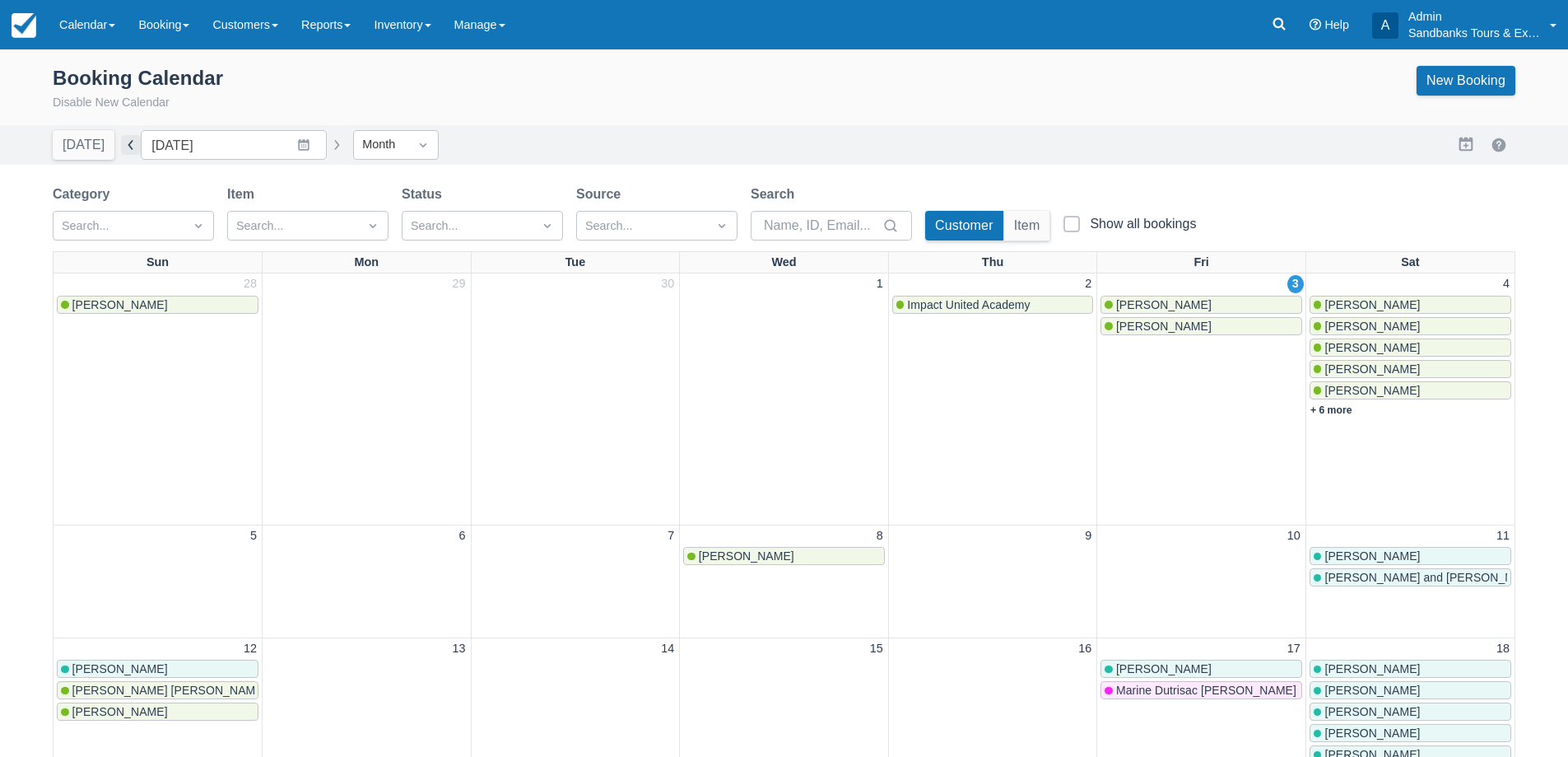
click at [121, 151] on button "button" at bounding box center [130, 145] width 20 height 20
type input "[DATE]"
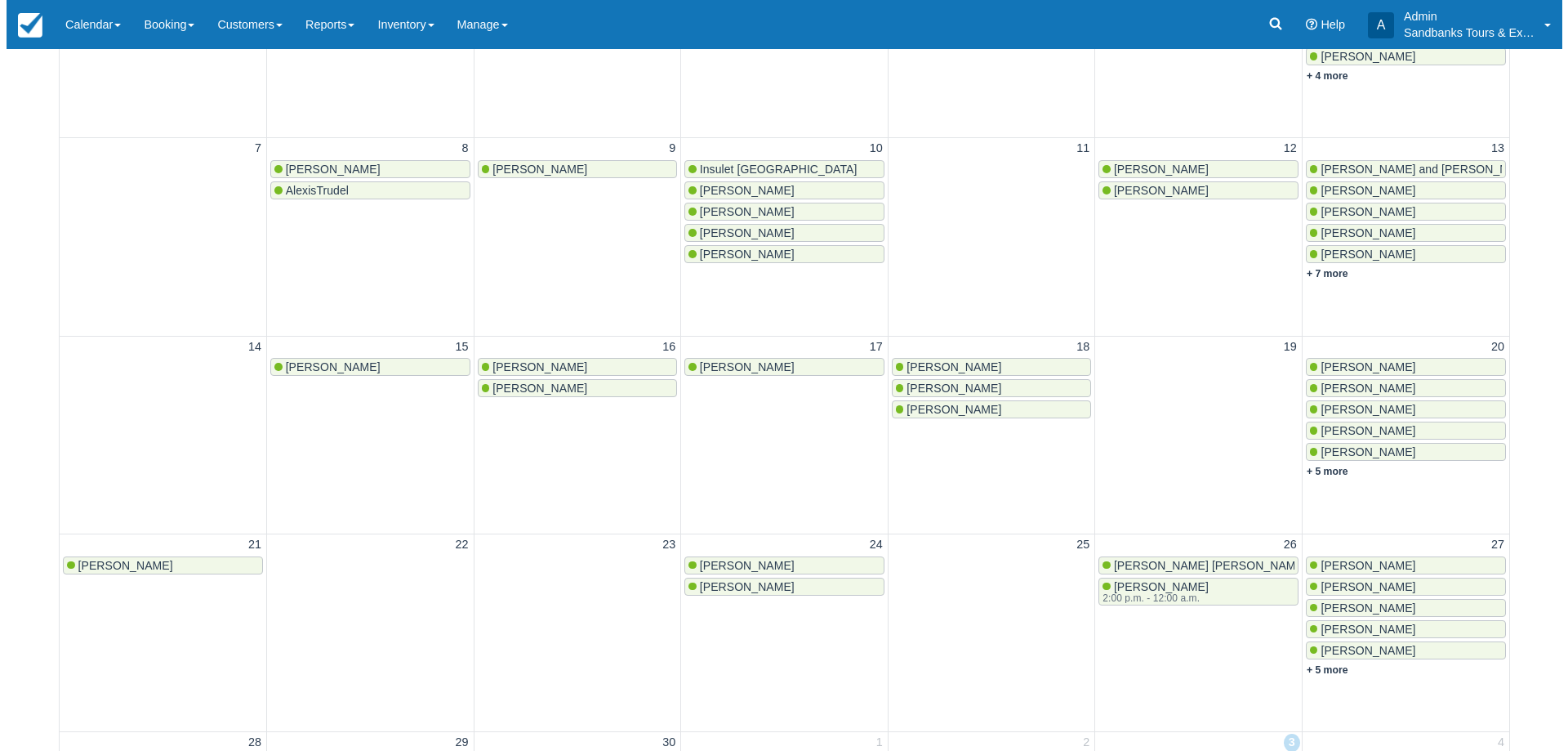
scroll to position [574, 0]
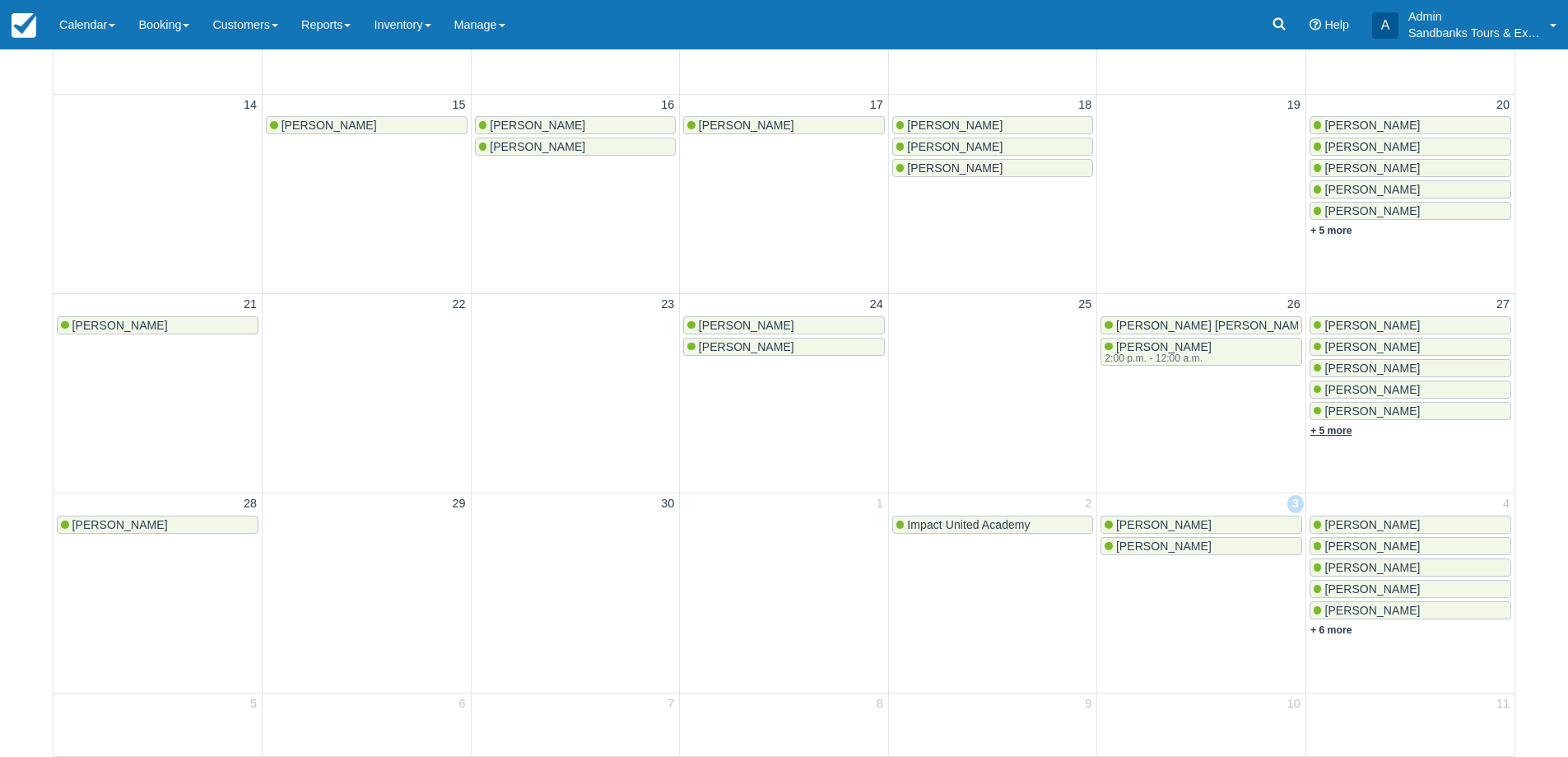
click at [1333, 432] on link "+ 5 more" at bounding box center [1331, 431] width 42 height 12
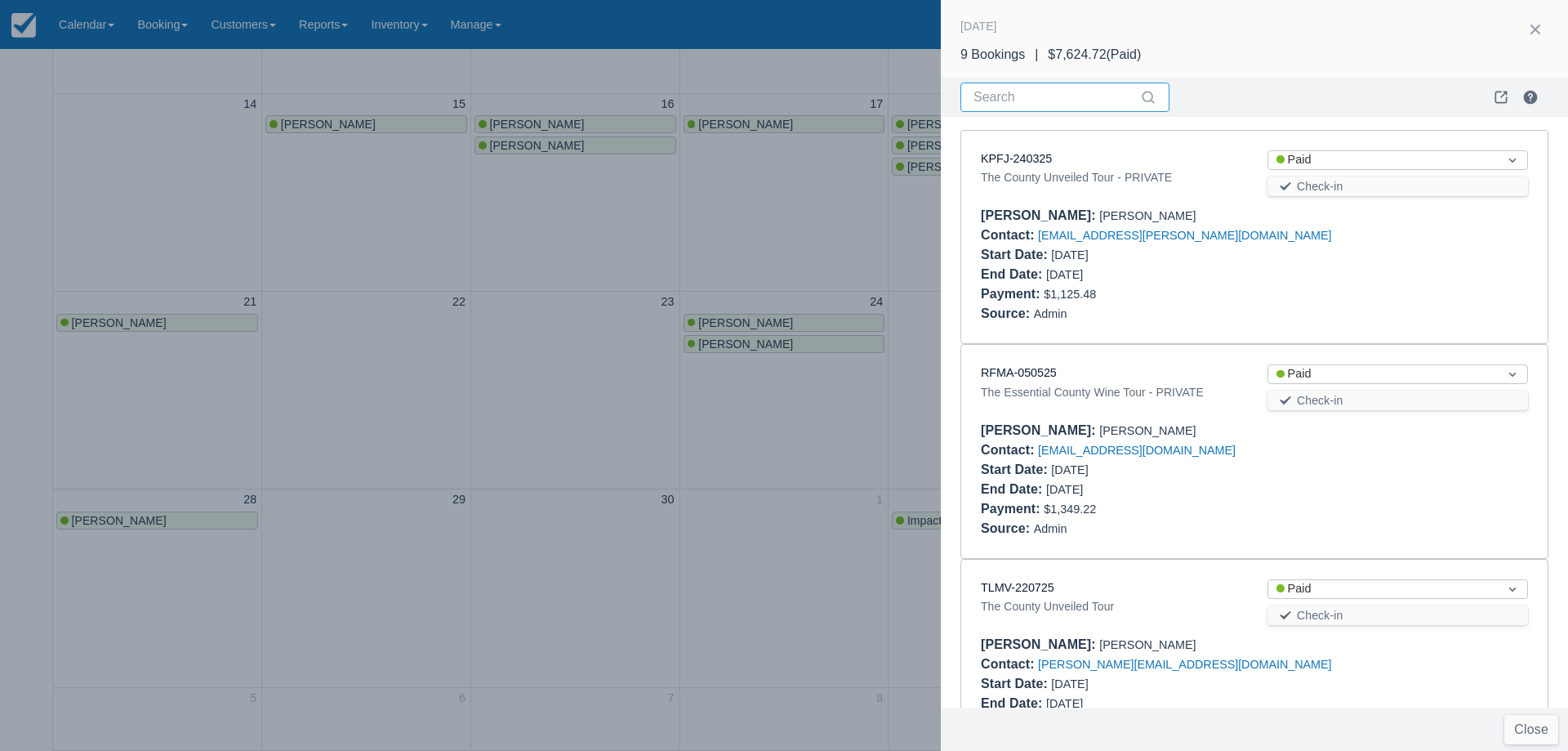
click at [979, 101] on input "Search" at bounding box center [1055, 97] width 164 height 30
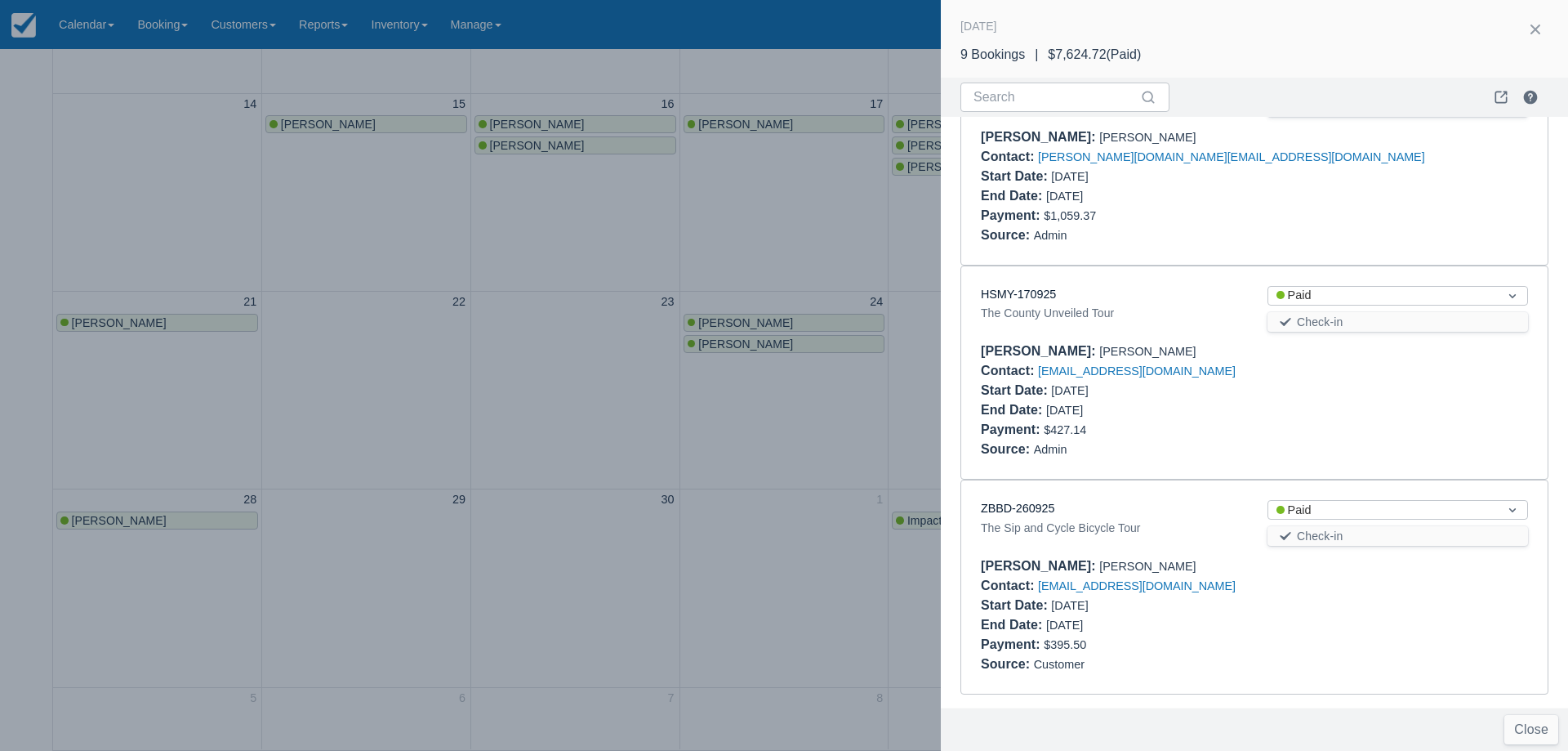
scroll to position [1397, 0]
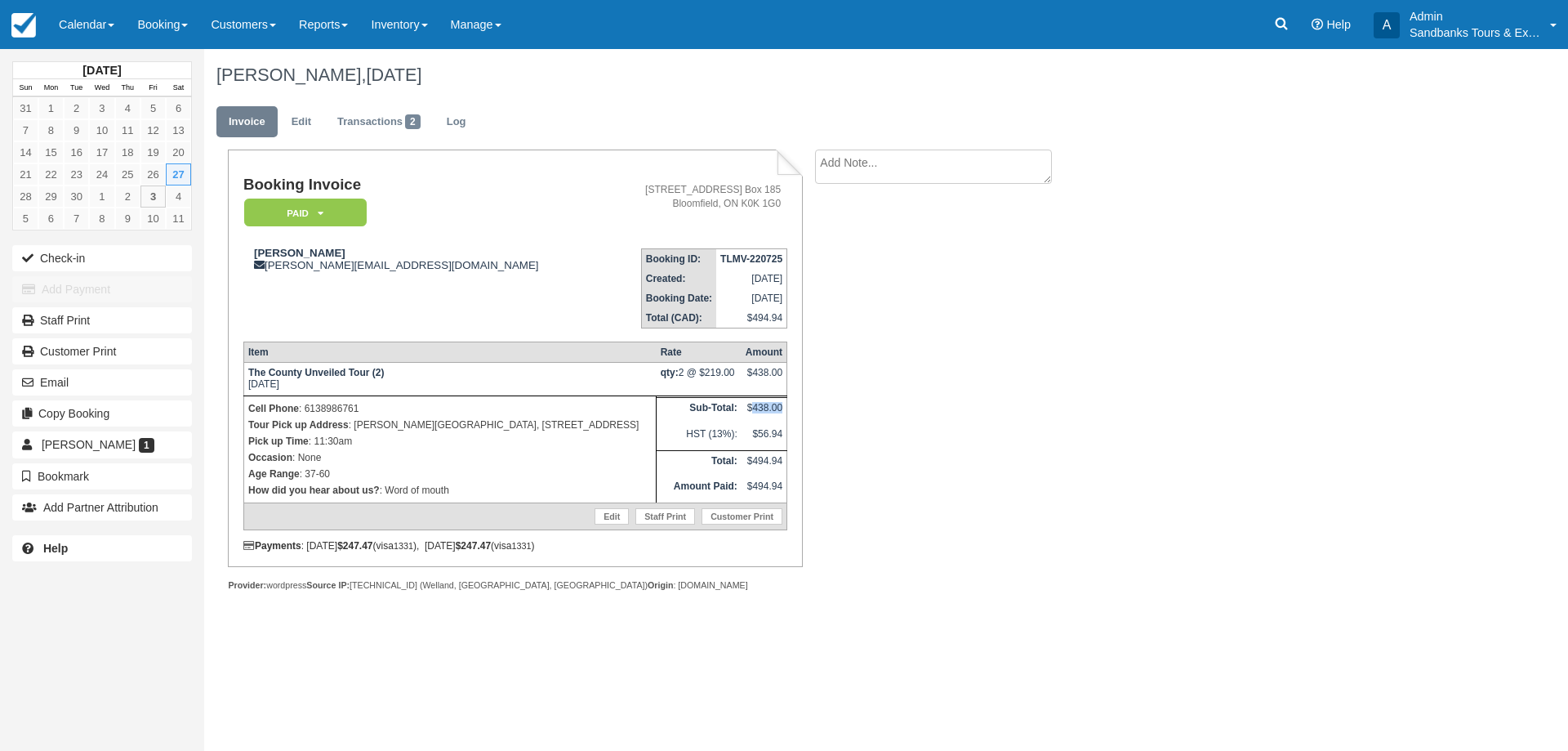
drag, startPoint x: 780, startPoint y: 404, endPoint x: 752, endPoint y: 410, distance: 28.6
click at [752, 410] on td "$438.00" at bounding box center [764, 409] width 46 height 26
copy td "438.00"
click at [1150, 374] on div "[PERSON_NAME], [DATE] Invoice Edit Transactions 2 Log Booking Invoice Paid   Pe…" at bounding box center [792, 338] width 1176 height 577
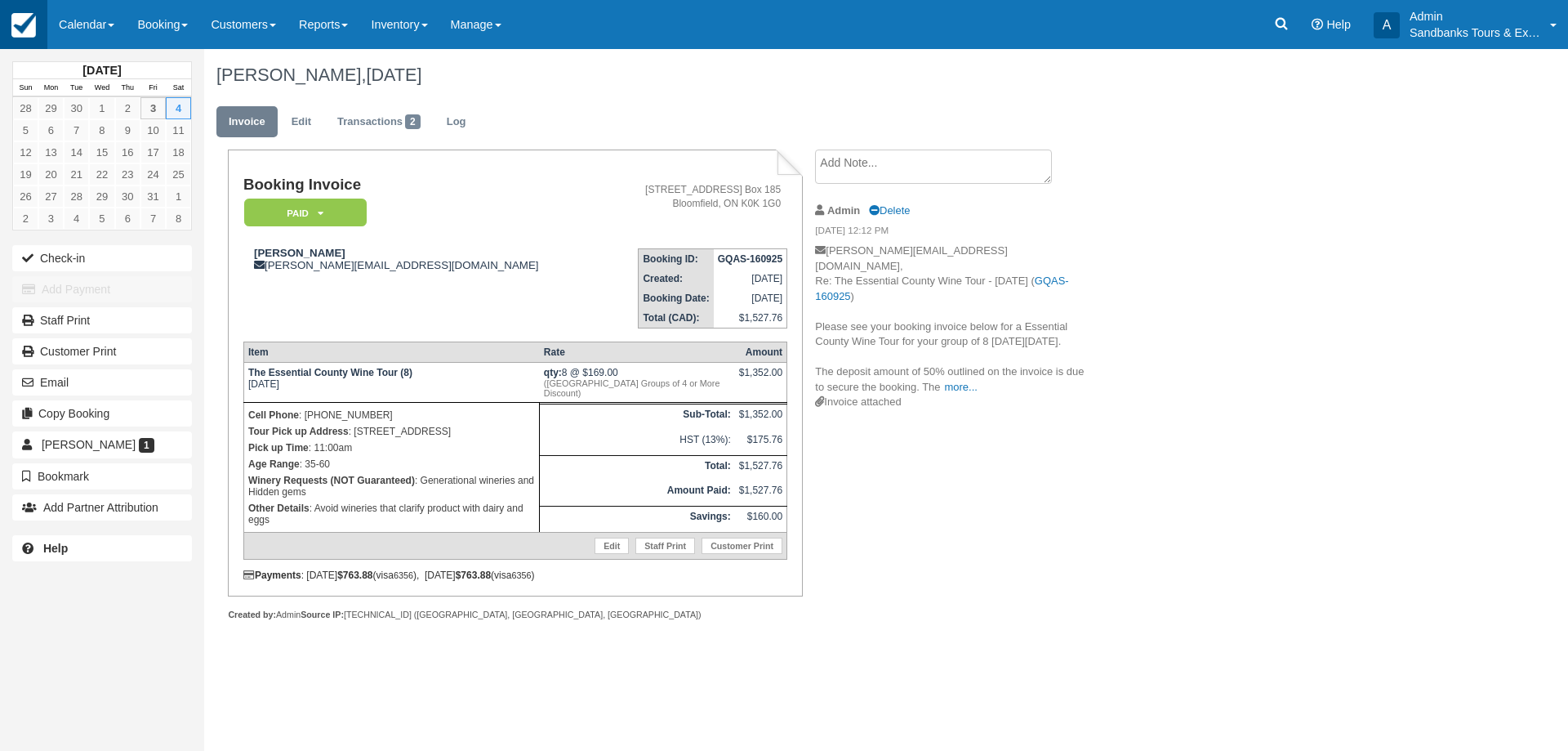
drag, startPoint x: 689, startPoint y: 107, endPoint x: 13, endPoint y: 26, distance: 680.8
click at [689, 106] on ul "Invoice Edit Transactions 2 Log" at bounding box center [792, 126] width 1151 height 49
click at [90, 22] on link "Calendar" at bounding box center [86, 24] width 78 height 49
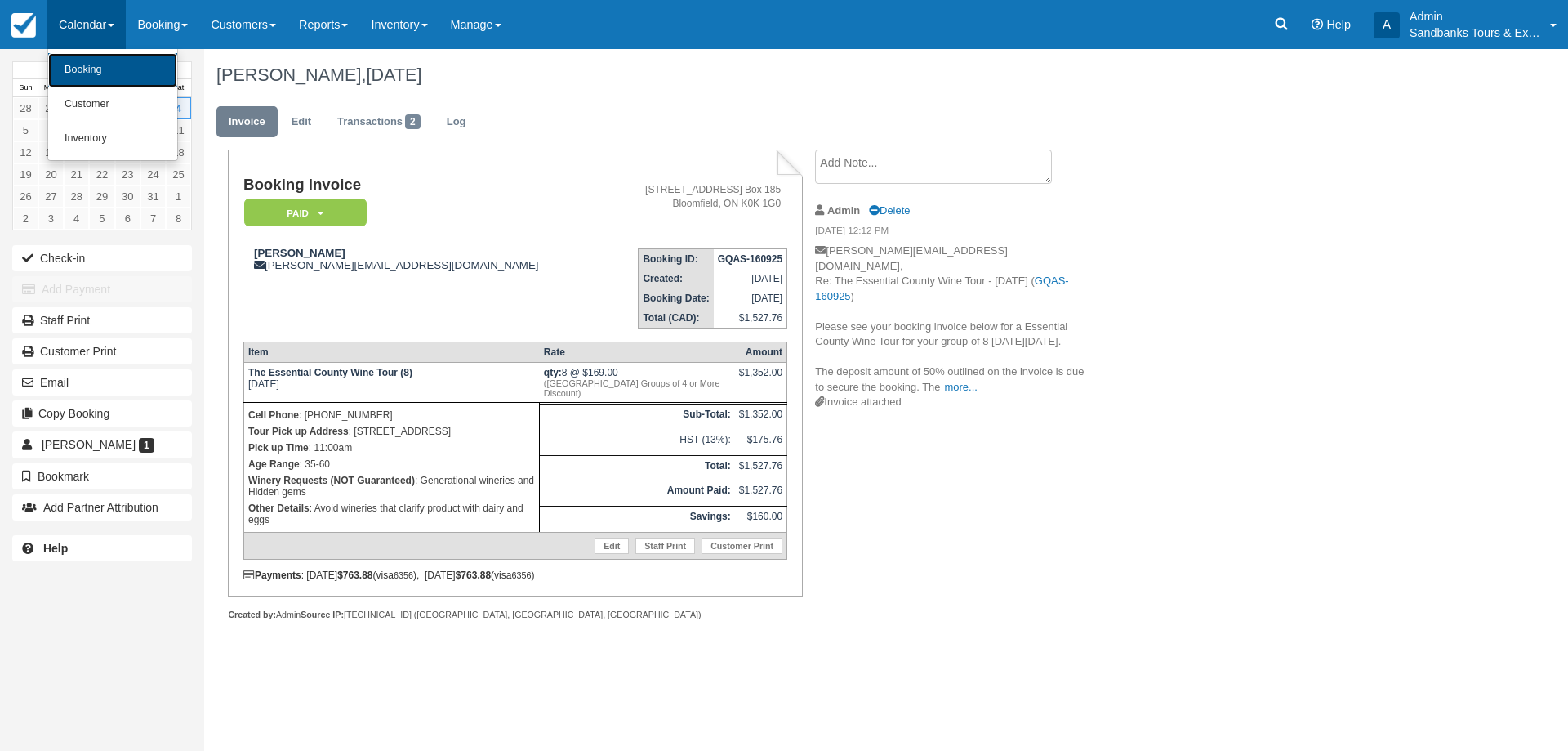
click at [89, 68] on link "Booking" at bounding box center [112, 70] width 129 height 35
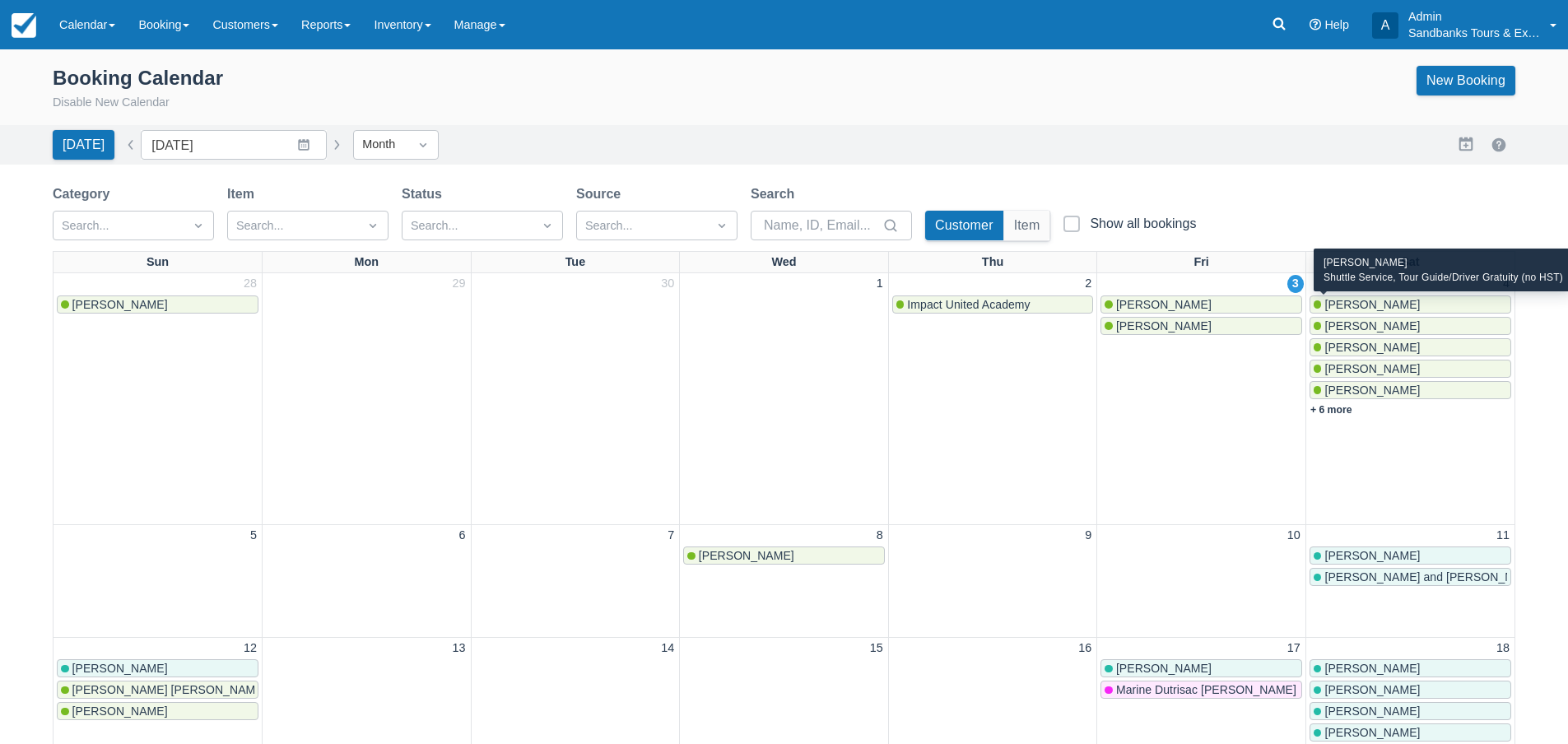
click at [1355, 307] on span "[PERSON_NAME]" at bounding box center [1372, 304] width 95 height 13
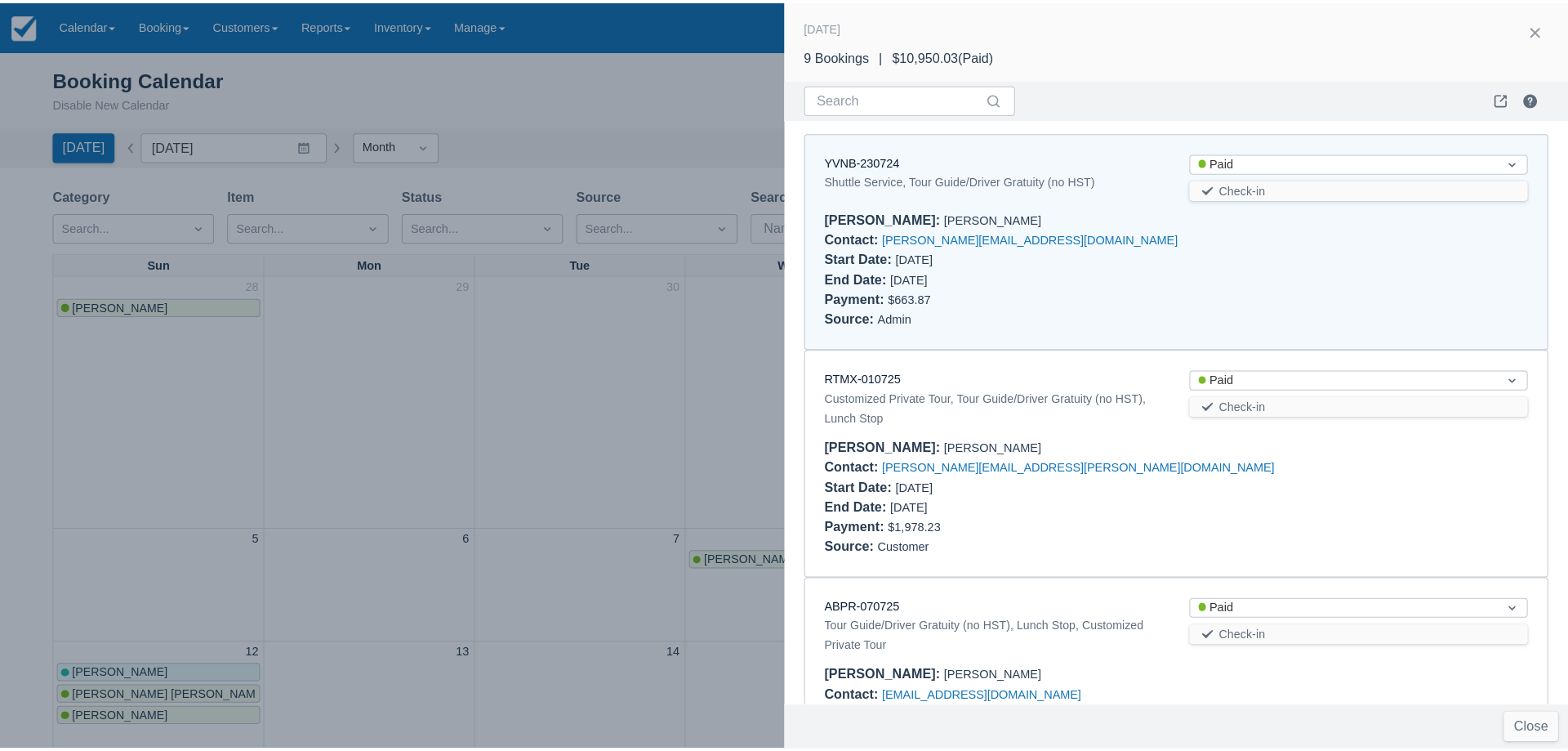
scroll to position [13, 0]
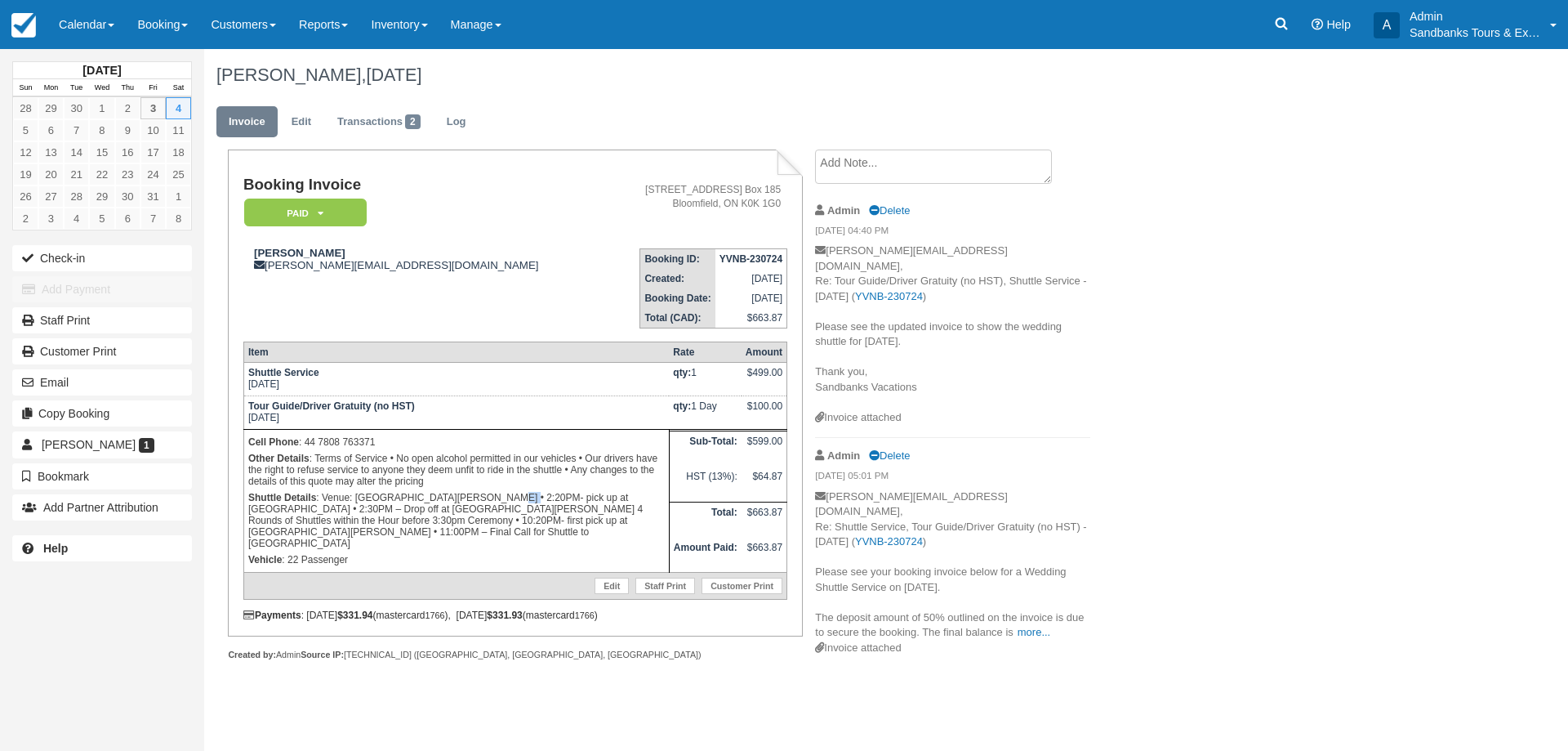
drag, startPoint x: 458, startPoint y: 499, endPoint x: 446, endPoint y: 498, distance: 12.0
click at [446, 498] on p "Shuttle Details : Venue: [GEOGRAPHIC_DATA][PERSON_NAME] • 2:20PM- pick up at [G…" at bounding box center [456, 521] width 417 height 62
click at [1174, 345] on div "[PERSON_NAME], [DATE] Invoice Edit Transactions 2 Log Booking Invoice Paid   Pe…" at bounding box center [792, 372] width 1176 height 647
drag, startPoint x: 1156, startPoint y: 561, endPoint x: 835, endPoint y: 305, distance: 410.6
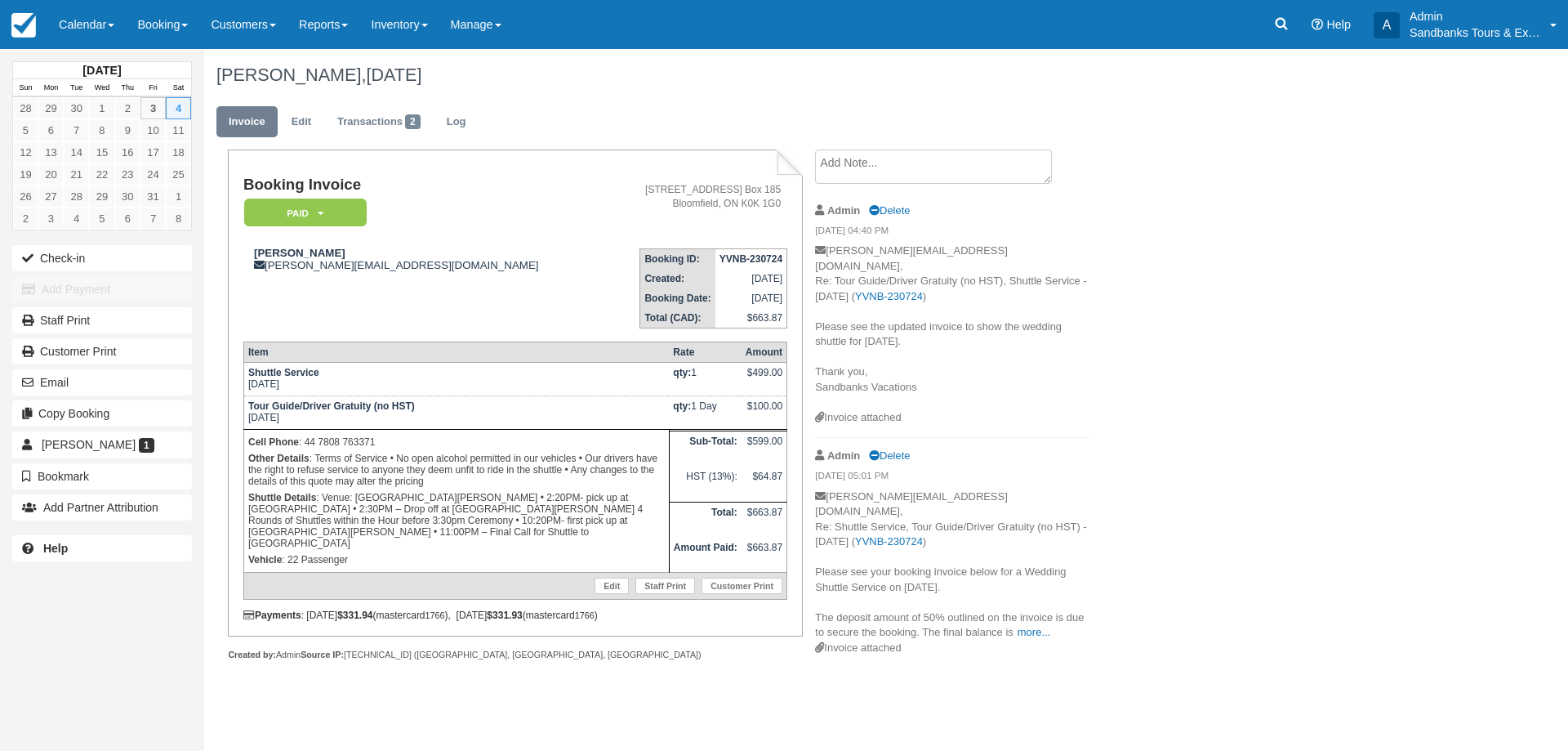
click at [1156, 561] on div "[PERSON_NAME], [DATE] Invoice Edit Transactions 2 Log Booking Invoice Paid   Pe…" at bounding box center [792, 372] width 1176 height 647
